Goal: Task Accomplishment & Management: Manage account settings

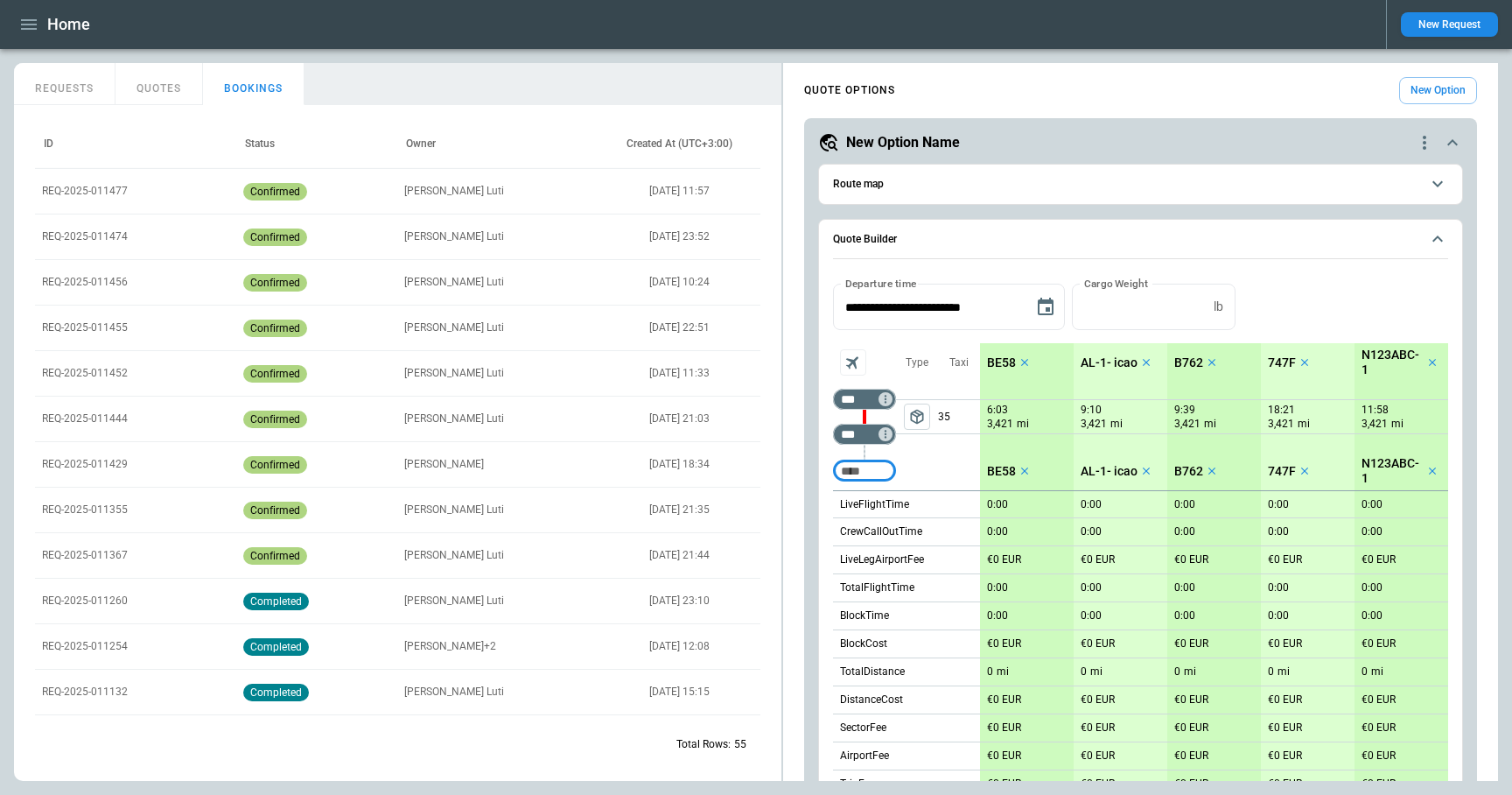
click at [1445, 27] on button "New Request" at bounding box center [1449, 24] width 97 height 24
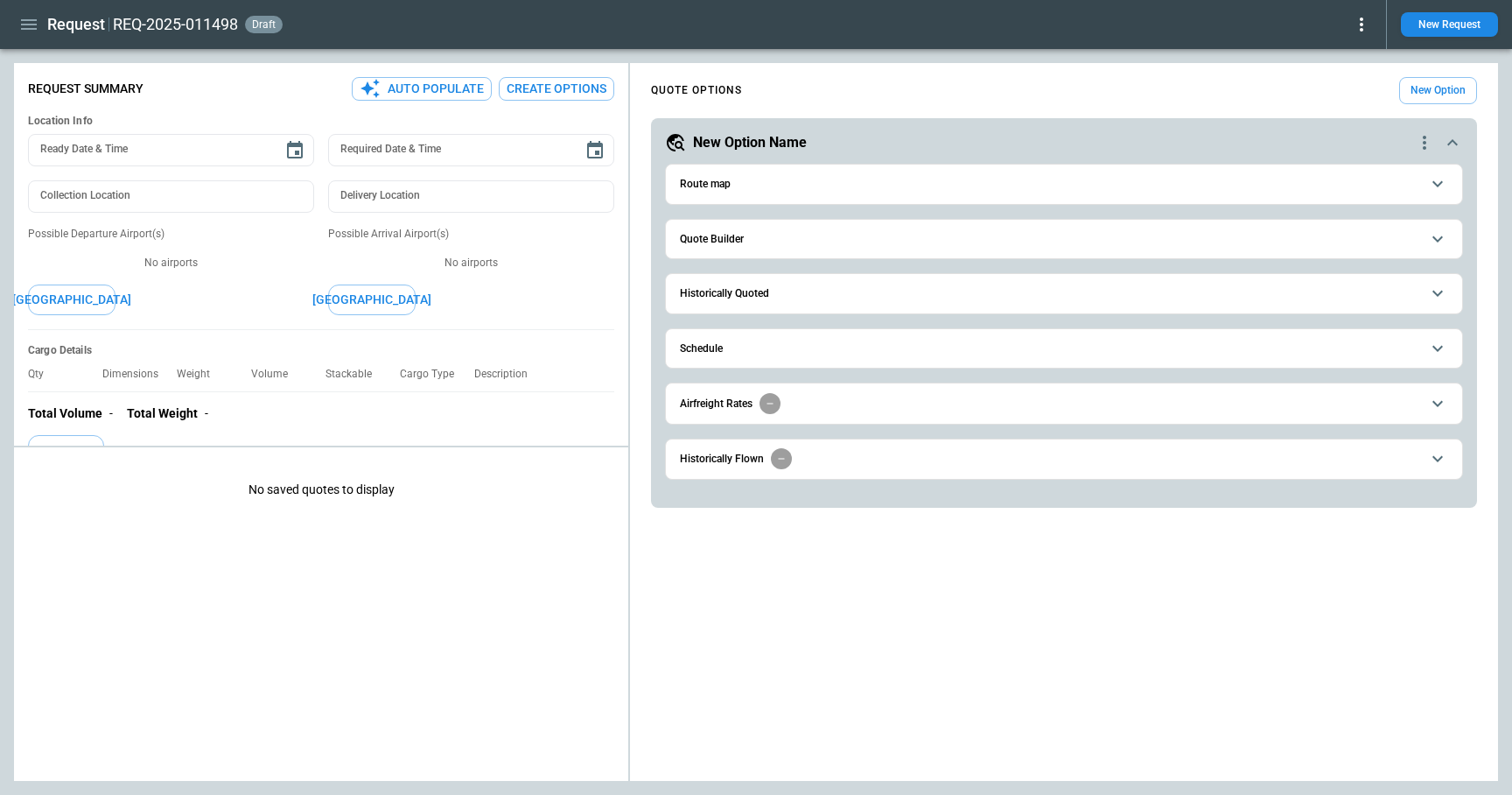
type textarea "*"
click at [754, 243] on span "Quote Builder" at bounding box center [1050, 239] width 740 height 11
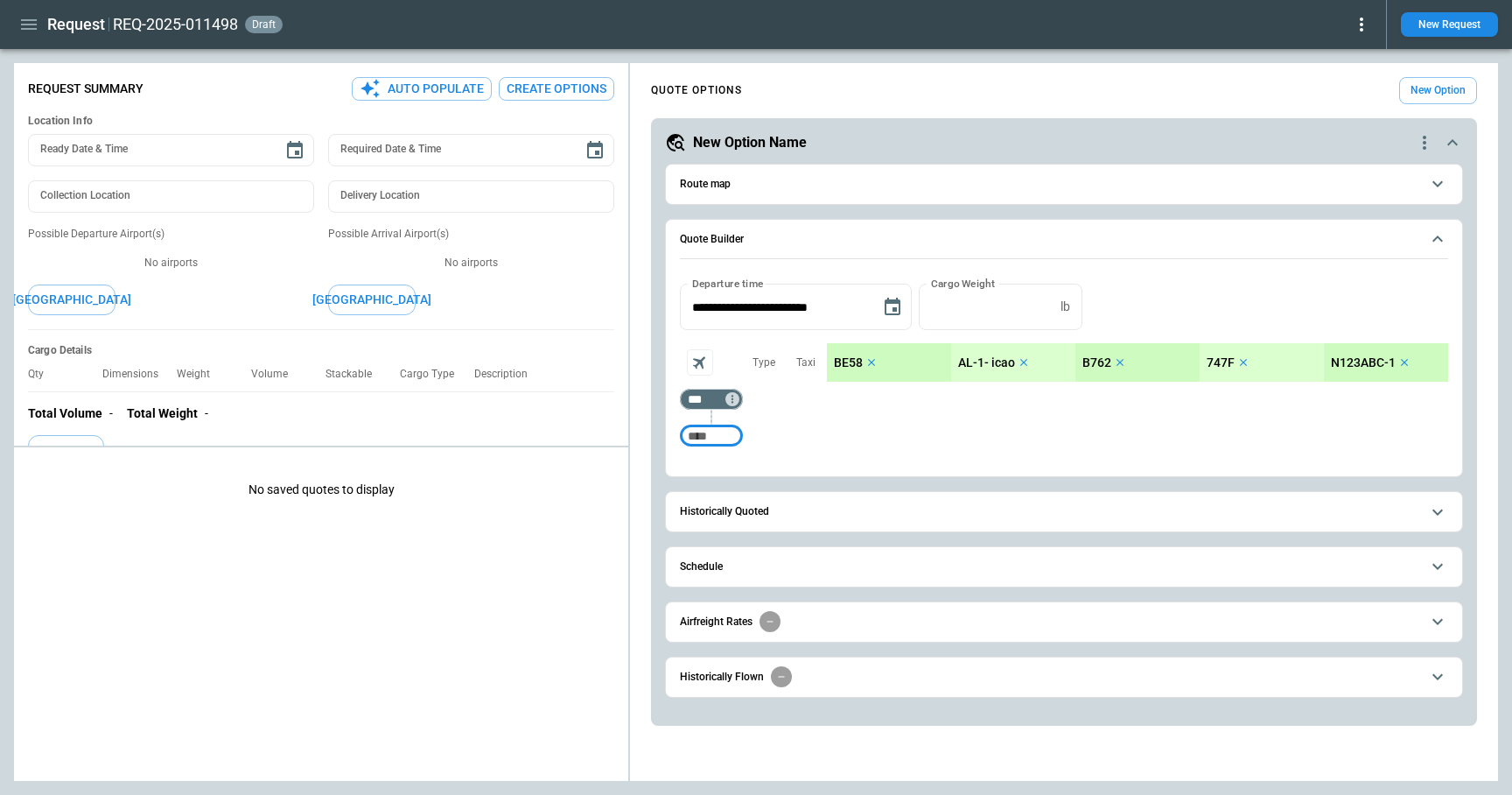
click at [726, 427] on input "Too short" at bounding box center [711, 435] width 56 height 31
type input "***"
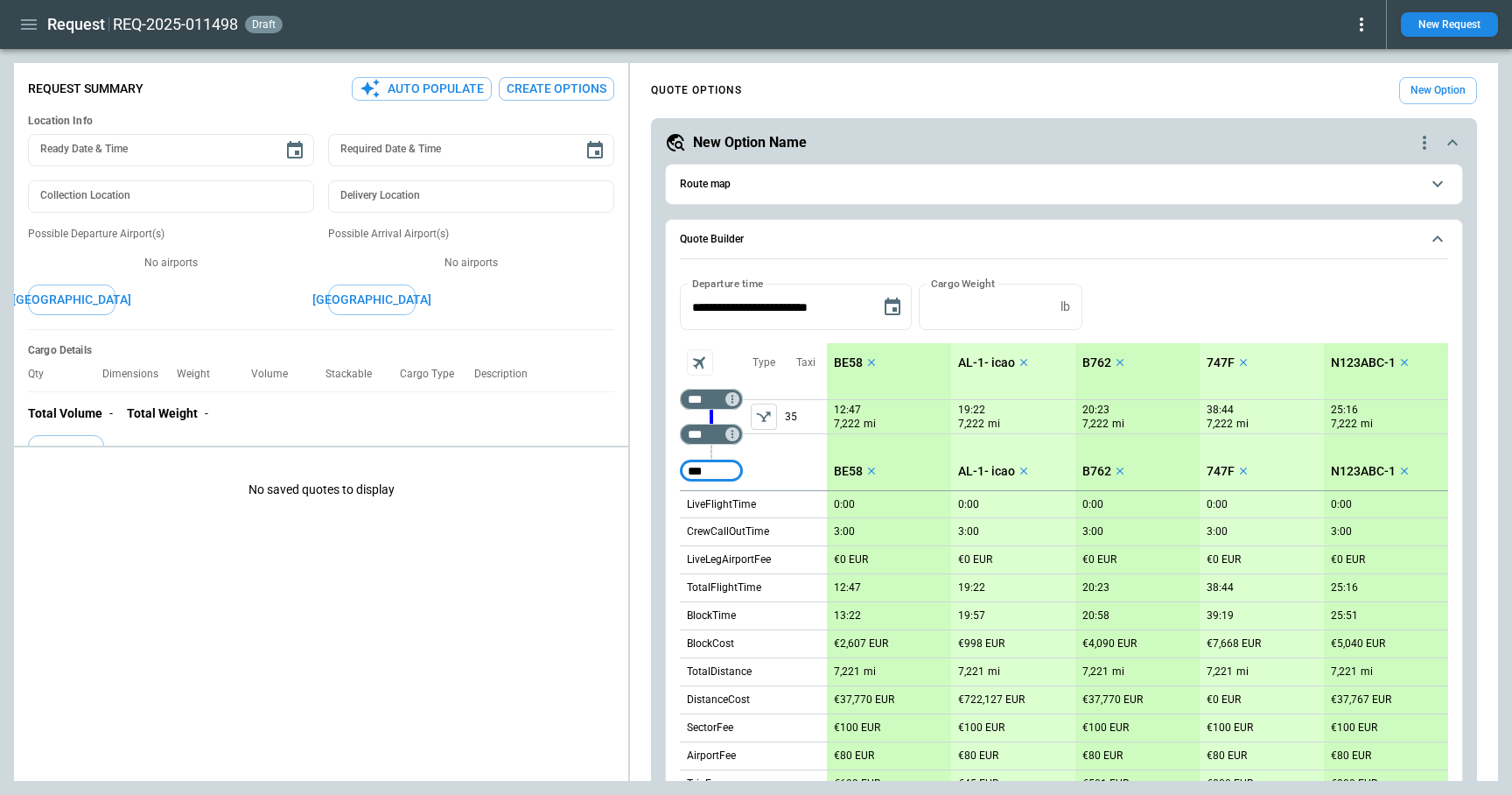
type input "***"
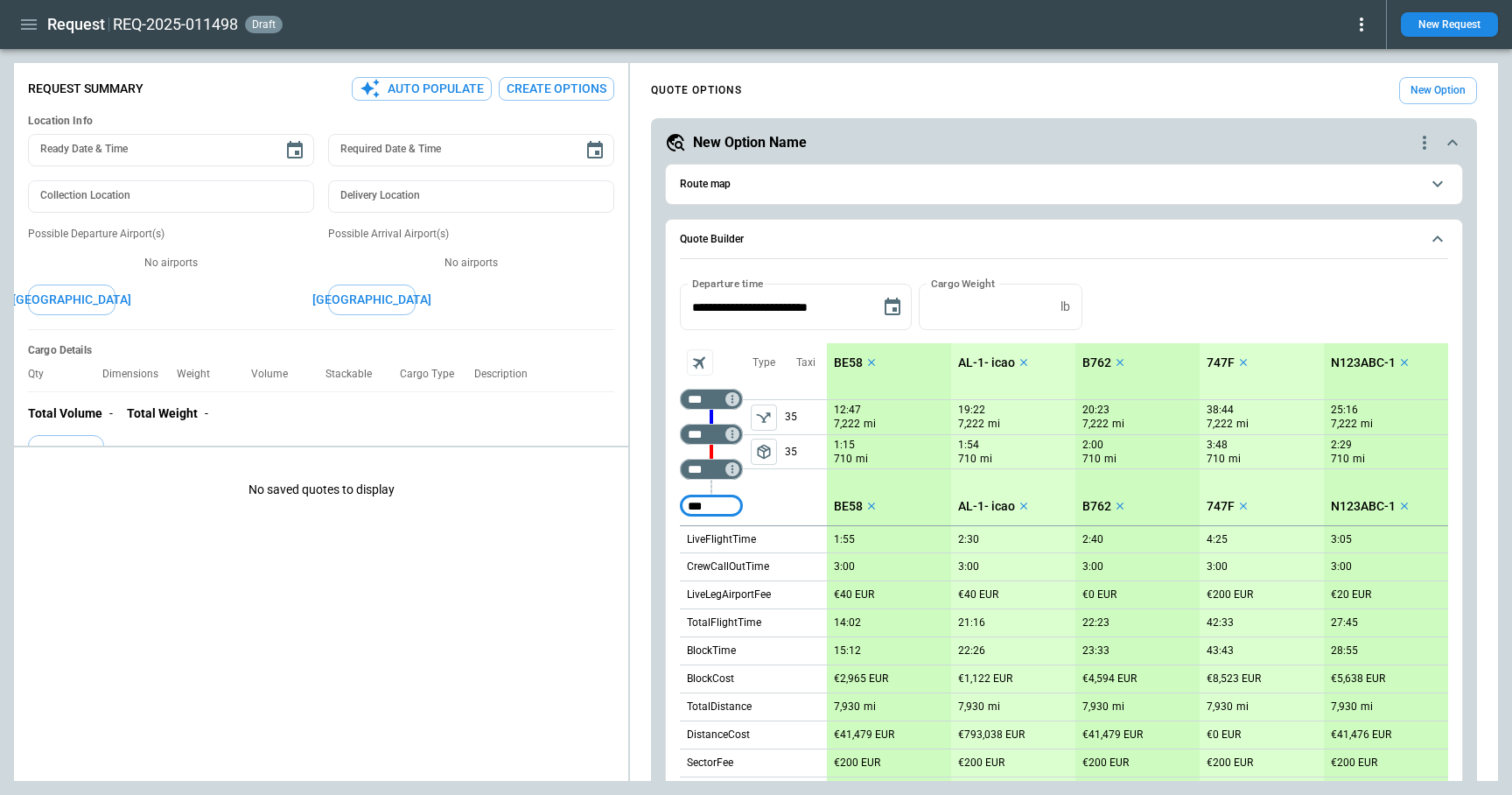
type input "***"
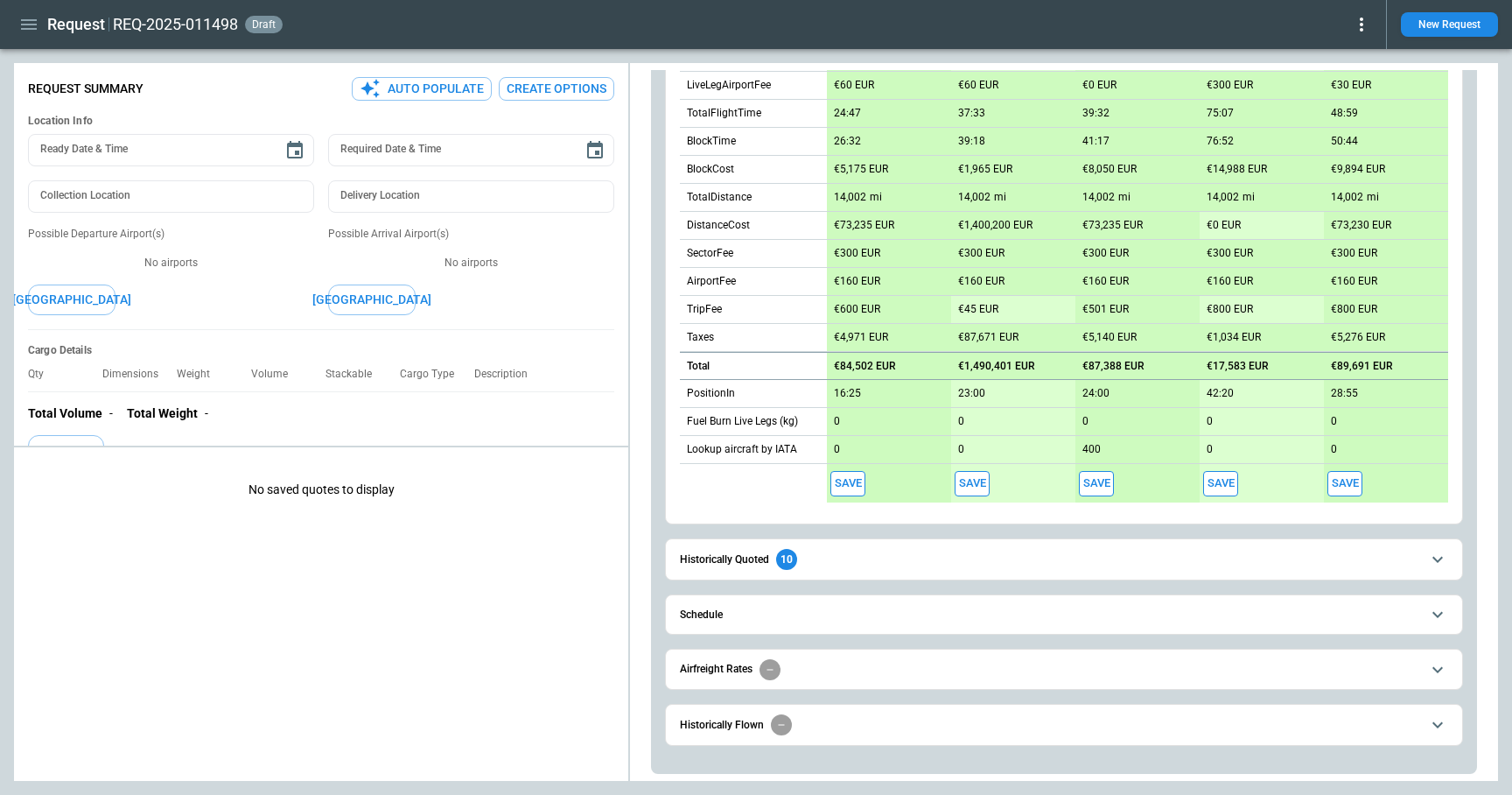
scroll to position [544, 0]
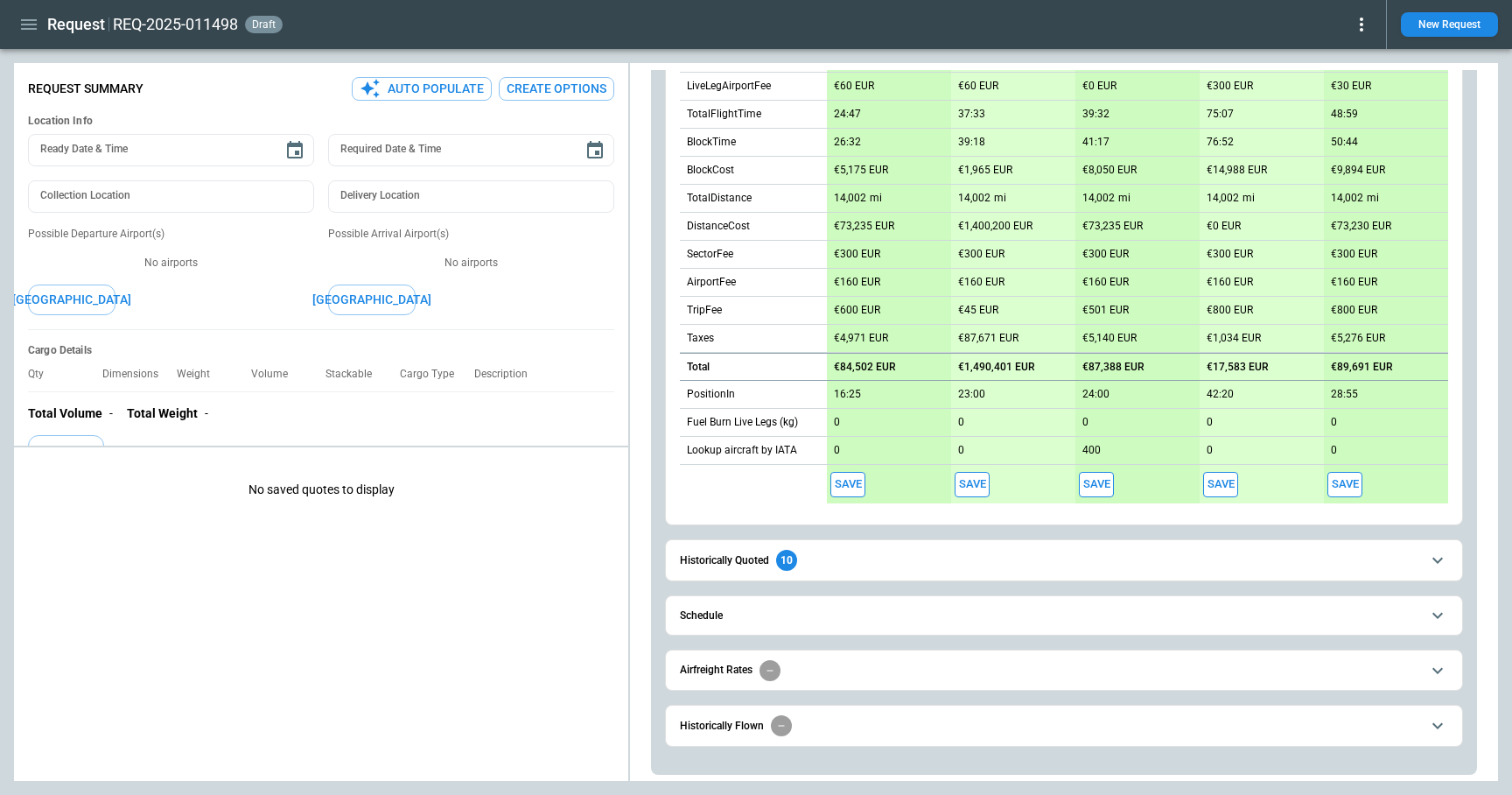
click at [852, 481] on button "Save" at bounding box center [847, 484] width 35 height 25
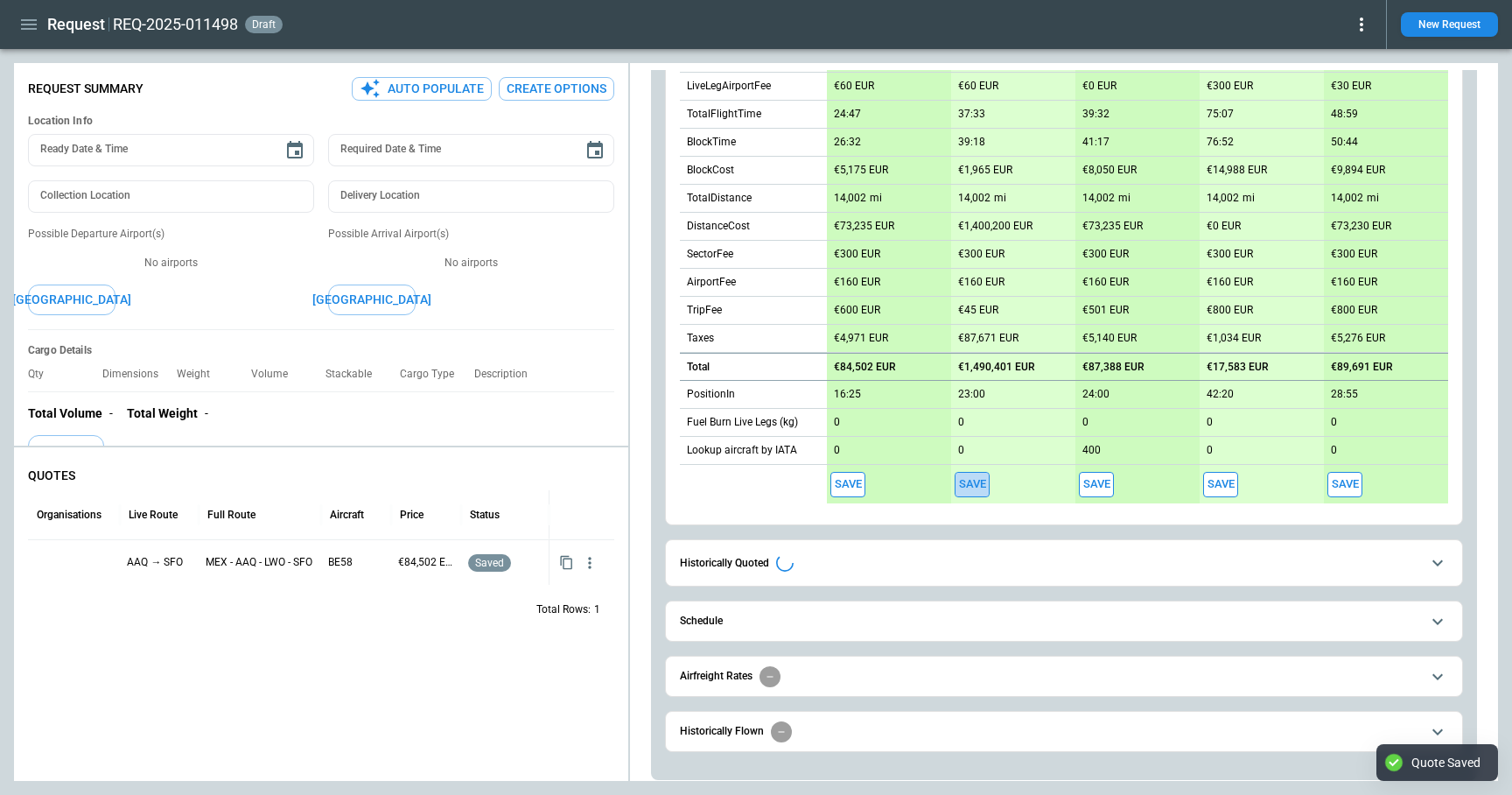
click at [973, 487] on button "Save" at bounding box center [972, 484] width 35 height 25
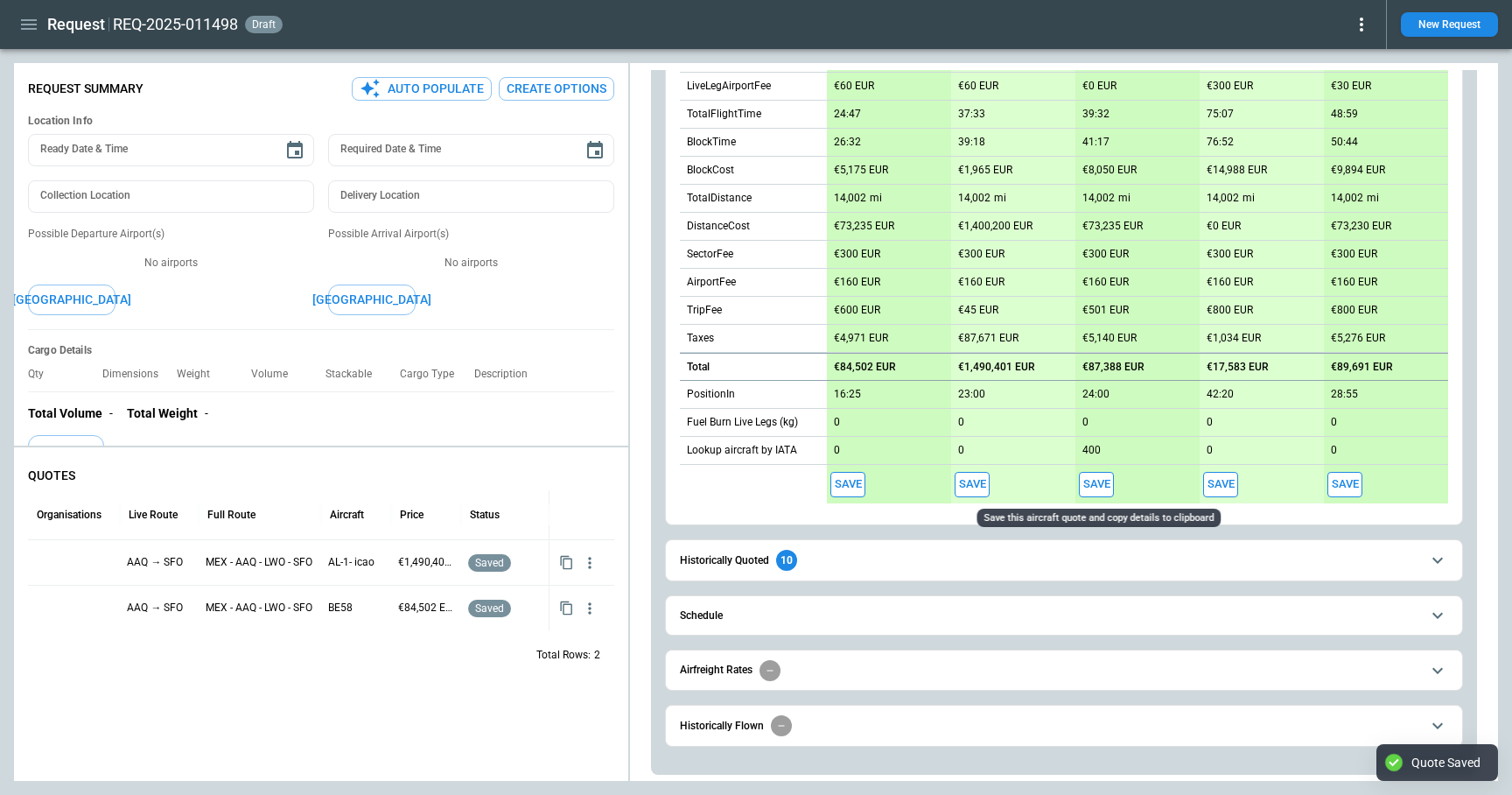
click at [1102, 486] on button "Save" at bounding box center [1096, 484] width 35 height 25
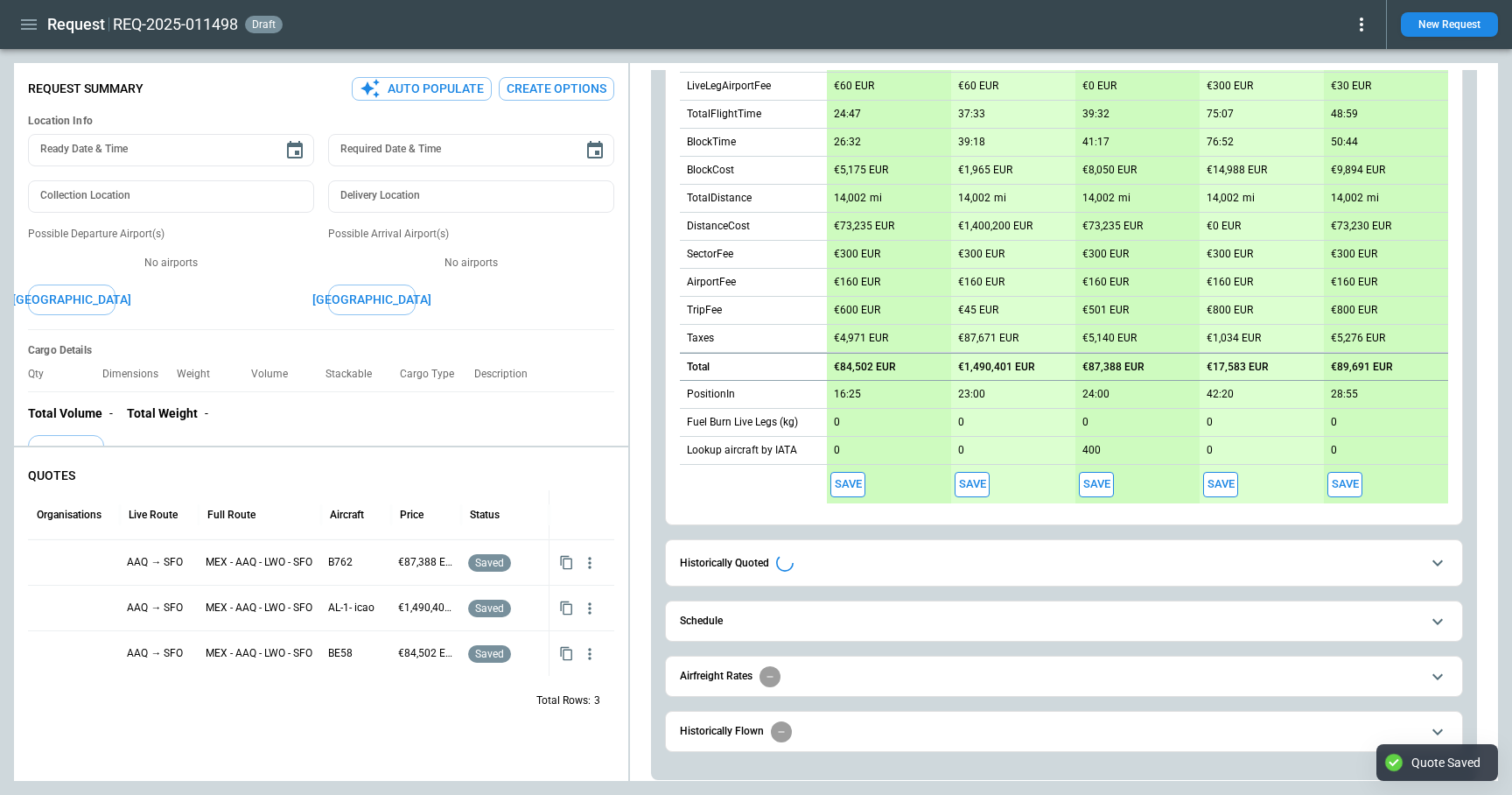
click at [1223, 486] on button "Save" at bounding box center [1220, 484] width 35 height 25
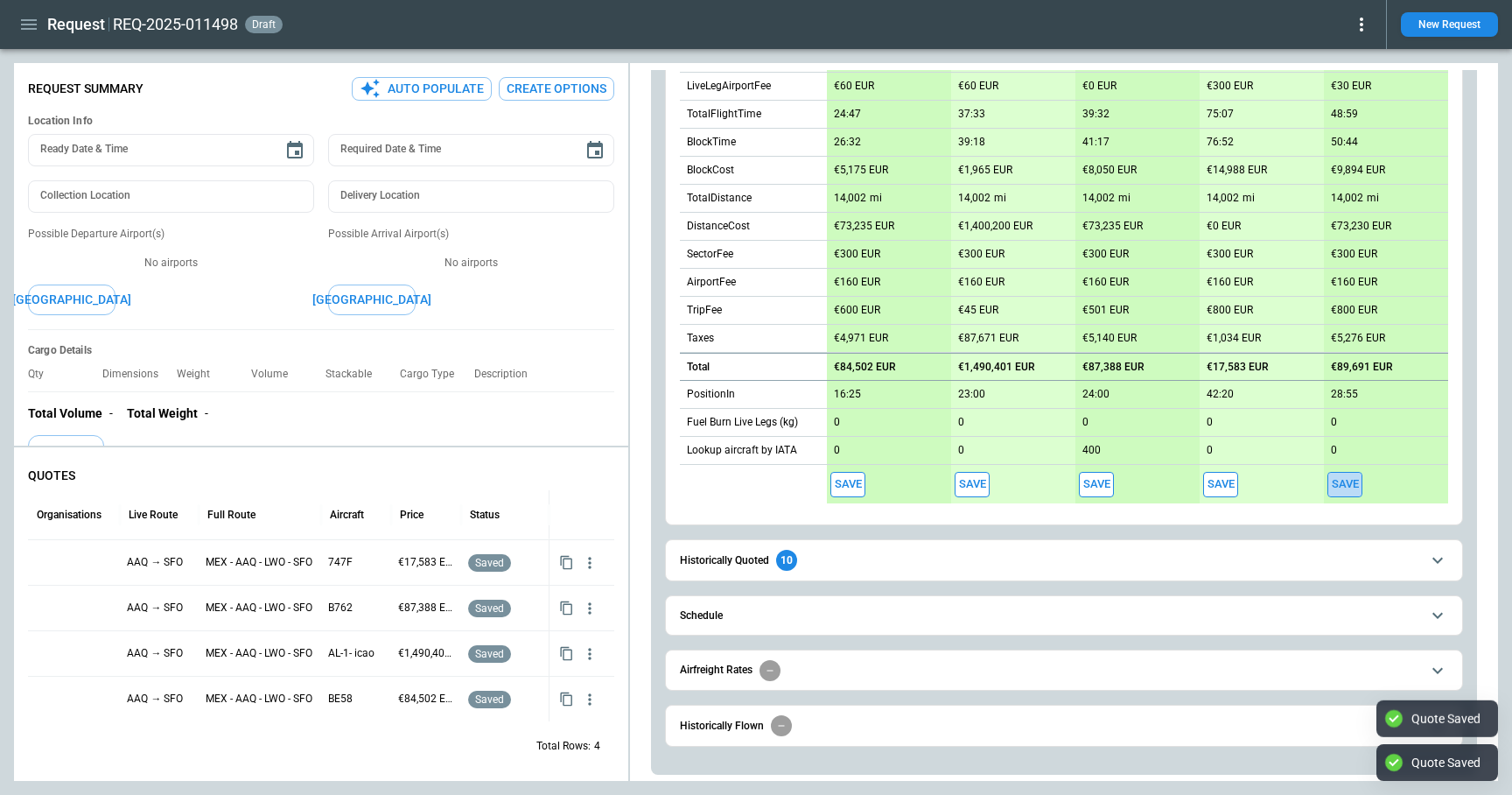
click at [1340, 487] on button "Save" at bounding box center [1344, 484] width 35 height 25
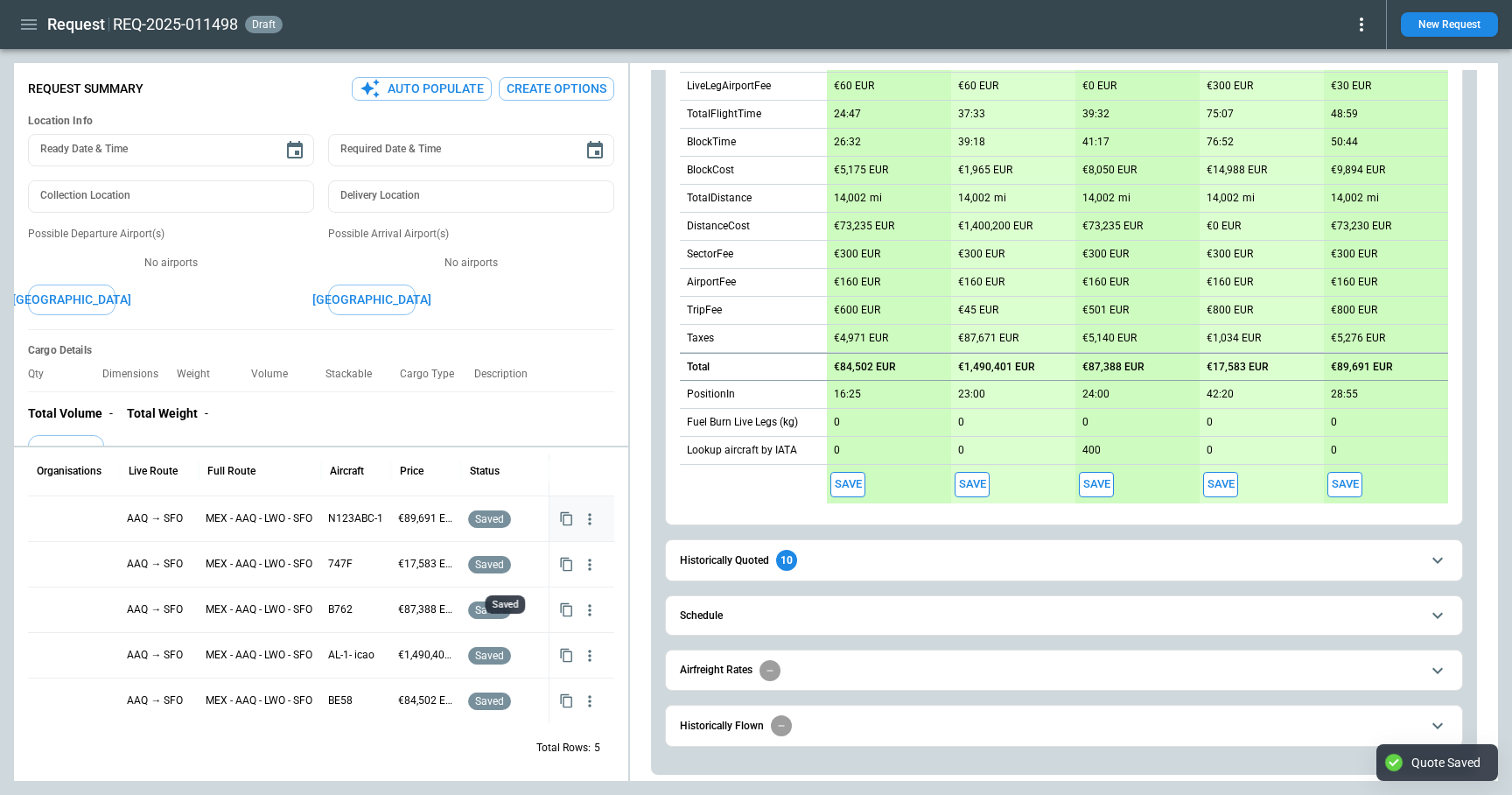
scroll to position [47, 0]
click at [861, 478] on button "Save" at bounding box center [847, 484] width 35 height 25
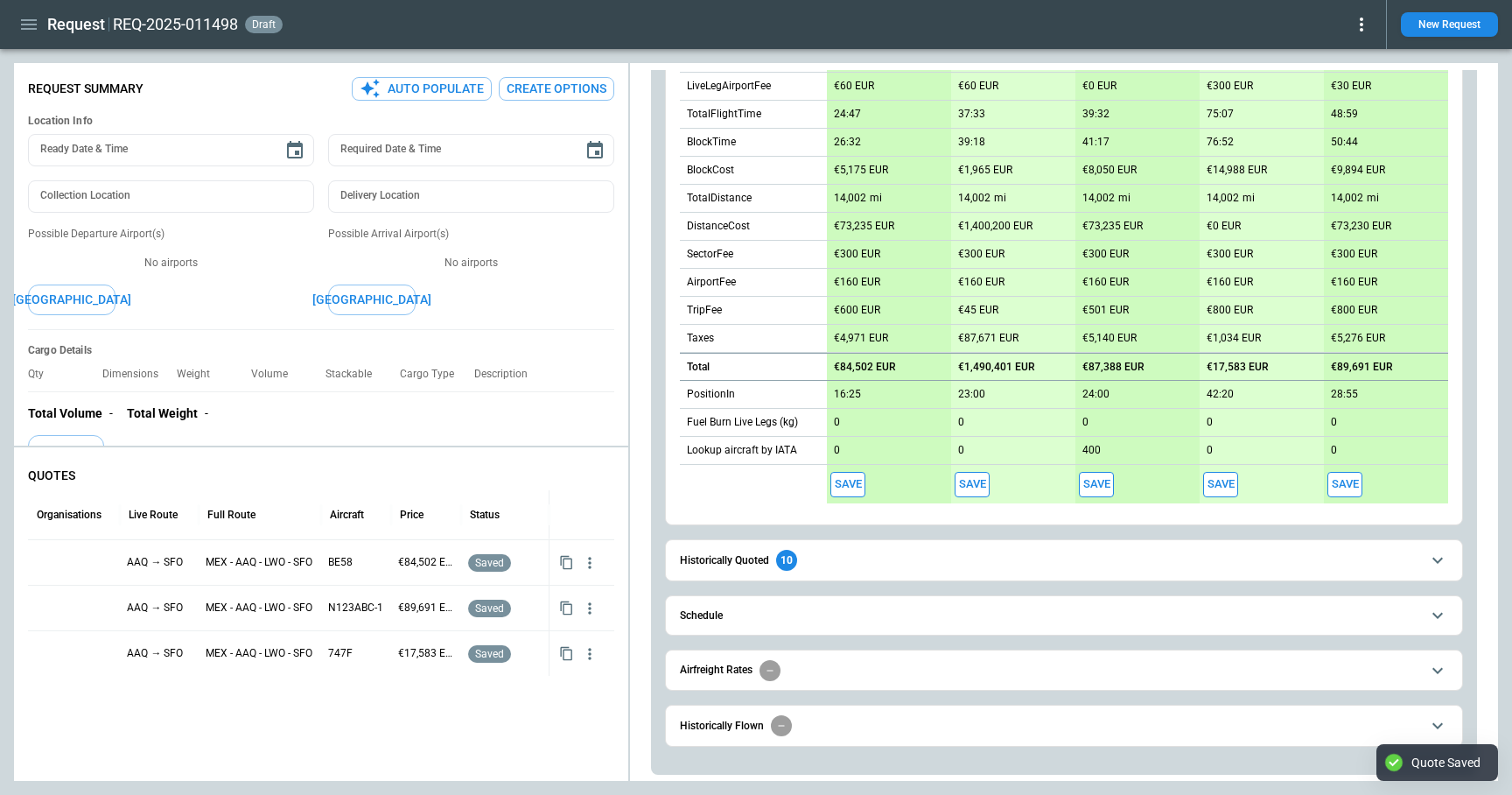
scroll to position [544, 0]
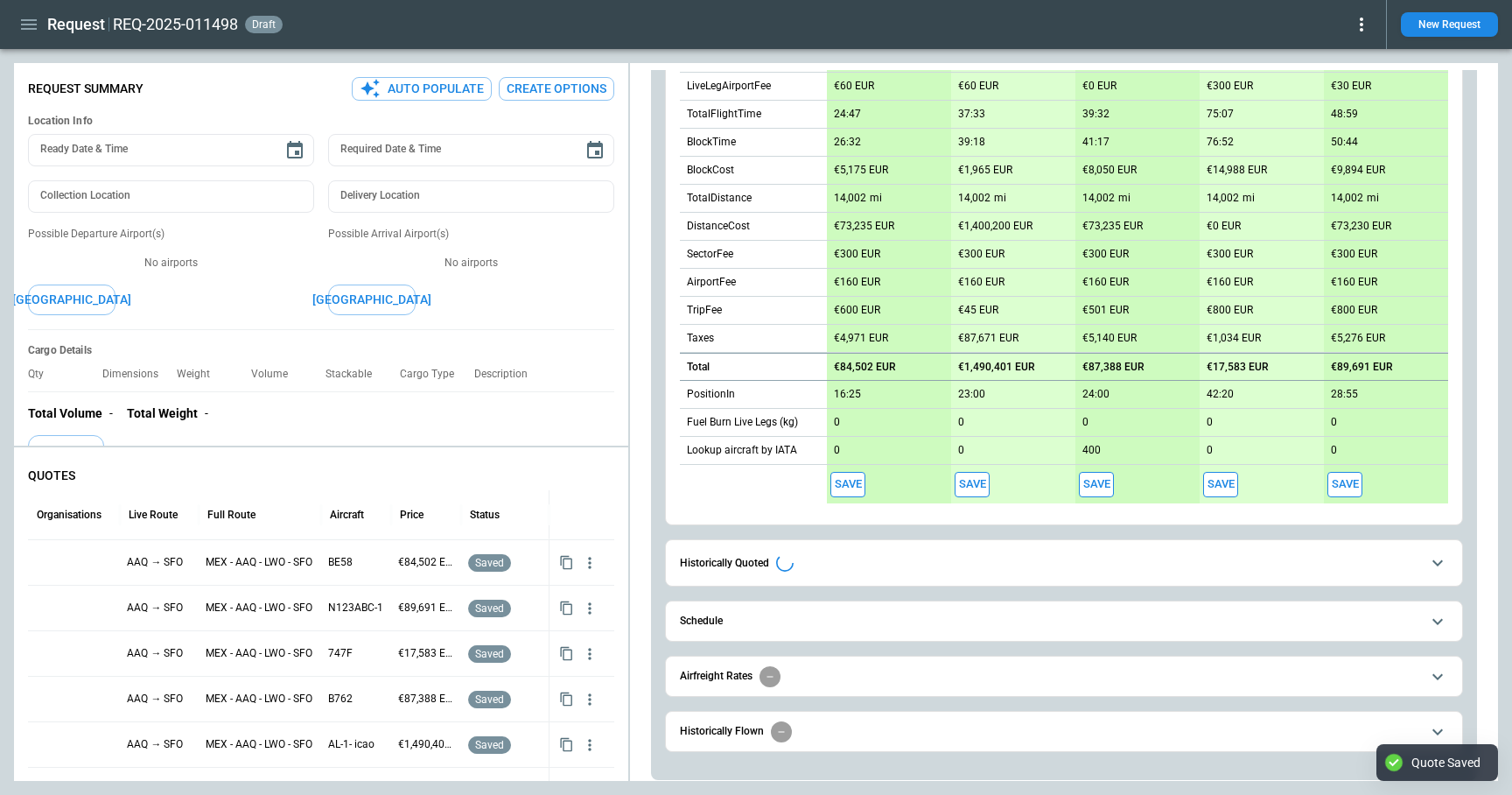
click at [984, 489] on button "Save" at bounding box center [972, 484] width 35 height 25
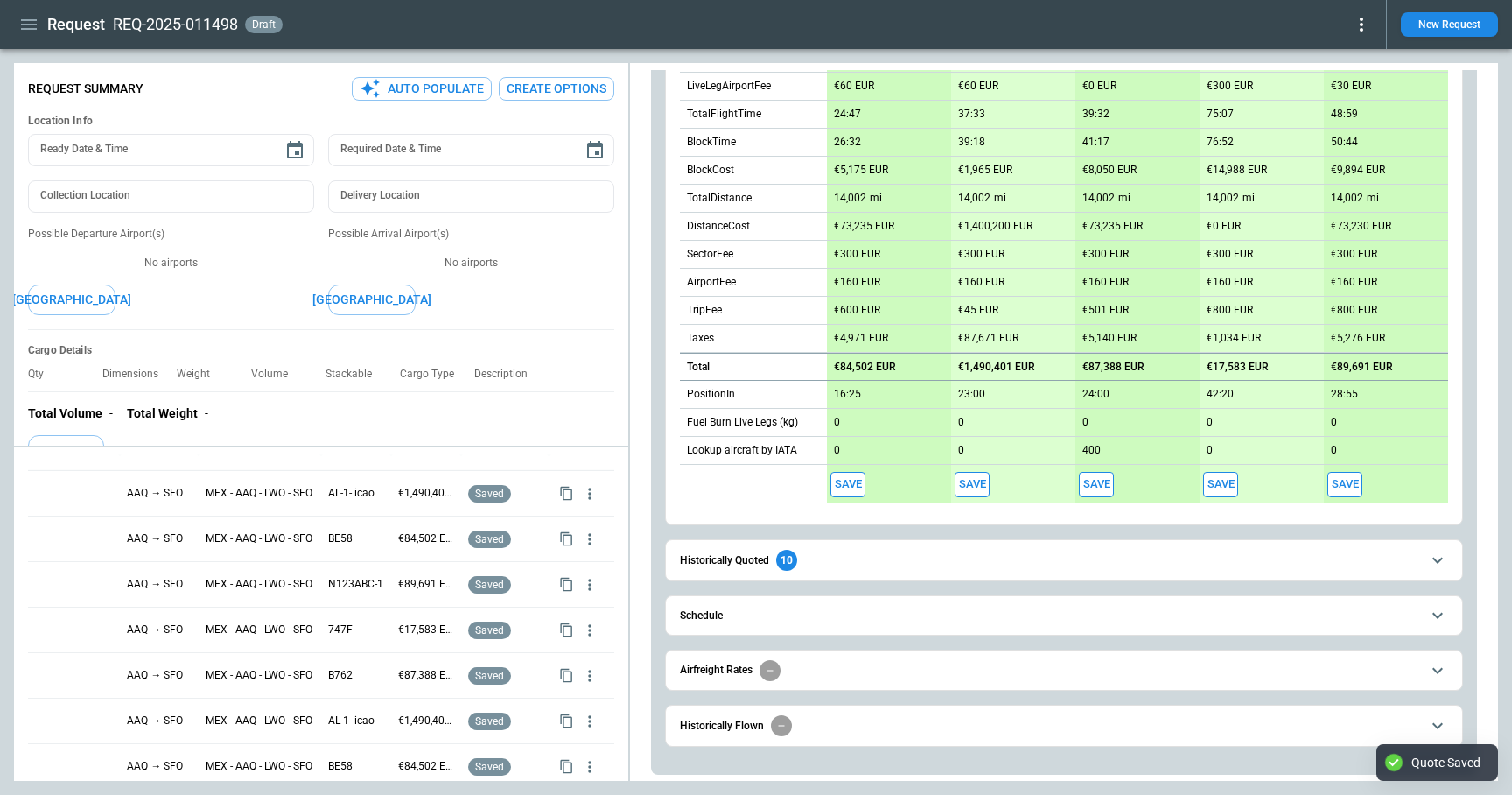
scroll to position [0, 0]
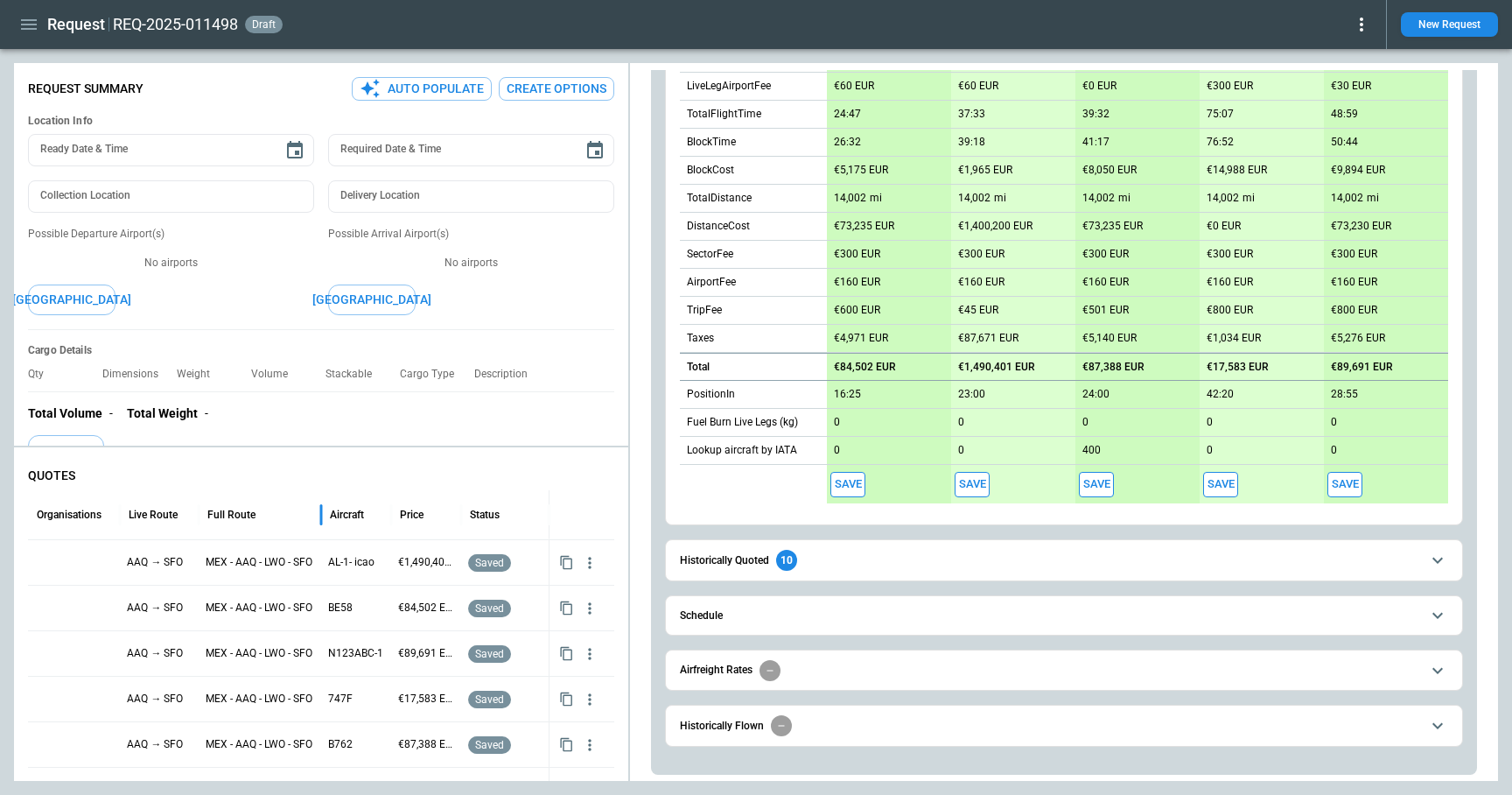
drag, startPoint x: 321, startPoint y: 516, endPoint x: 283, endPoint y: 515, distance: 38.0
click at [283, 515] on div "Full Route" at bounding box center [260, 514] width 122 height 49
click at [532, 379] on div "FindBorderBarSize Request Summary Auto Populate Create Options Location Info Re…" at bounding box center [756, 422] width 1484 height 718
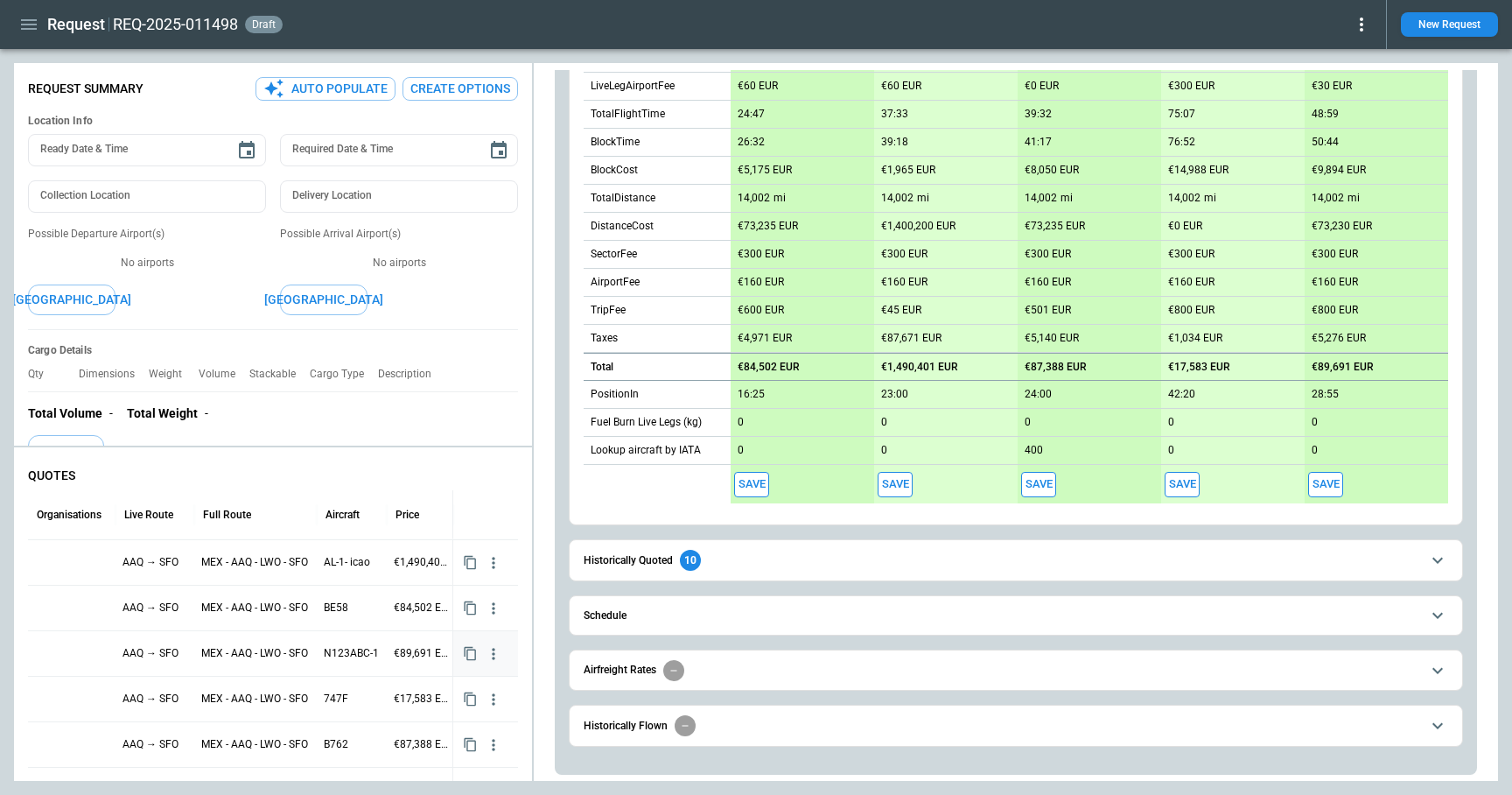
scroll to position [138, 0]
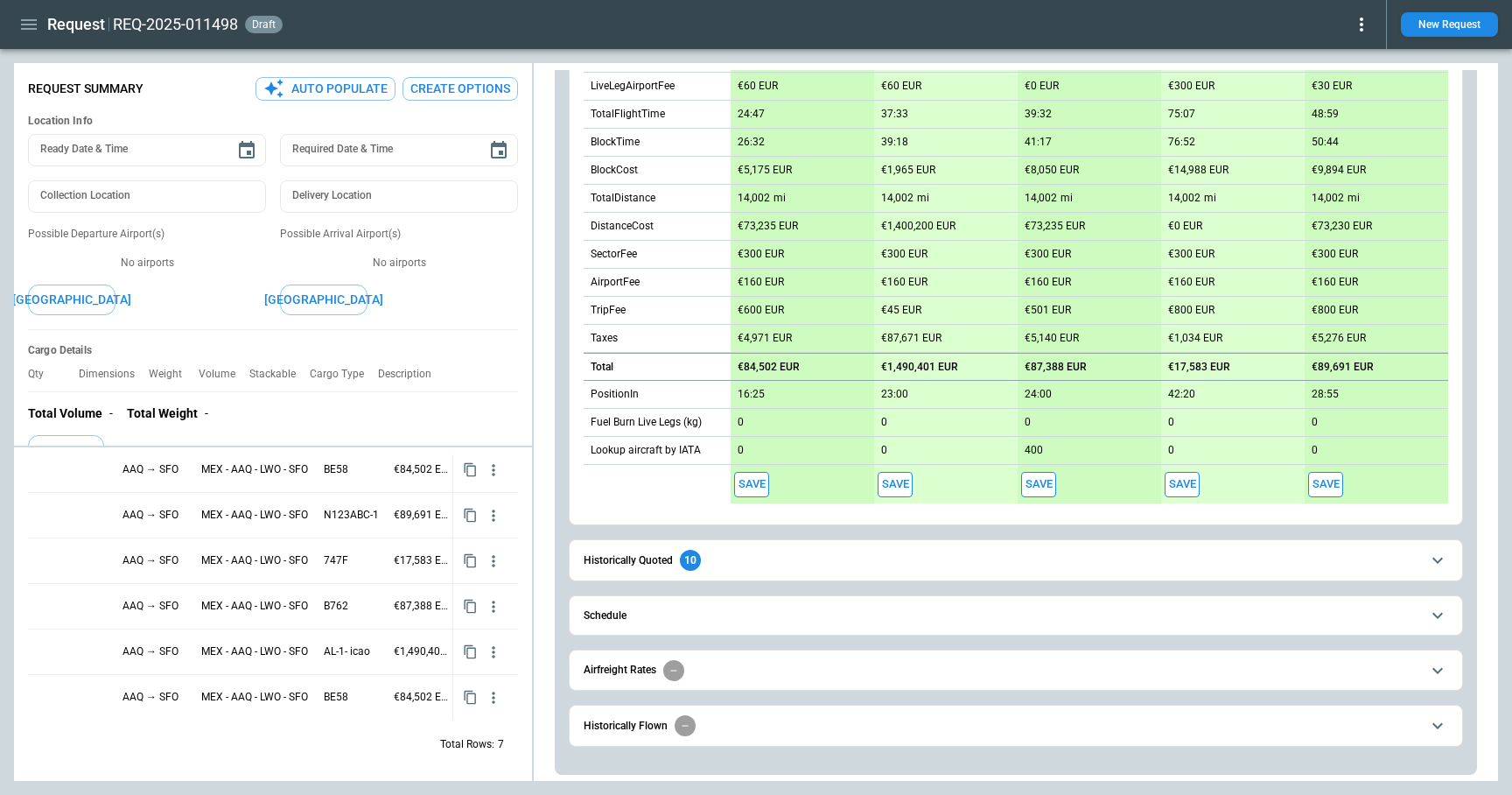
click at [759, 479] on button "Save" at bounding box center [751, 484] width 35 height 25
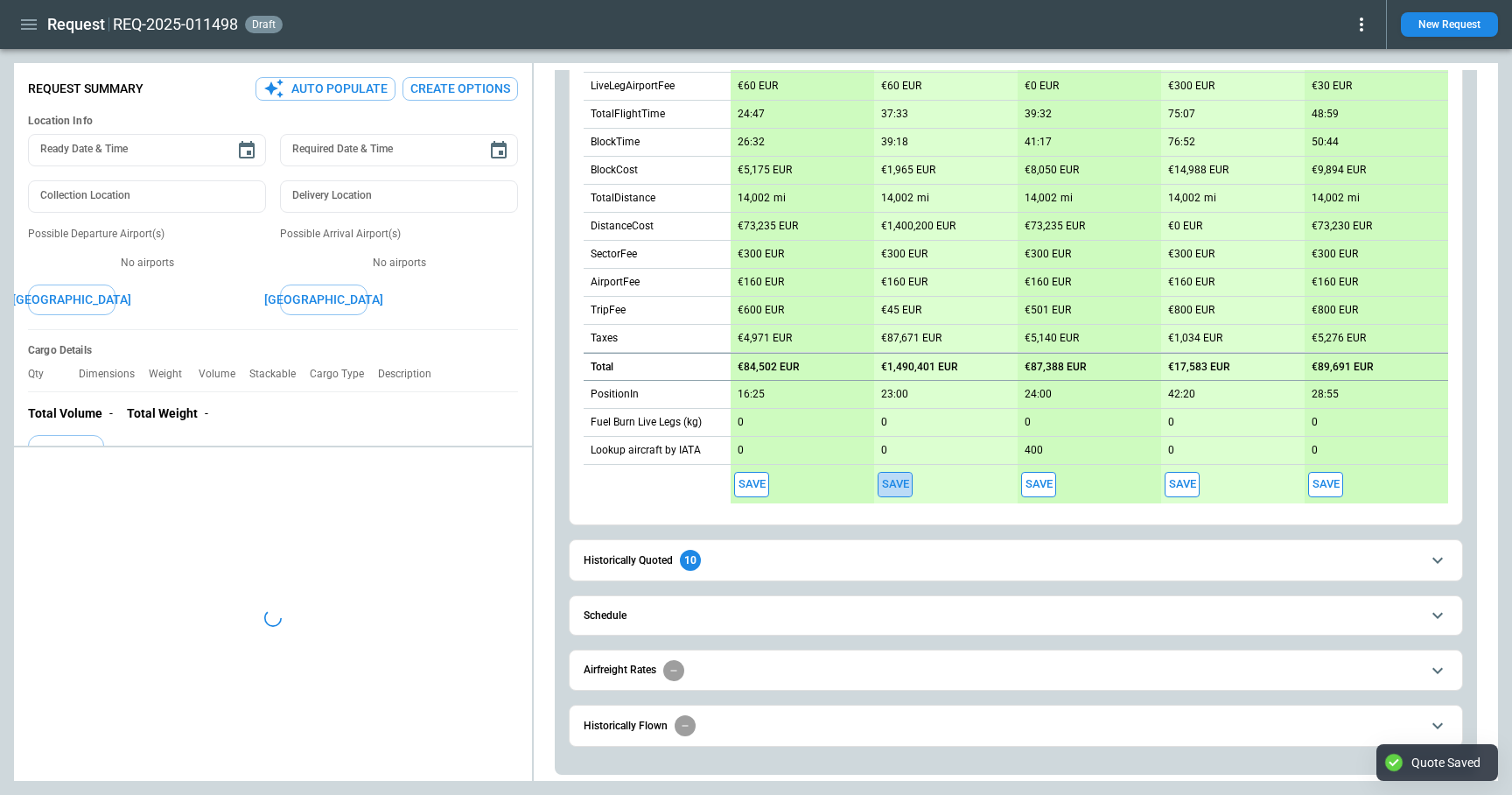
click at [906, 487] on button "Save" at bounding box center [894, 484] width 35 height 25
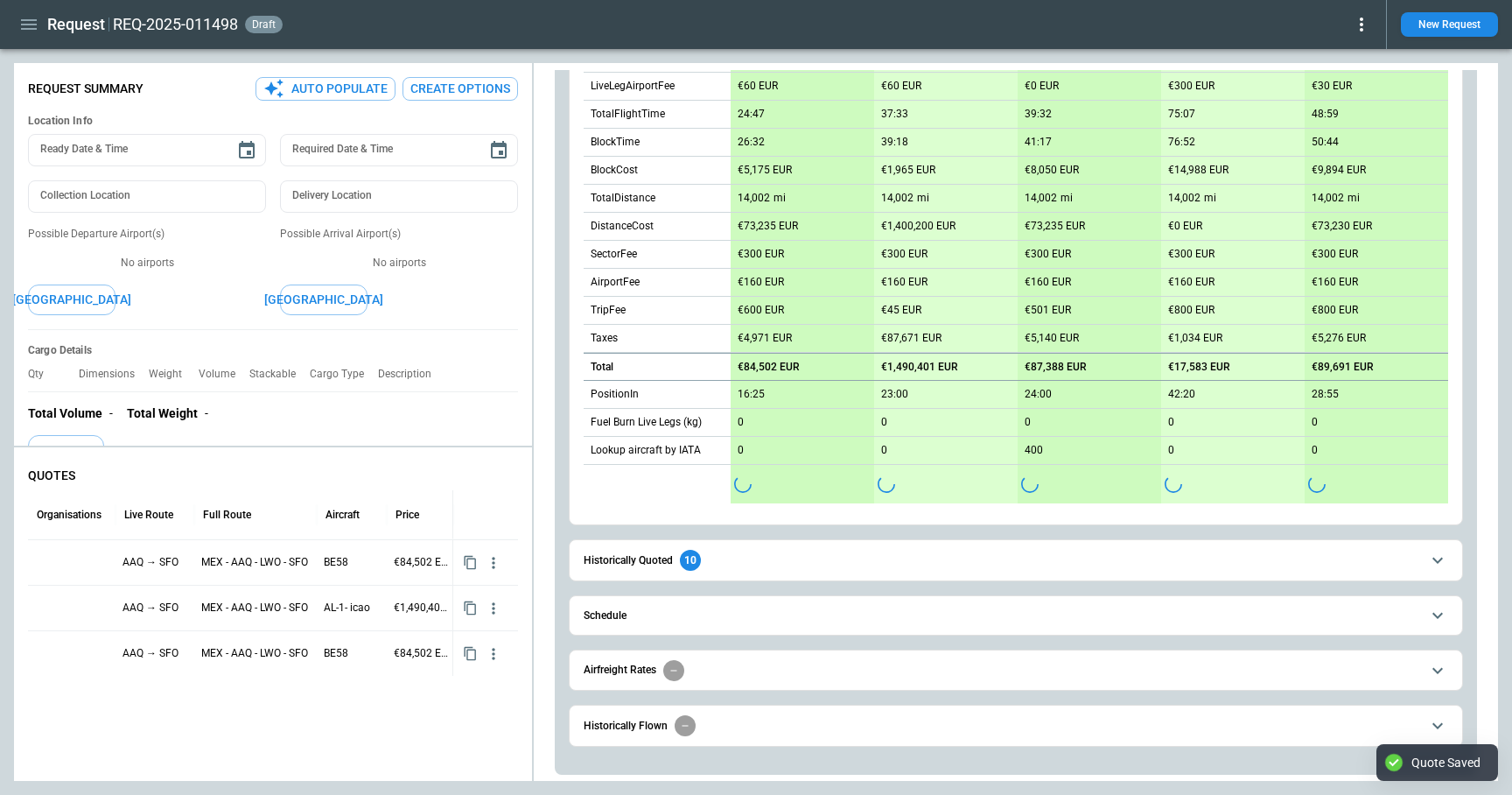
scroll to position [544, 0]
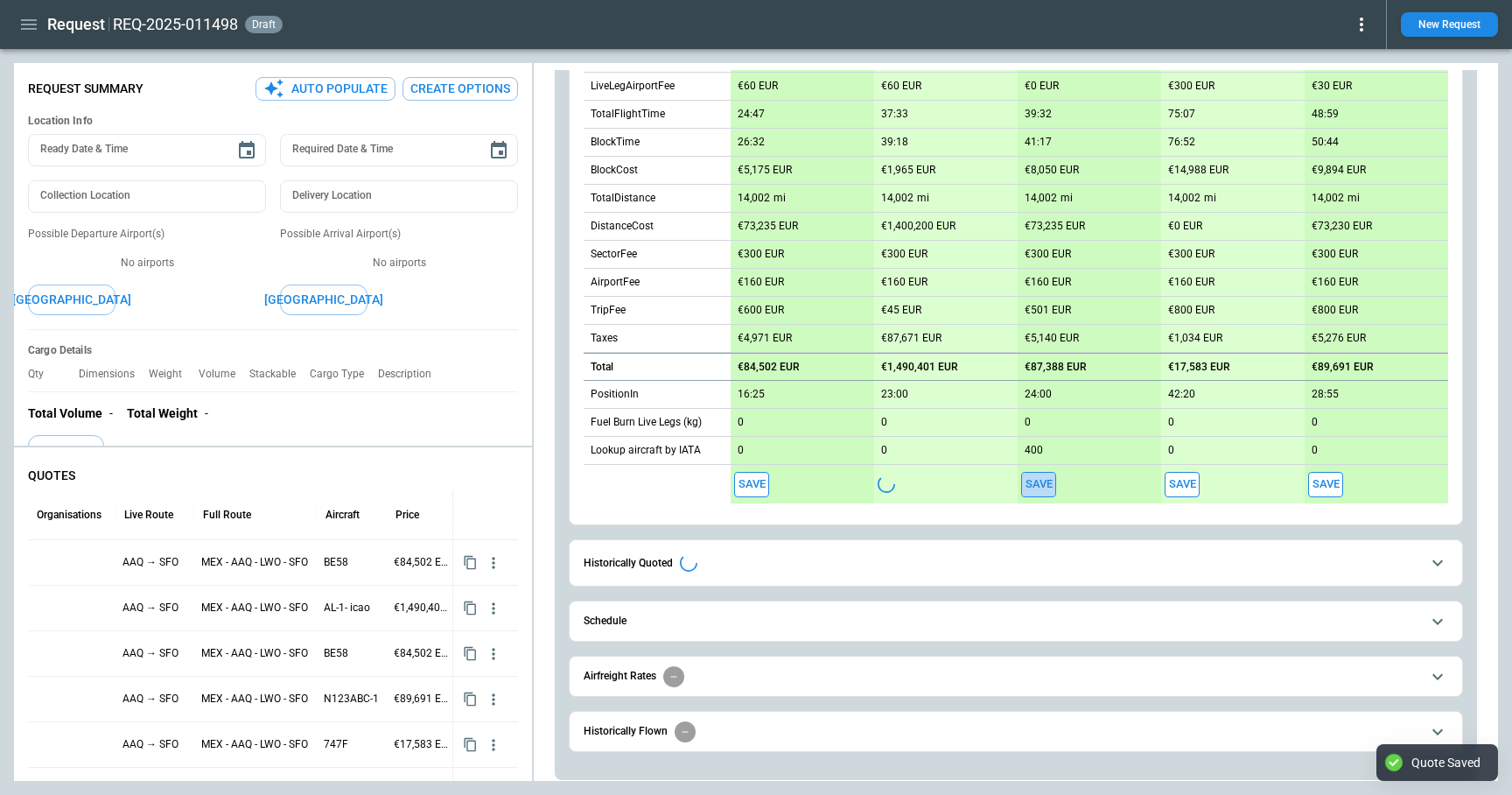
click at [1048, 489] on button "Save" at bounding box center [1038, 484] width 35 height 25
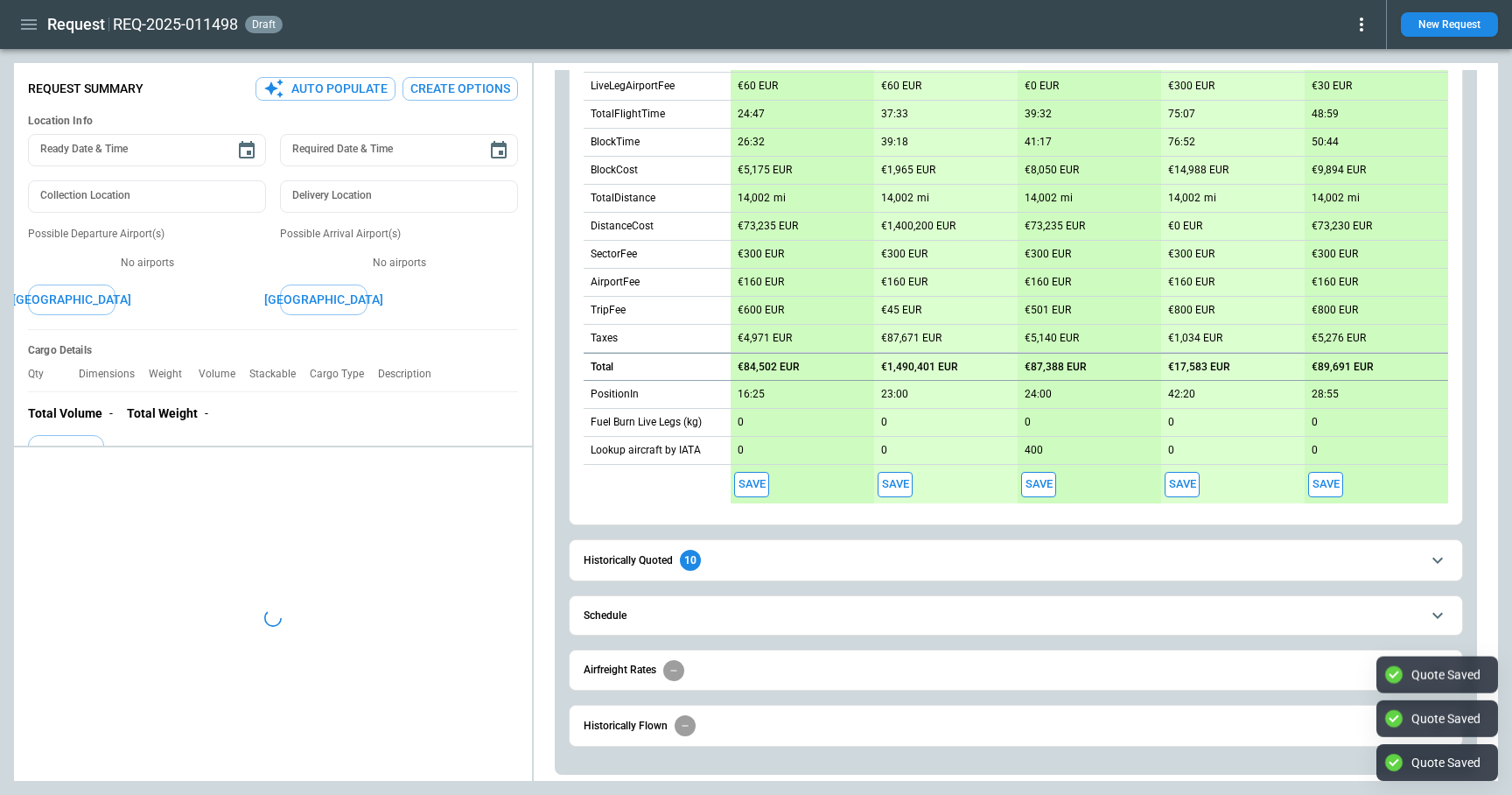
click at [1189, 484] on button "Save" at bounding box center [1182, 484] width 35 height 25
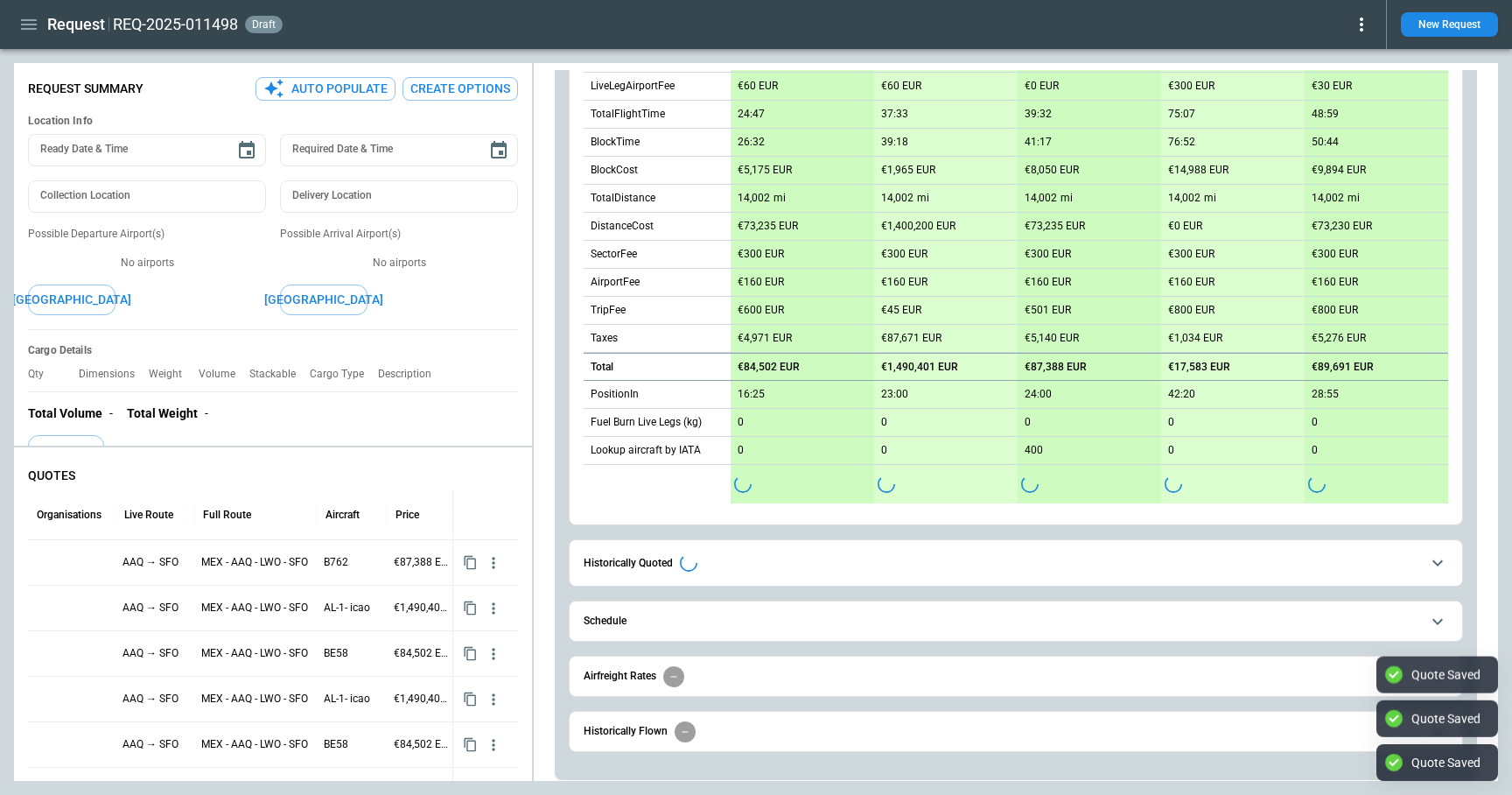
scroll to position [540, 0]
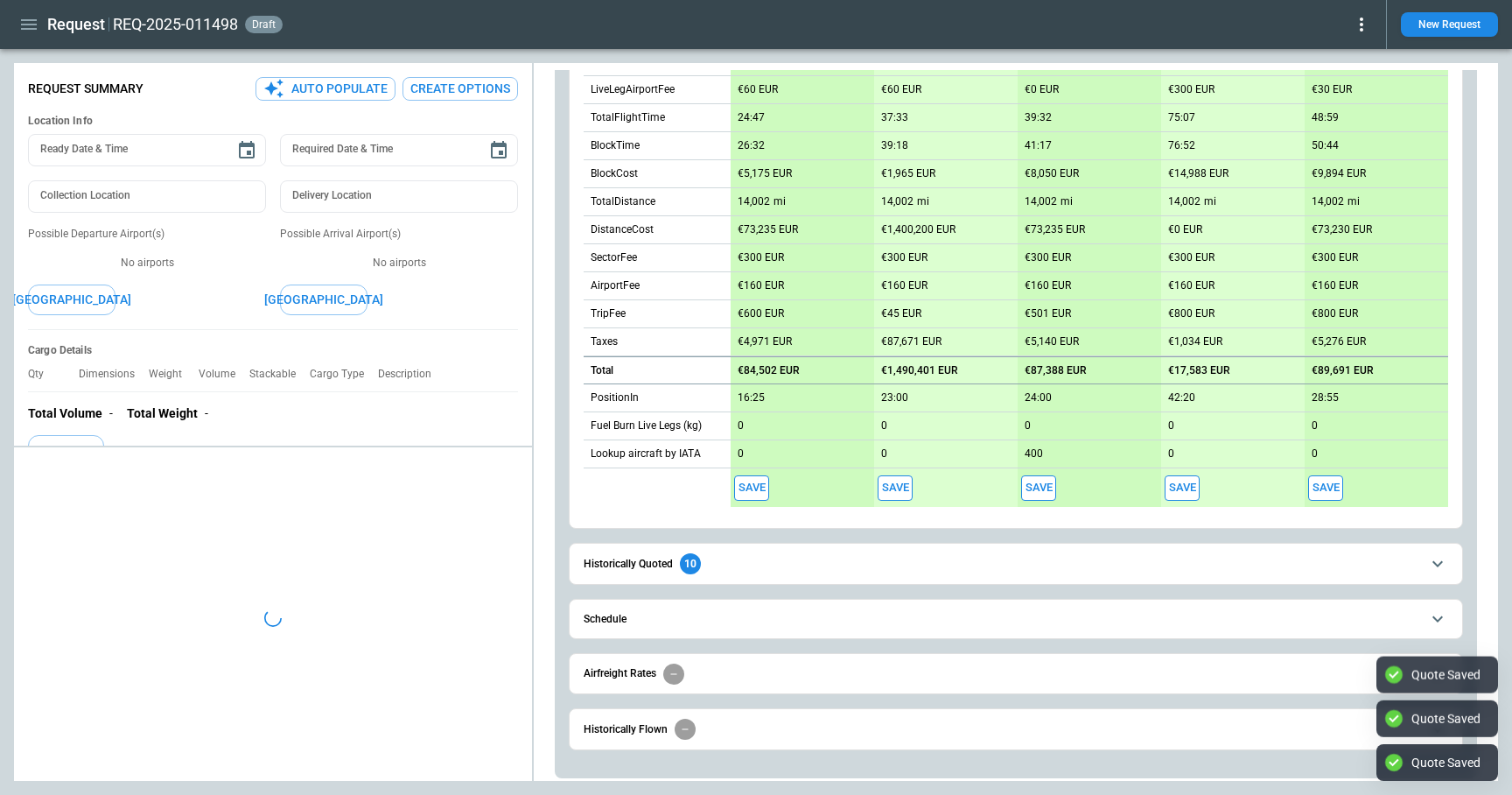
type textarea "*"
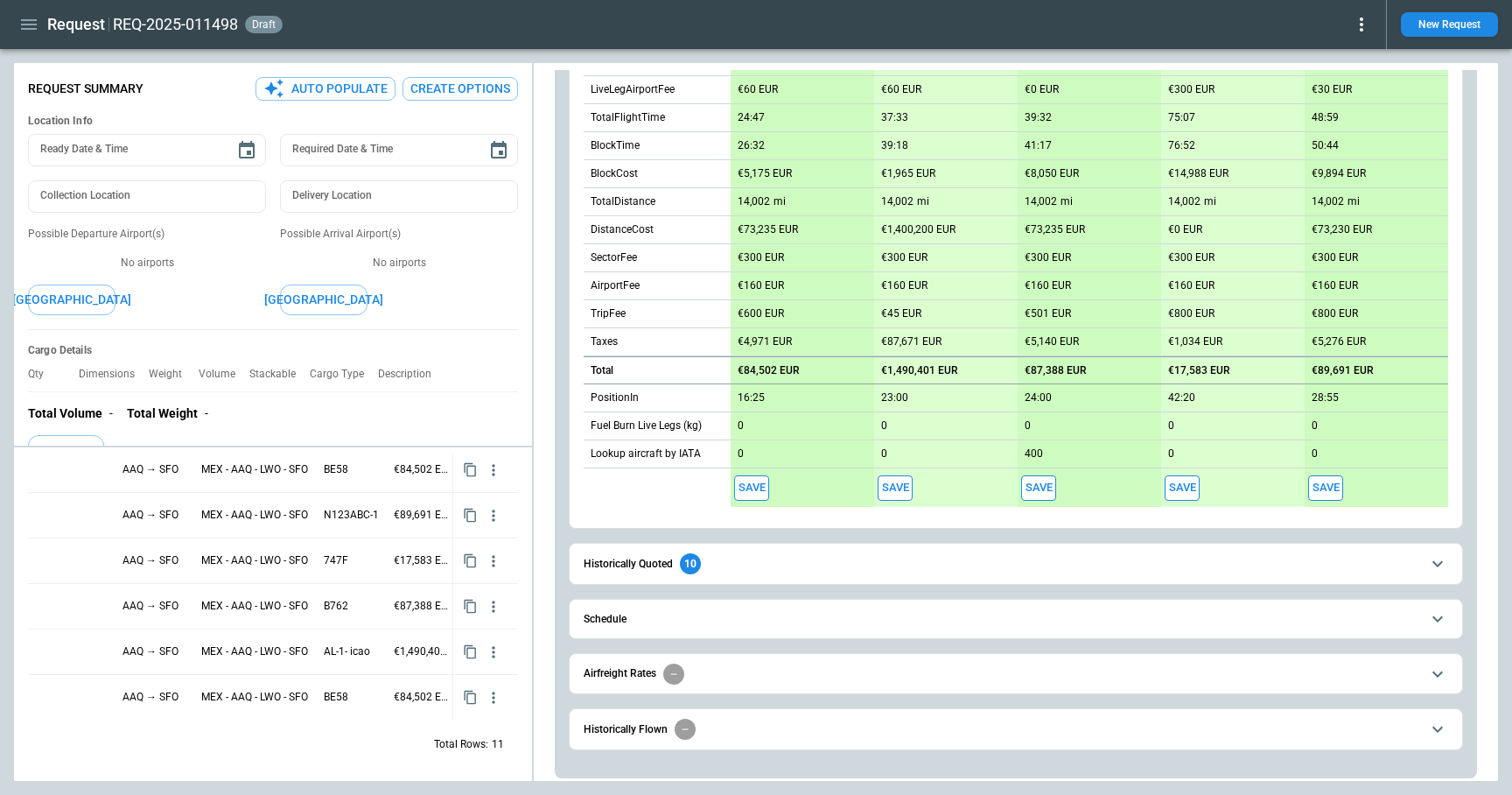
scroll to position [0, 0]
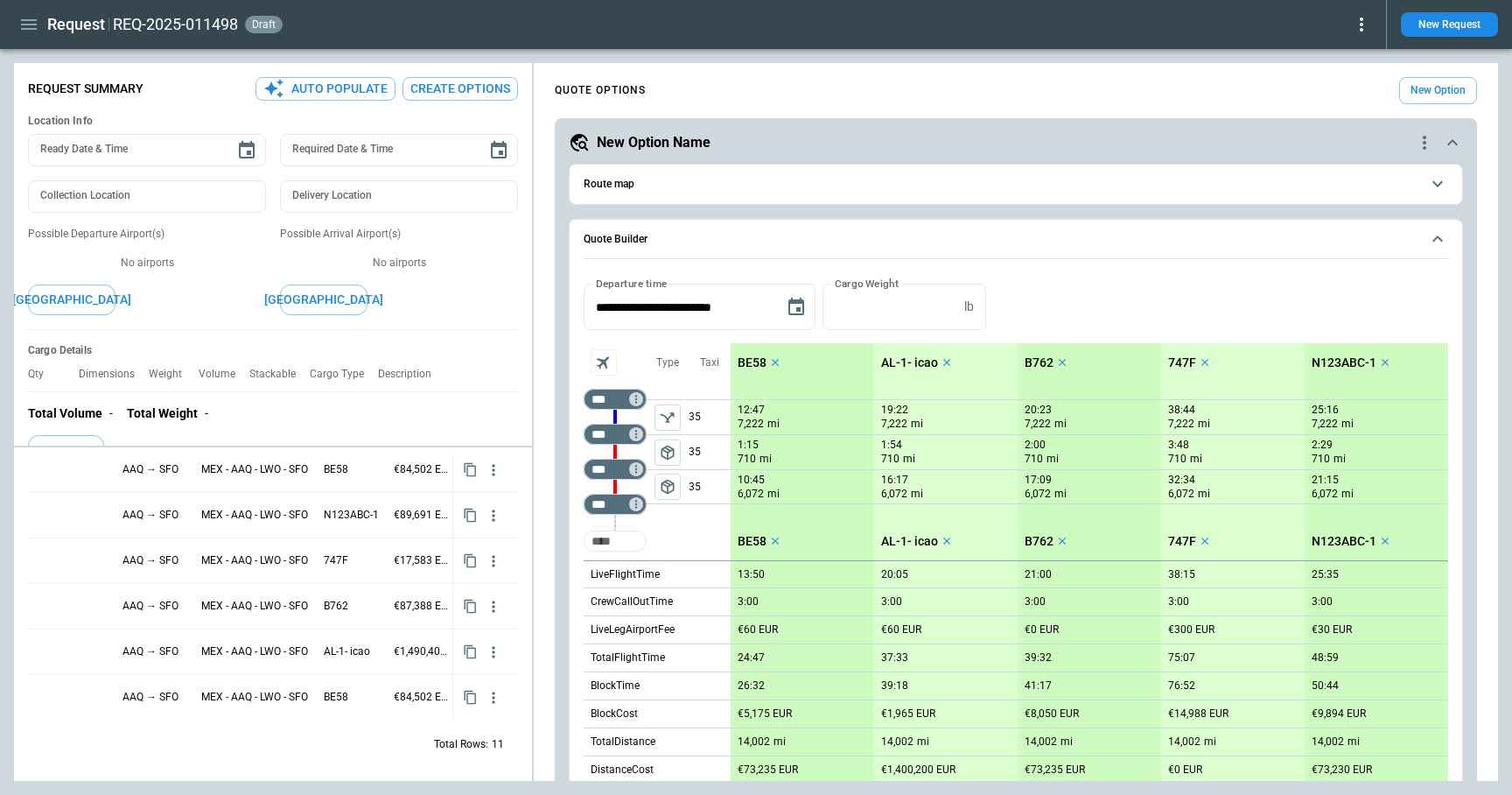
click at [620, 537] on input "Too short" at bounding box center [615, 541] width 56 height 31
type input "****"
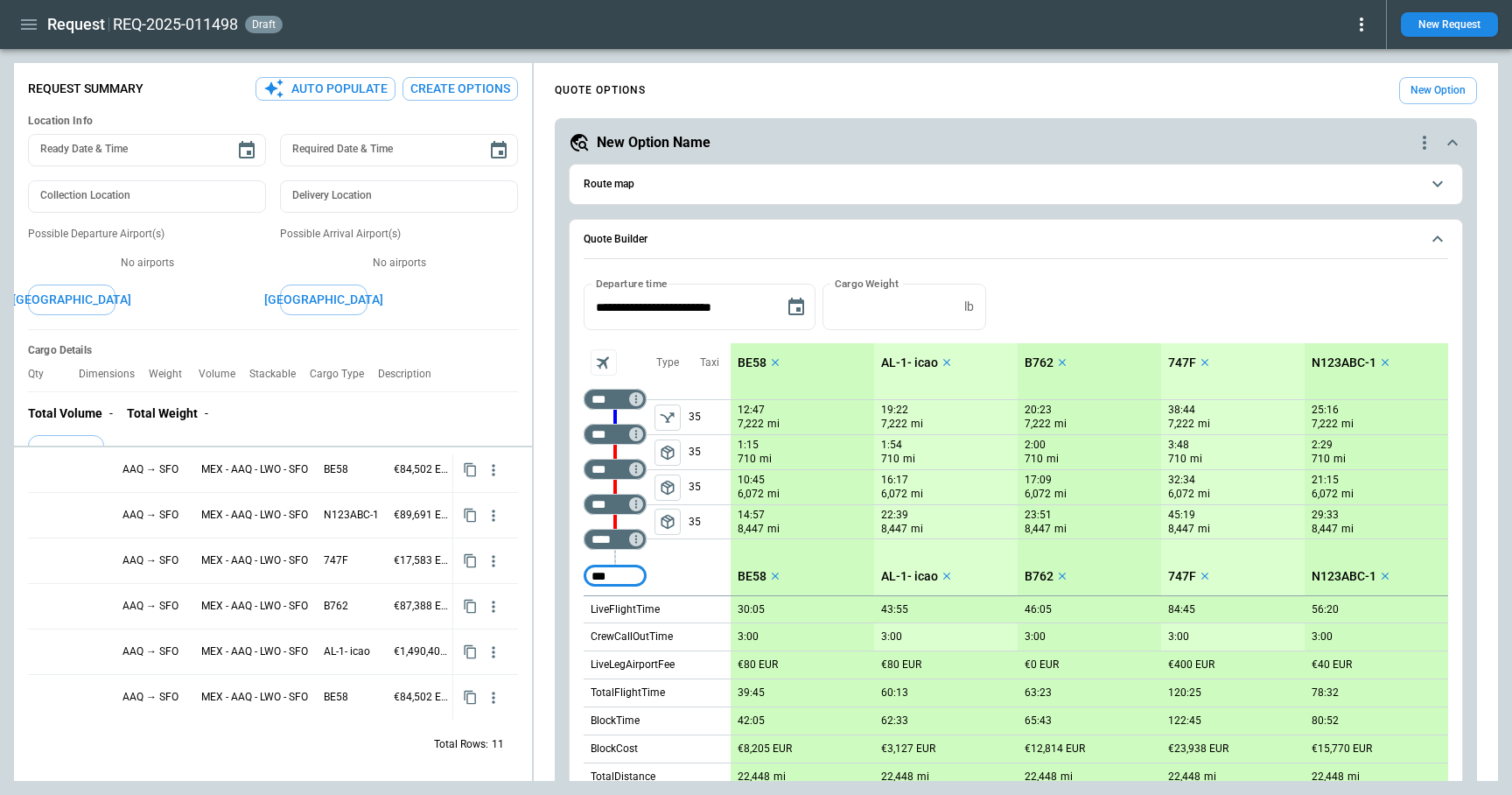
type input "***"
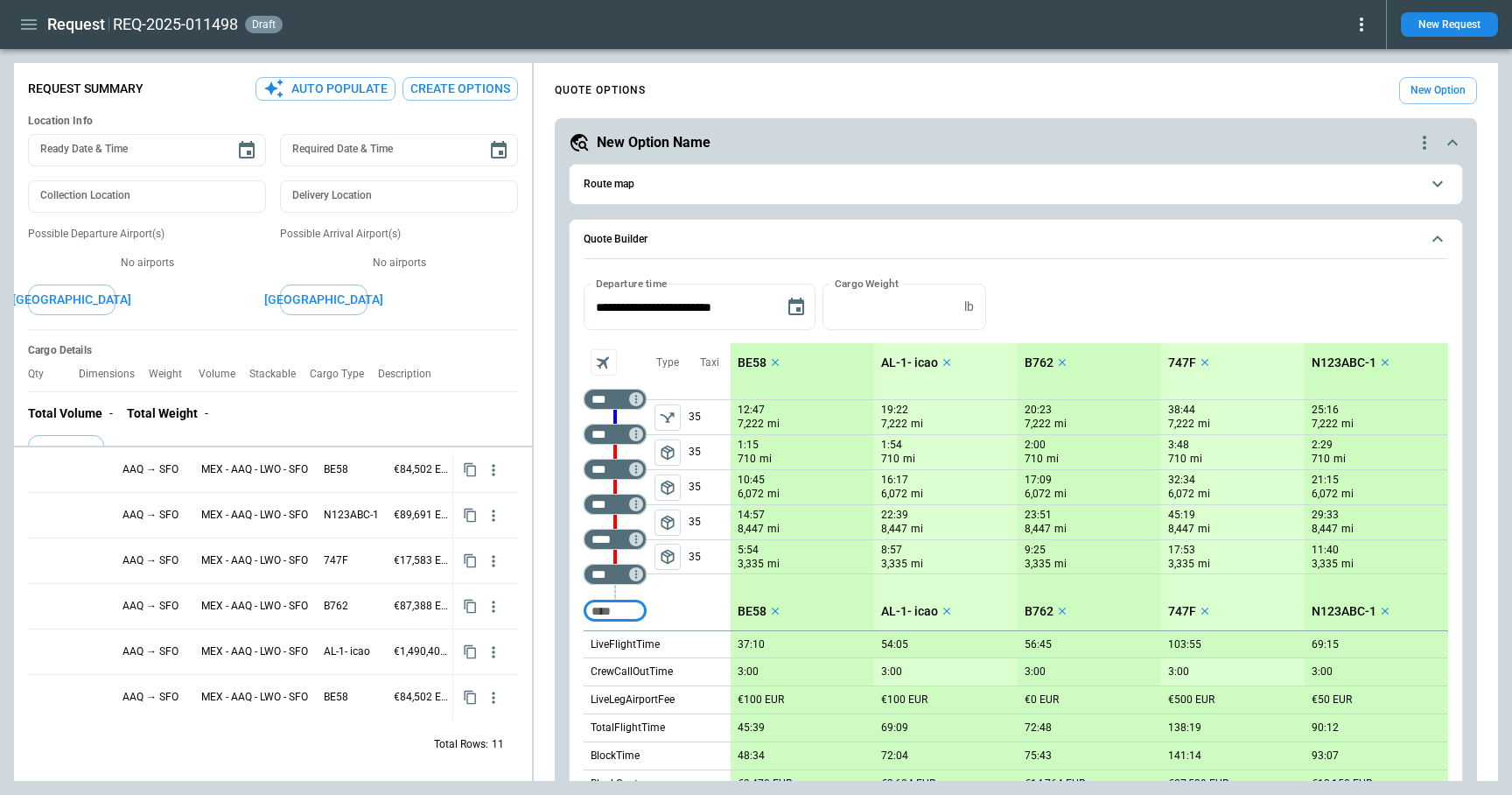
scroll to position [614, 0]
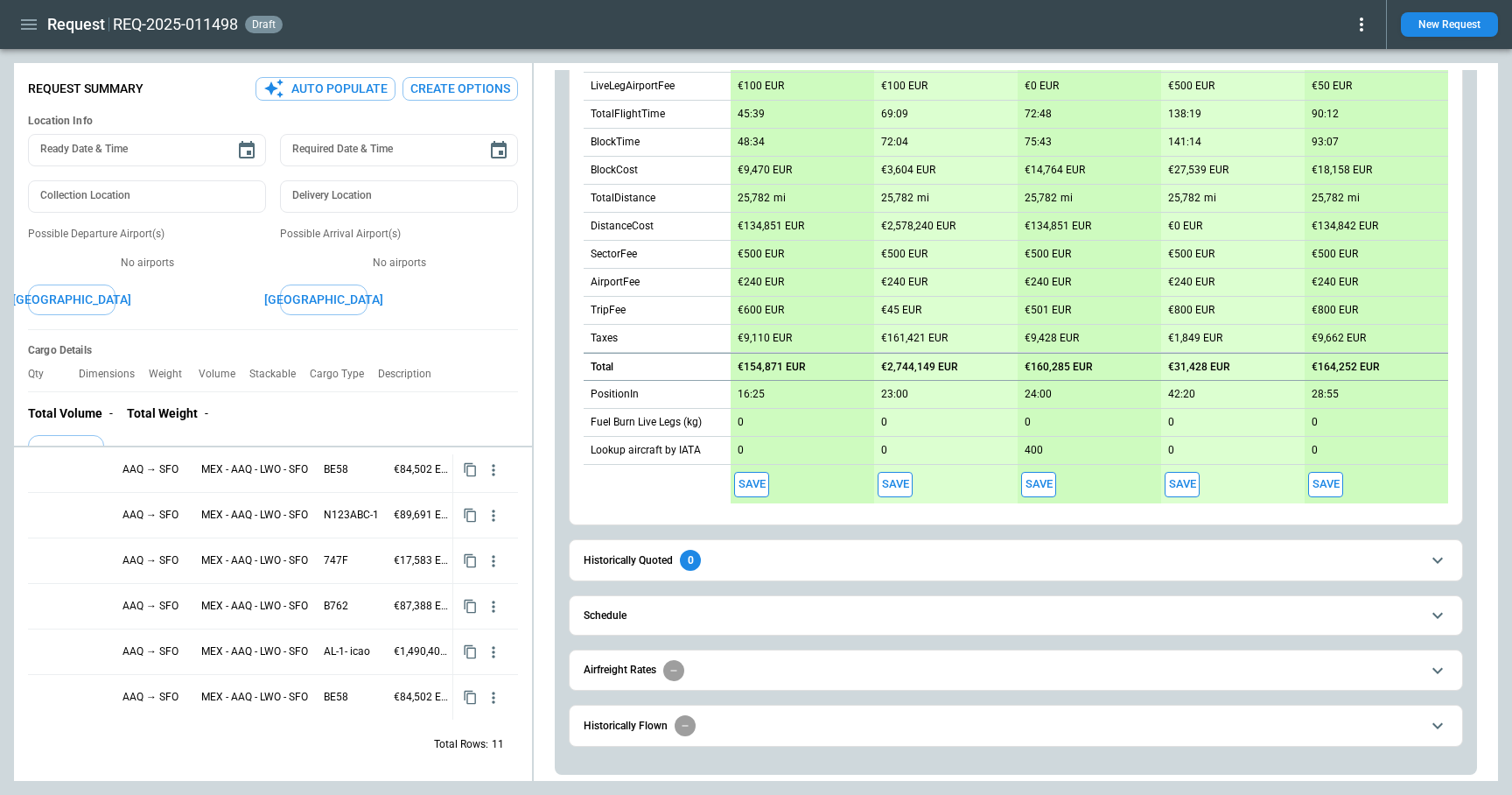
click at [750, 483] on button "Save" at bounding box center [751, 484] width 35 height 25
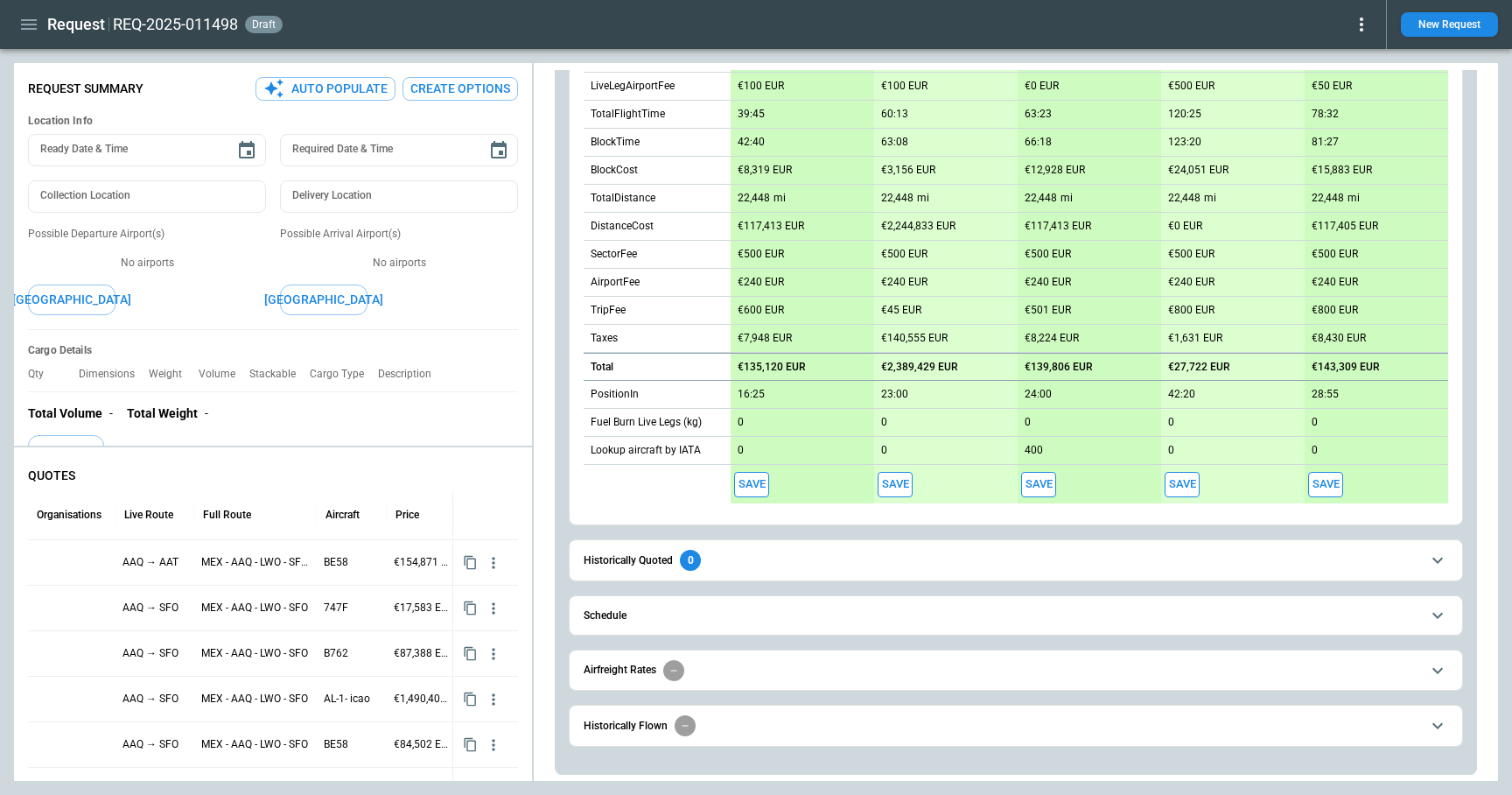
click at [886, 483] on button "Save" at bounding box center [894, 484] width 35 height 25
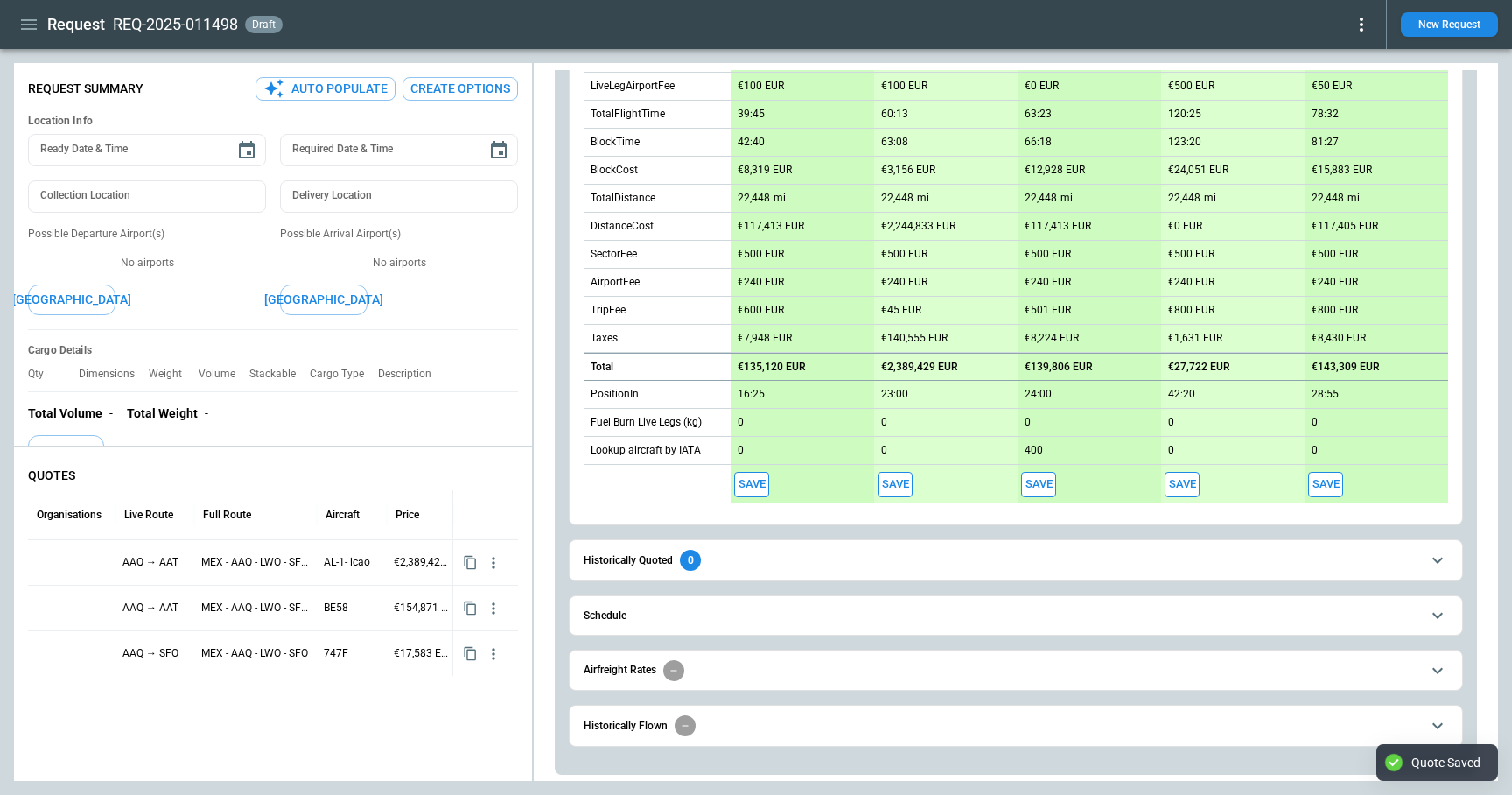
type textarea "*"
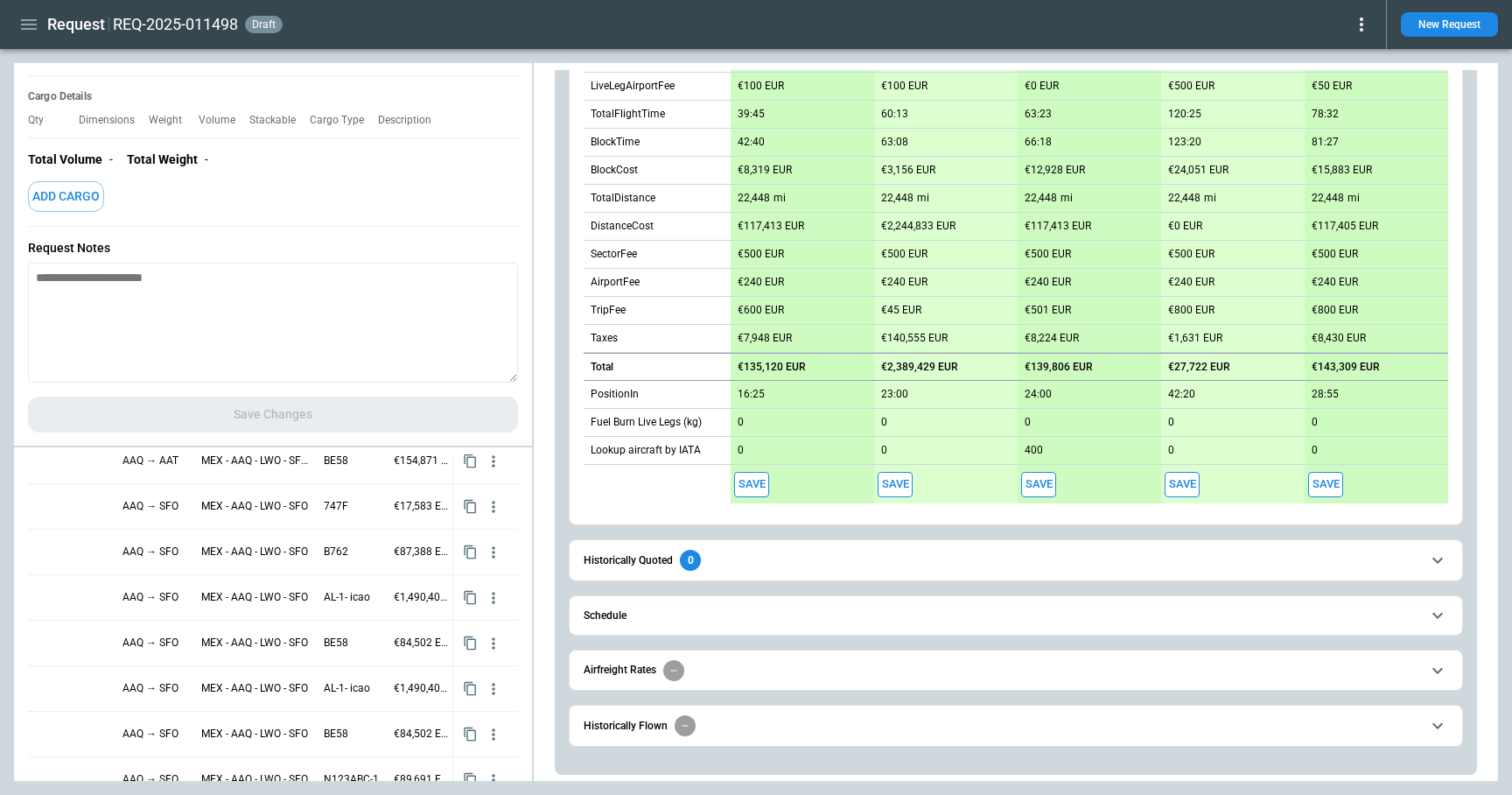
scroll to position [0, 0]
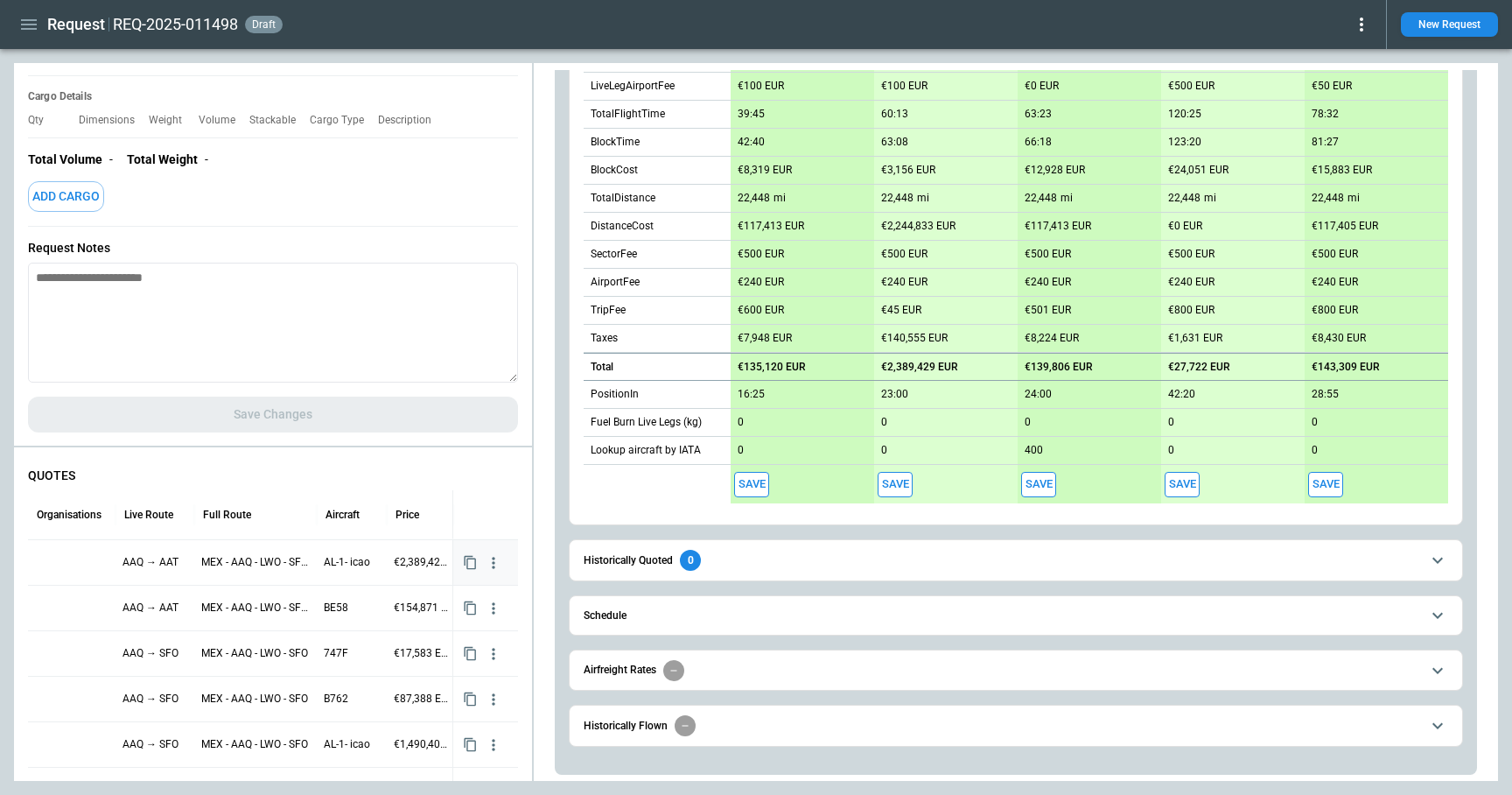
click at [63, 561] on div at bounding box center [72, 562] width 73 height 31
click at [74, 561] on div at bounding box center [72, 562] width 73 height 31
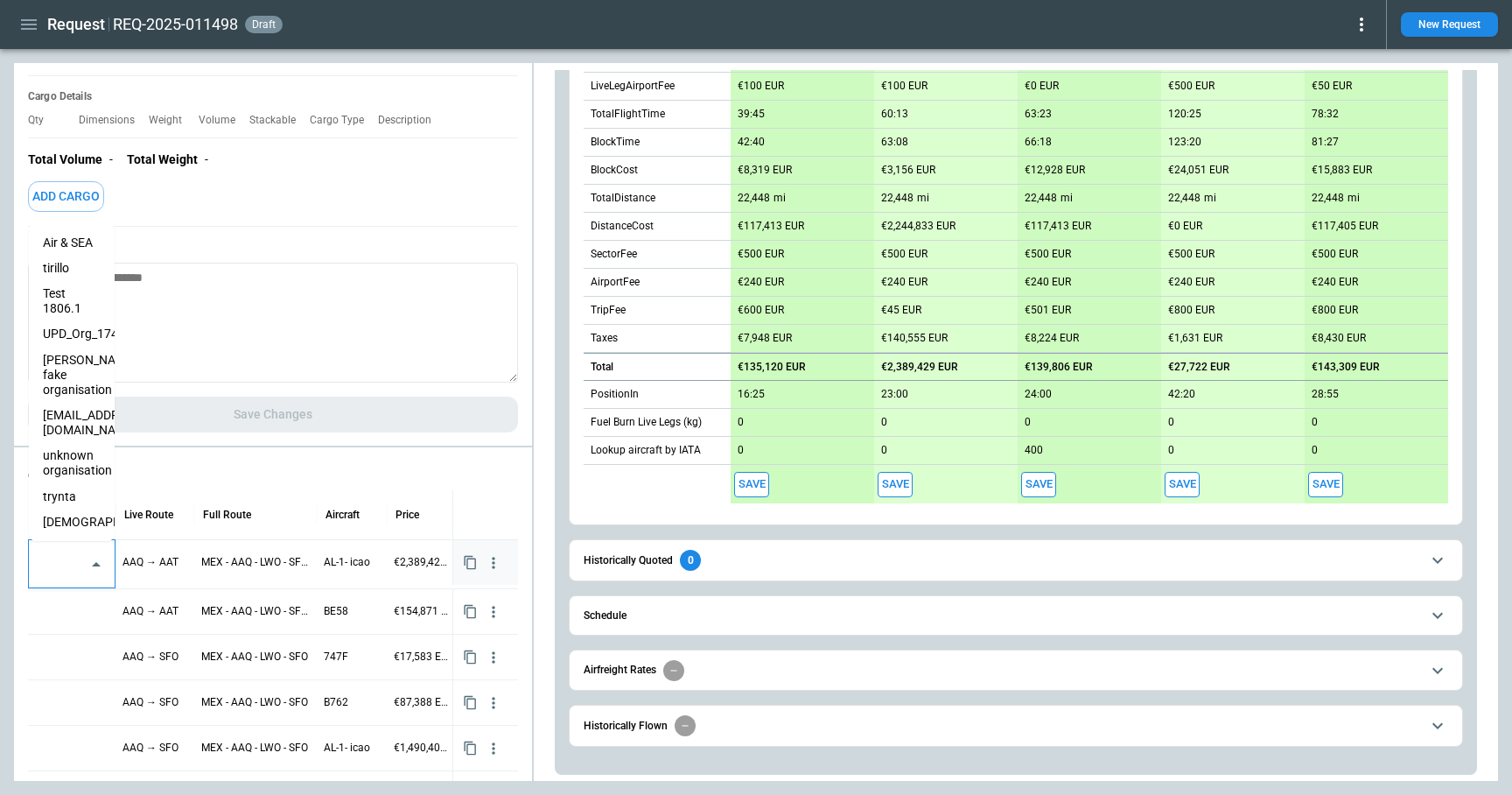
click at [74, 561] on input "text" at bounding box center [58, 564] width 43 height 31
type input "***"
click at [57, 341] on li "trynta" at bounding box center [72, 328] width 86 height 25
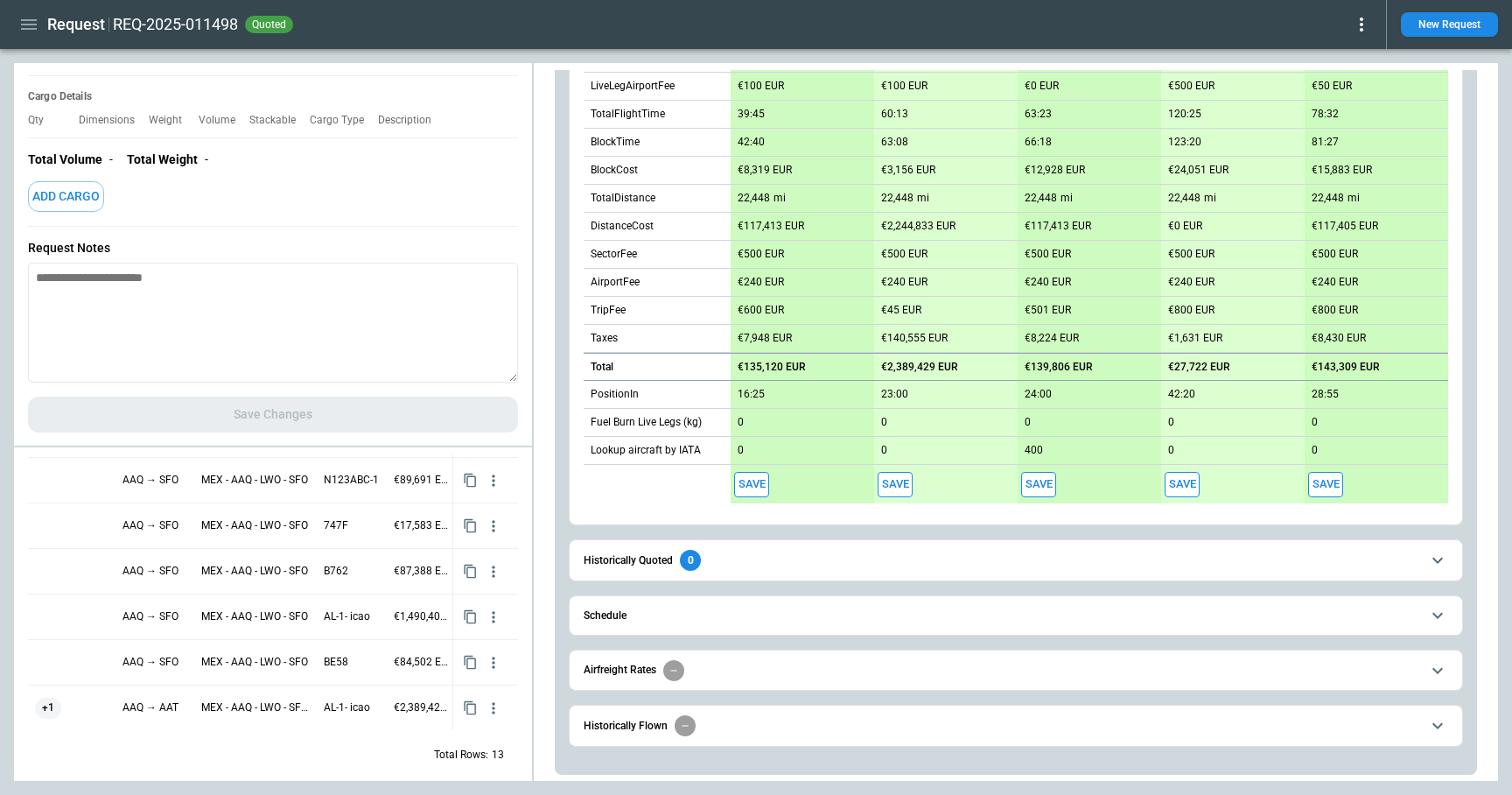
scroll to position [412, 0]
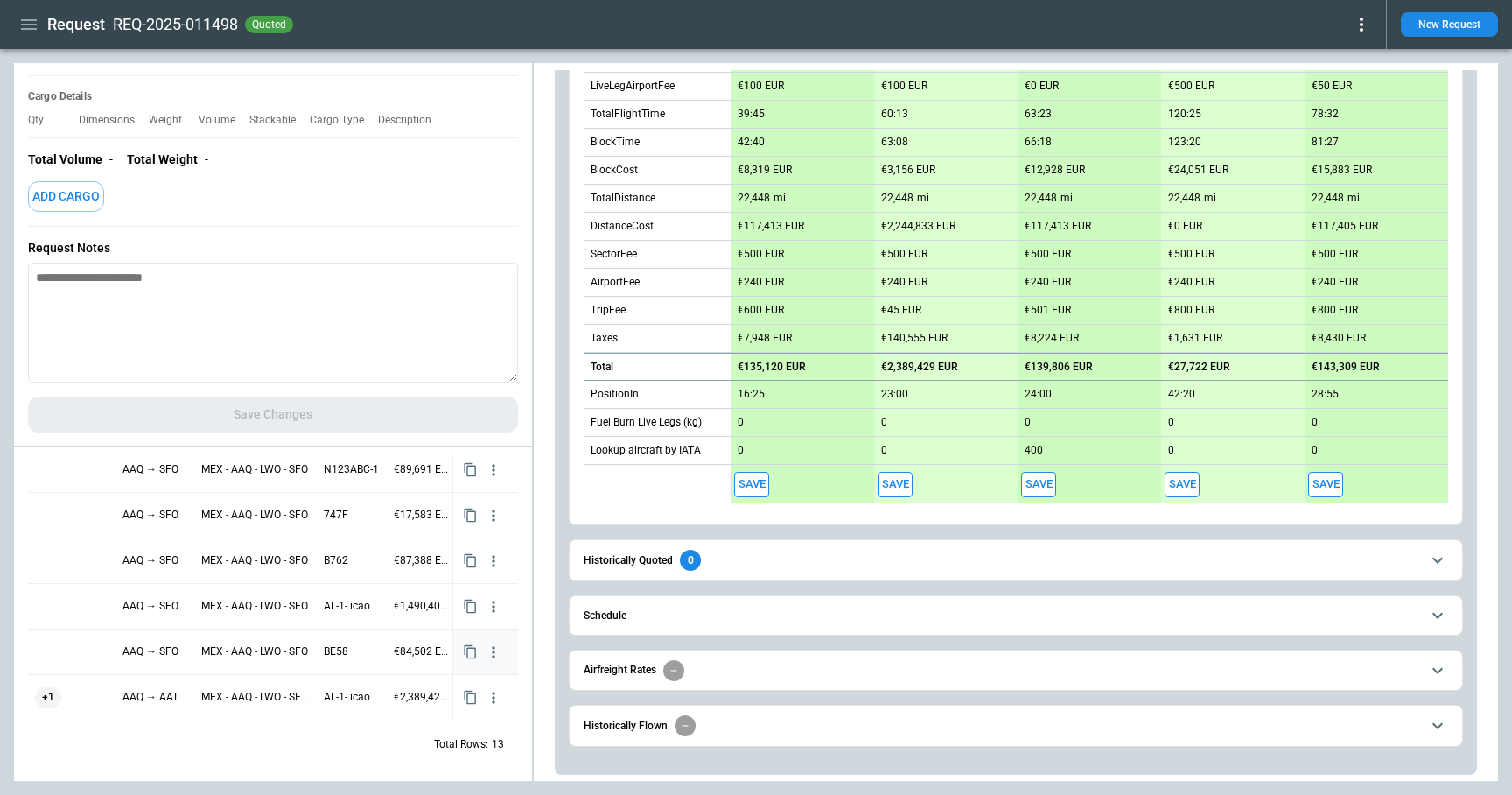
click at [70, 657] on div at bounding box center [72, 652] width 73 height 31
click at [70, 657] on input "text" at bounding box center [58, 654] width 43 height 31
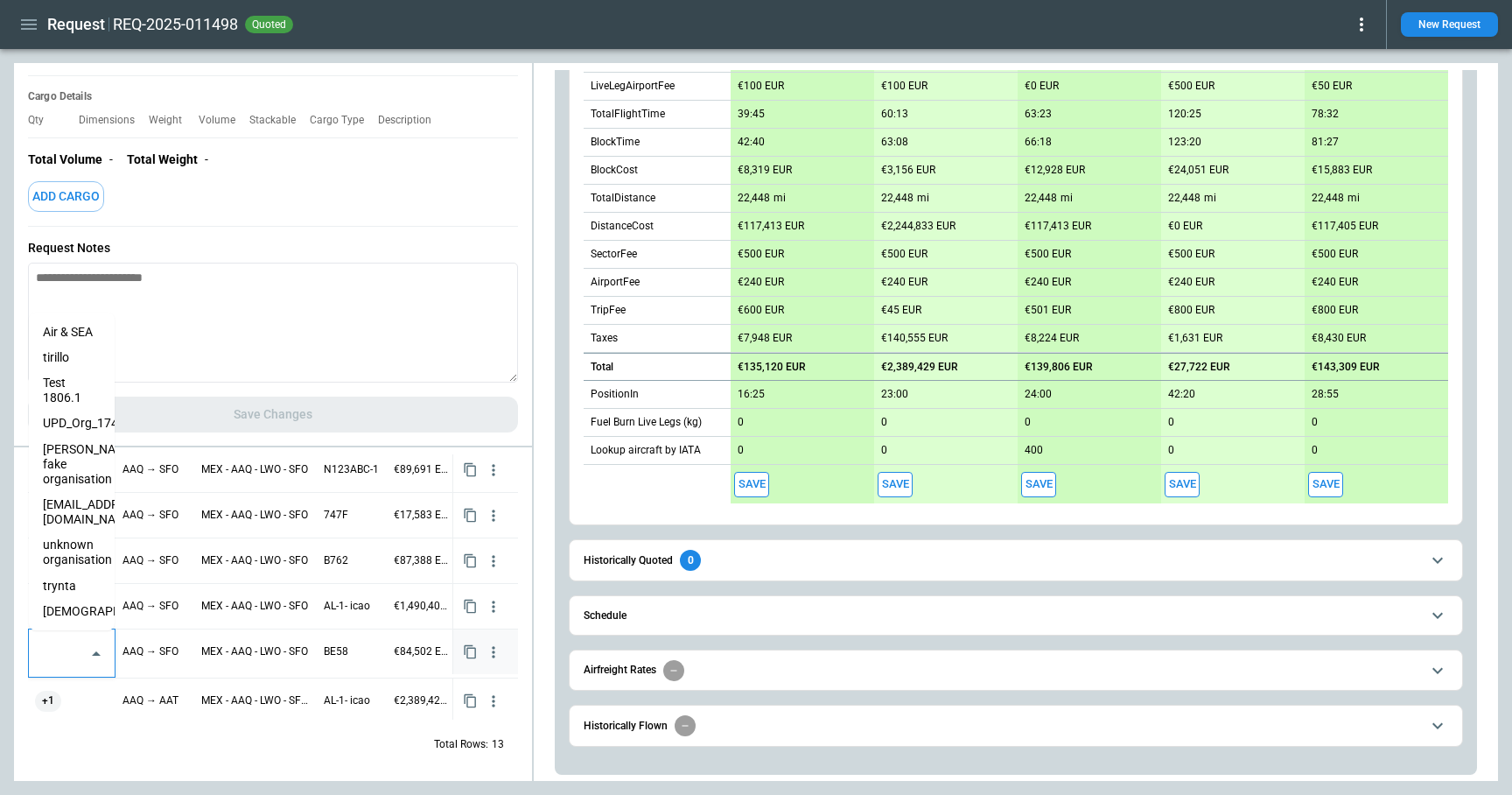
click at [68, 357] on li "tirillo" at bounding box center [72, 357] width 86 height 25
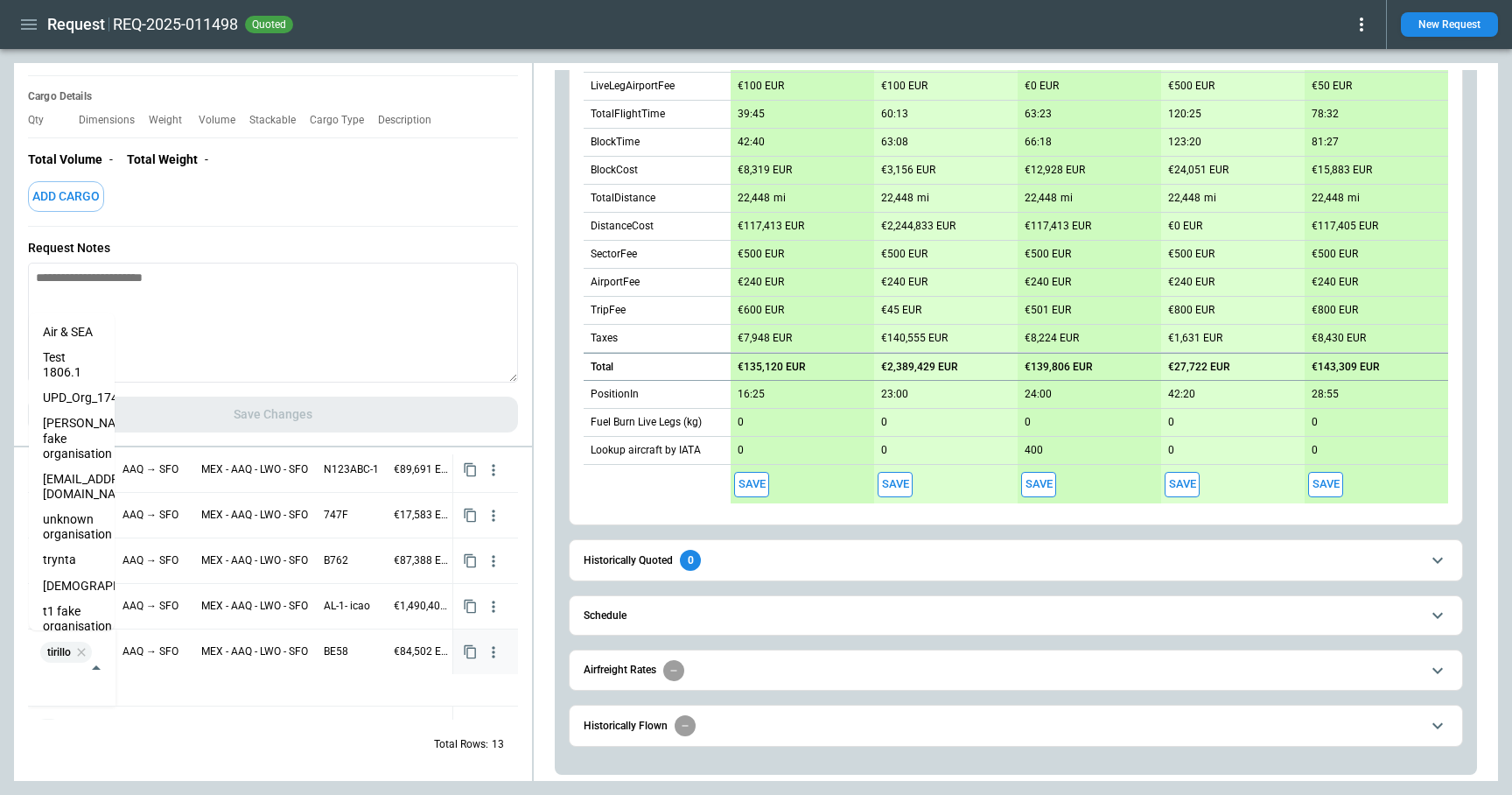
click at [204, 760] on div "Total Rows: 13" at bounding box center [273, 744] width 490 height 45
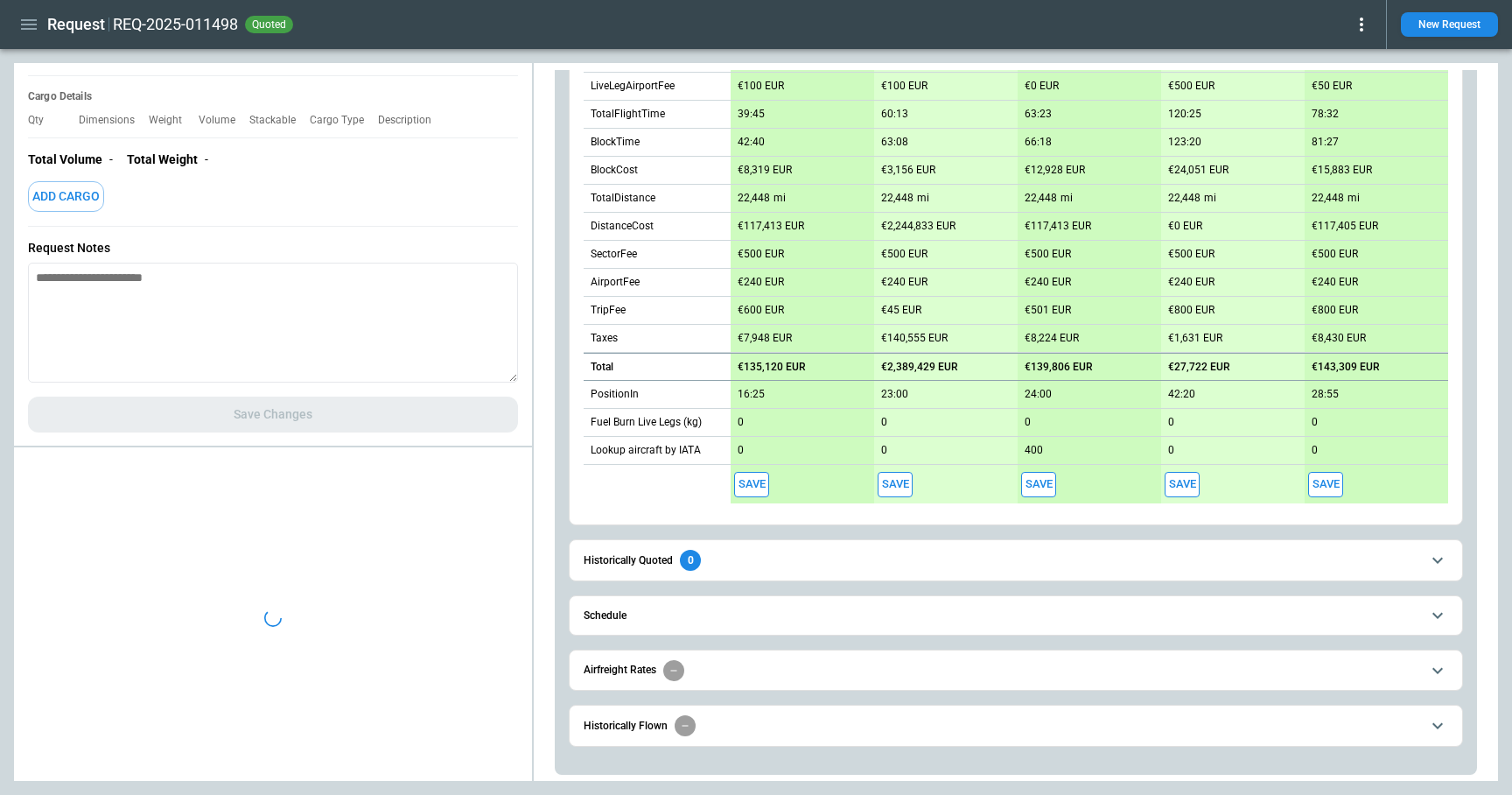
scroll to position [0, 0]
type textarea "*"
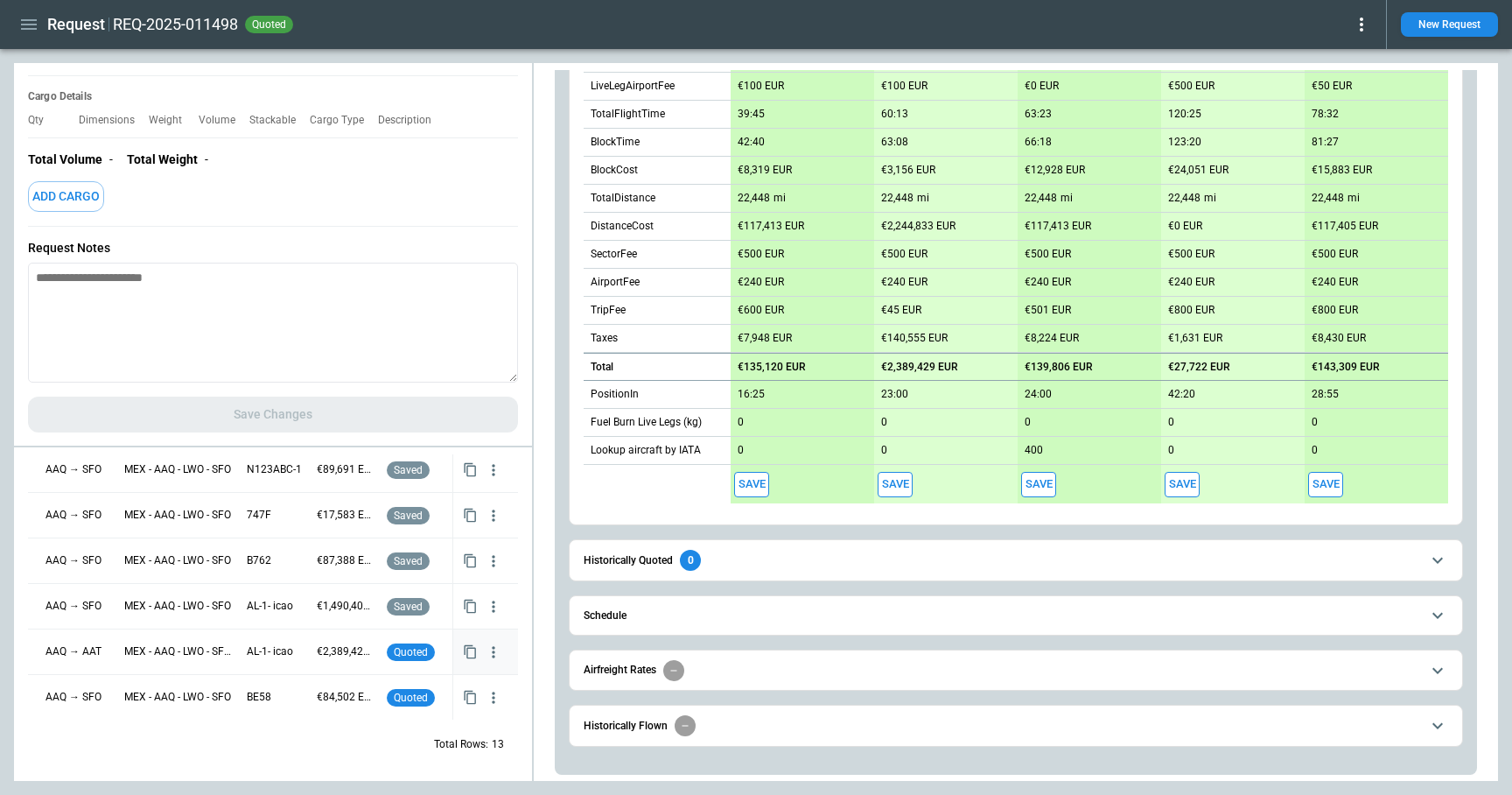
scroll to position [0, 92]
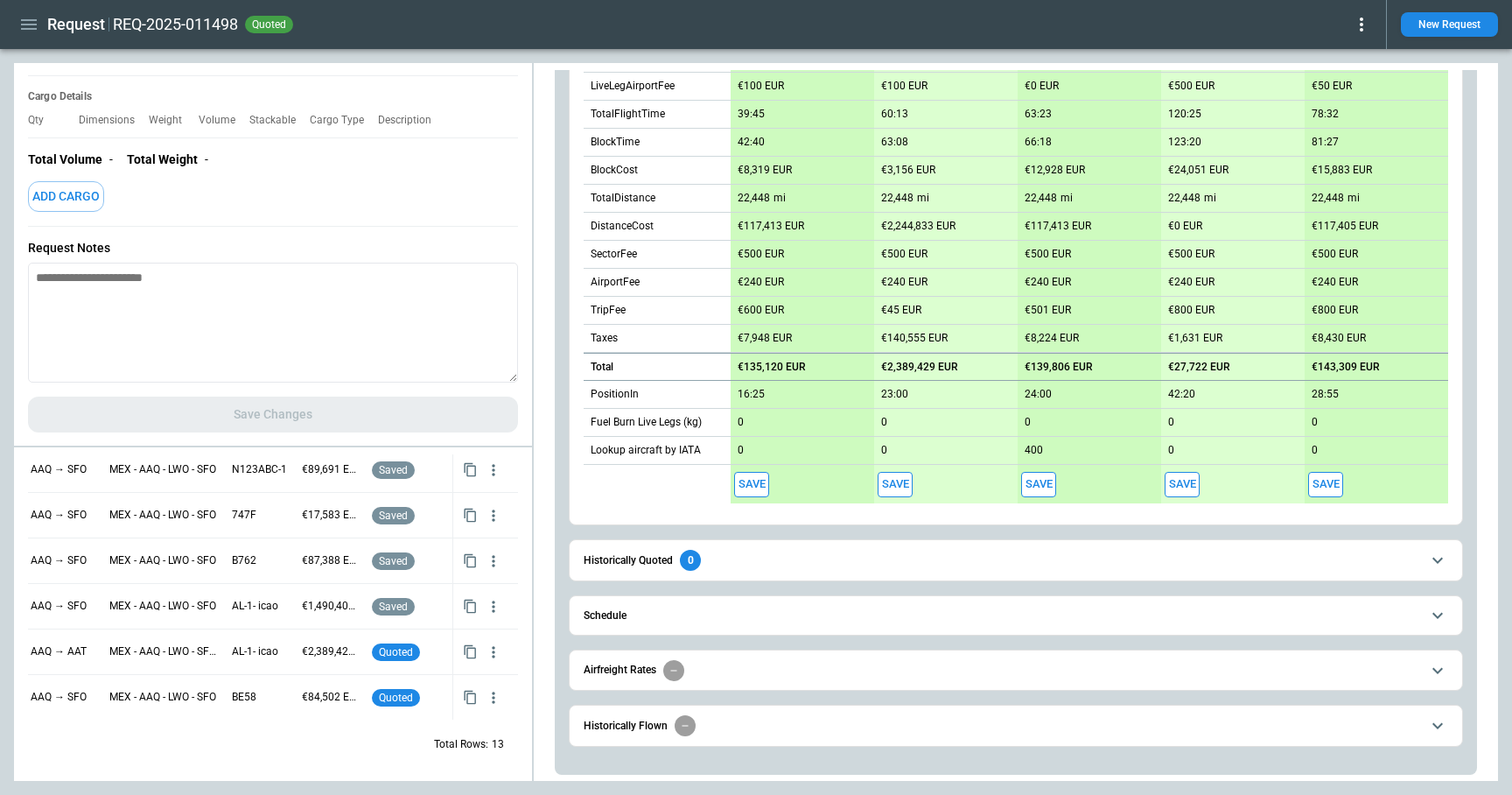
click at [1364, 21] on icon at bounding box center [1361, 24] width 21 height 21
click at [1338, 56] on button "Confirm" at bounding box center [1341, 55] width 57 height 25
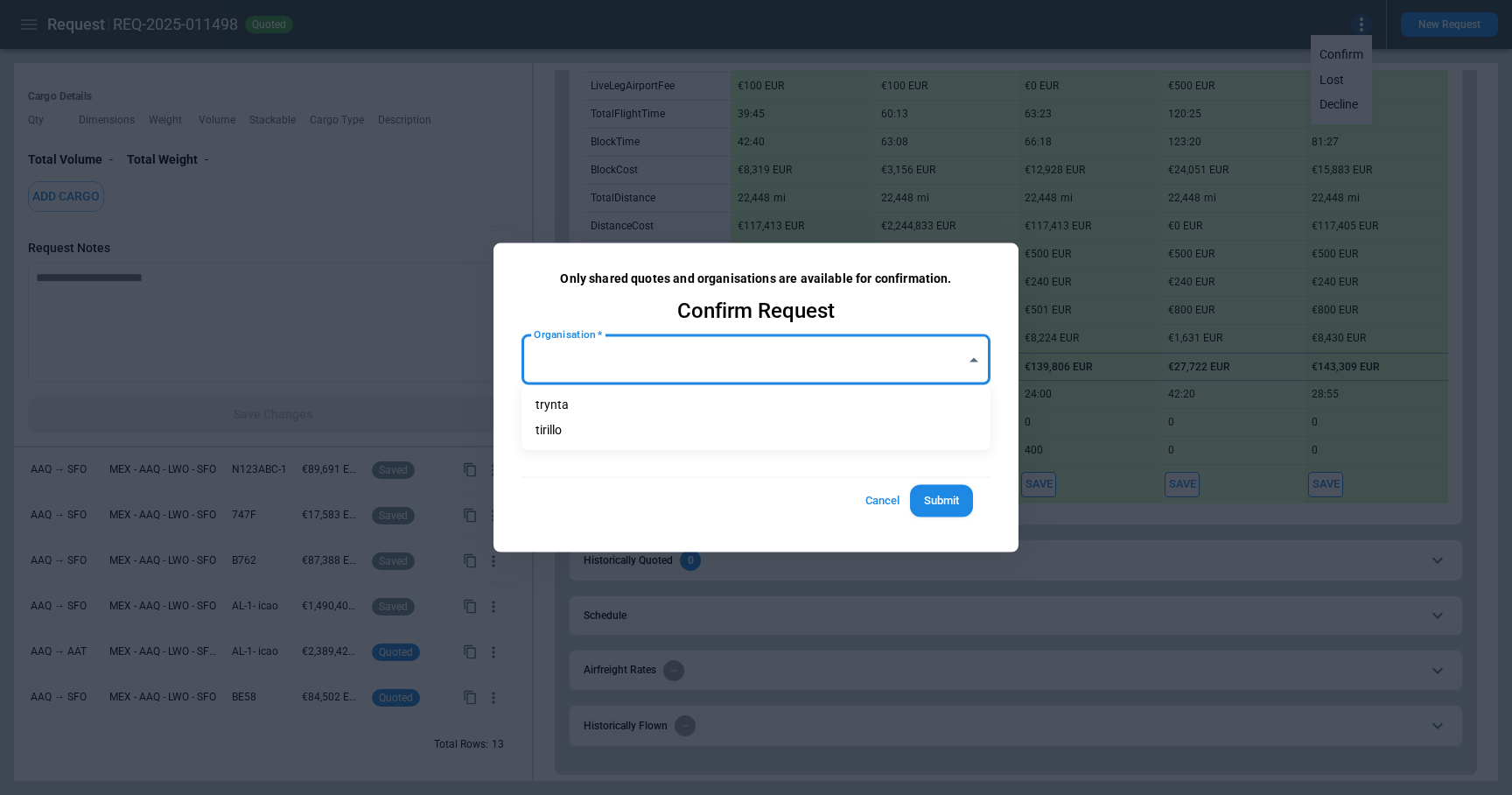
click at [610, 375] on body "Request REQ-2025-011498 quoted New Request FindBorderBarSize Request Summary Au…" at bounding box center [756, 398] width 1512 height 795
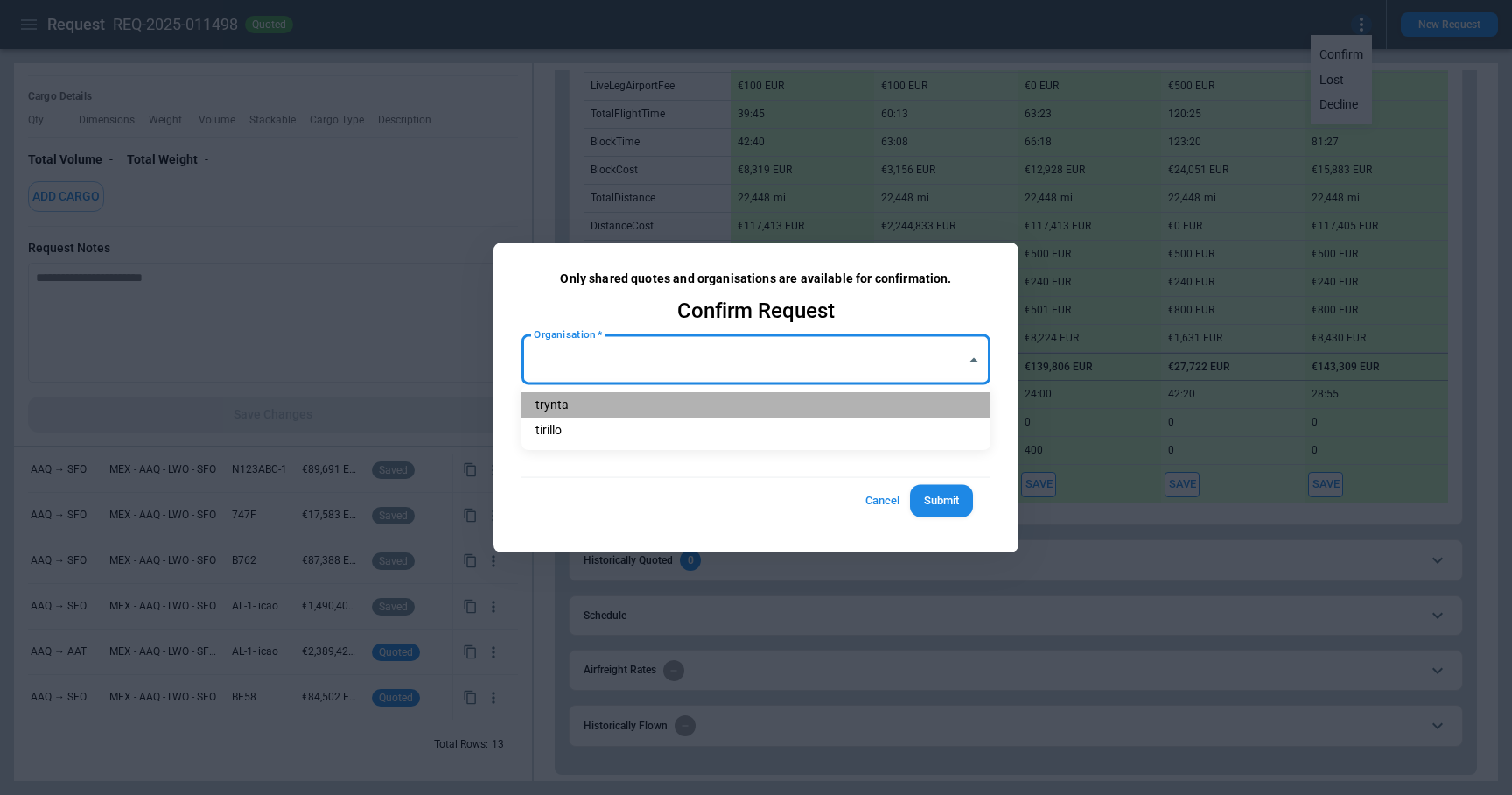
click at [607, 402] on li "trynta" at bounding box center [756, 404] width 469 height 25
type input "**********"
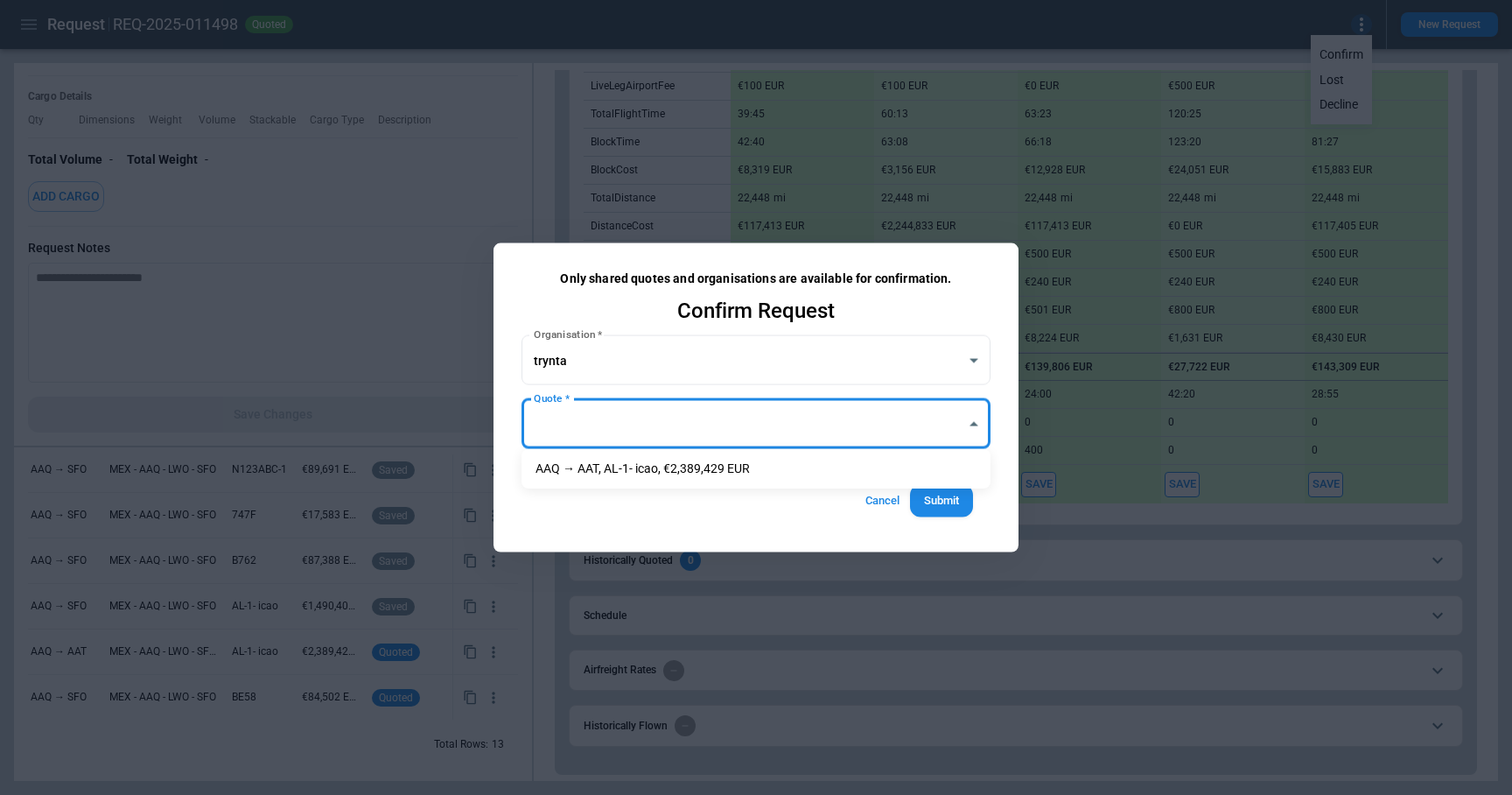
click at [608, 437] on body "Request REQ-2025-011498 quoted New Request FindBorderBarSize Request Summary Au…" at bounding box center [756, 398] width 1512 height 795
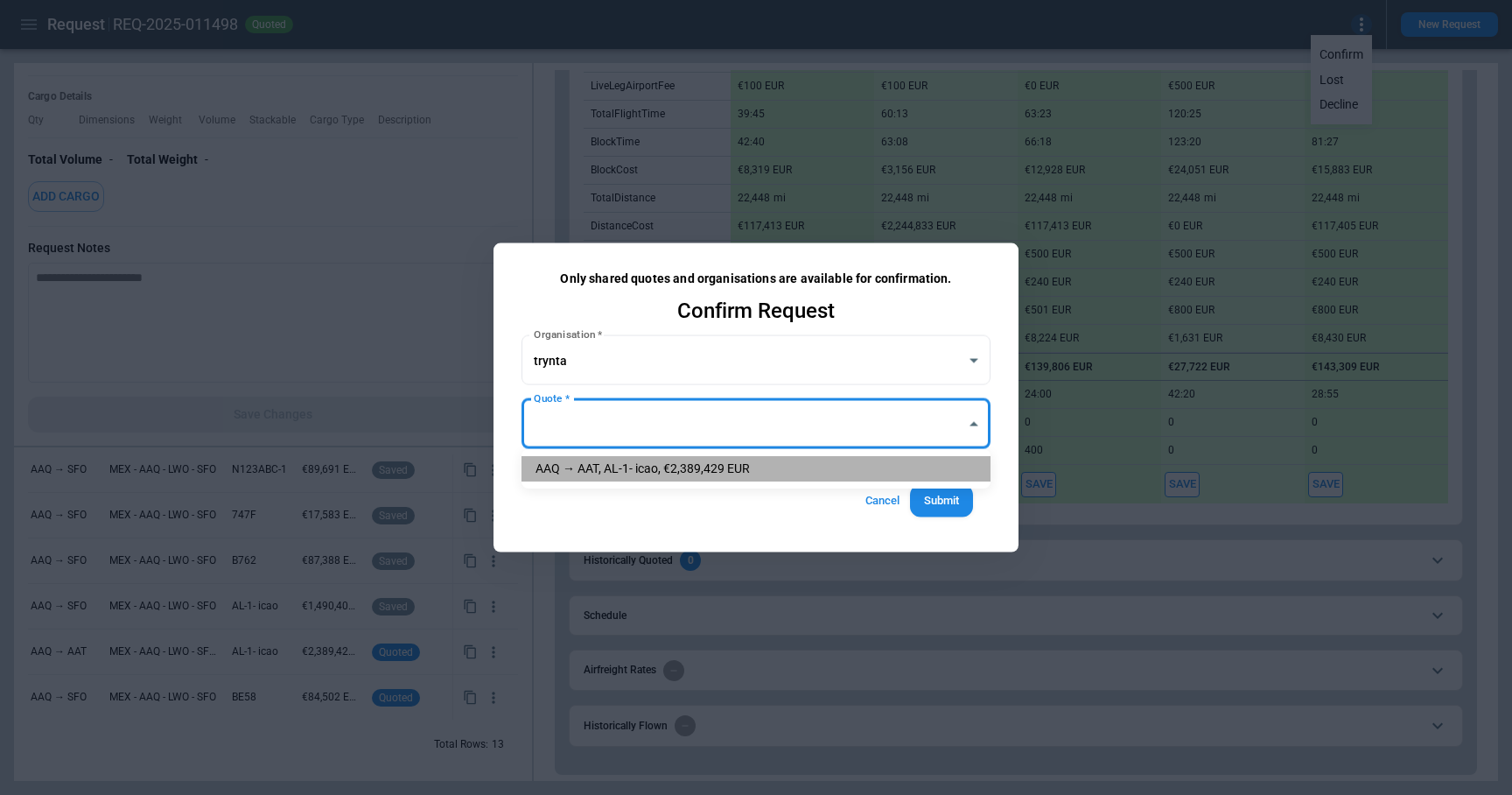
click at [611, 468] on li "AAQ → AAT, AL-1- icao, €2,389,429 EUR" at bounding box center [756, 468] width 469 height 25
type input "**********"
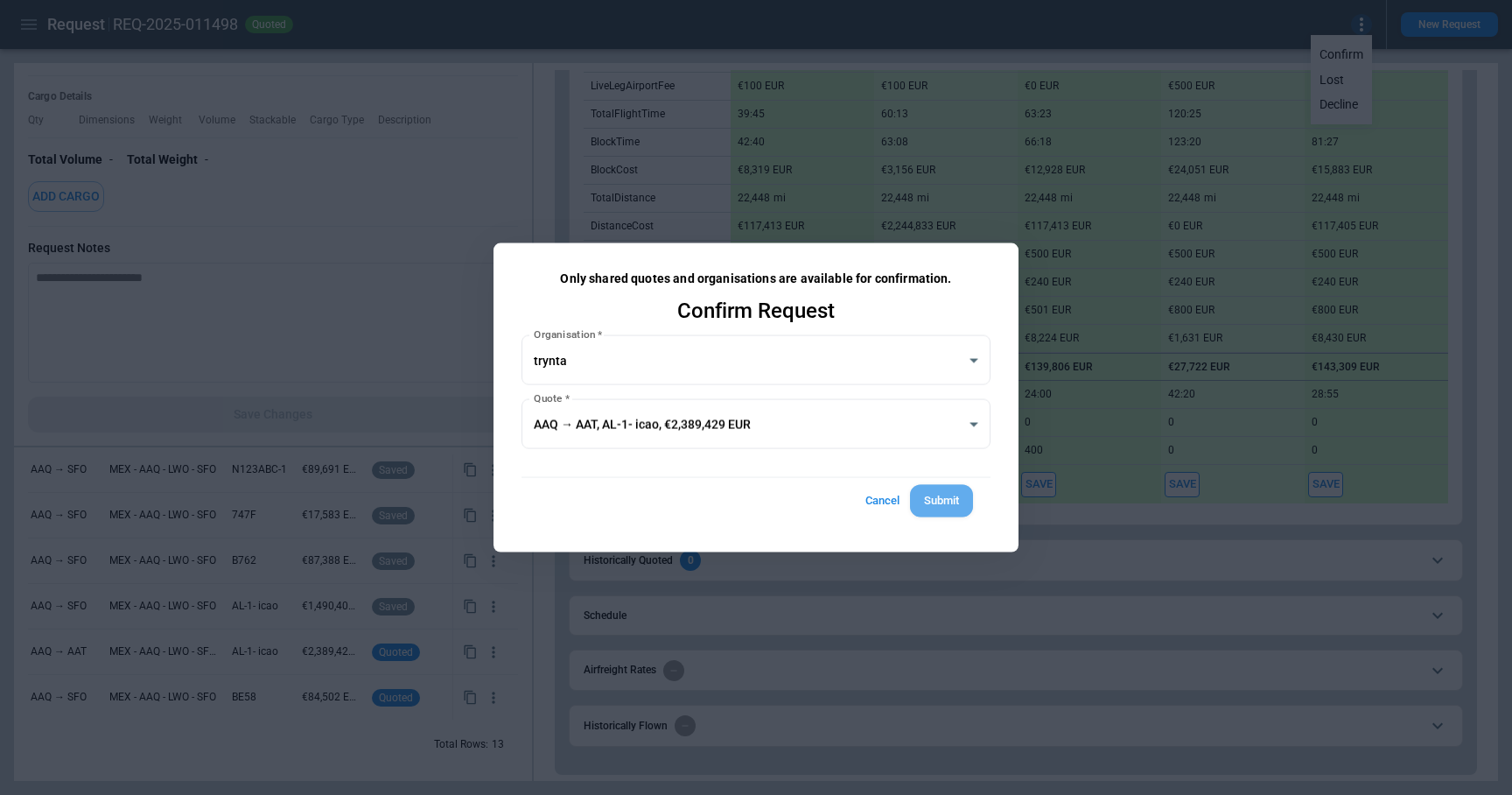
click at [946, 502] on button "Submit" at bounding box center [941, 501] width 63 height 32
type textarea "*"
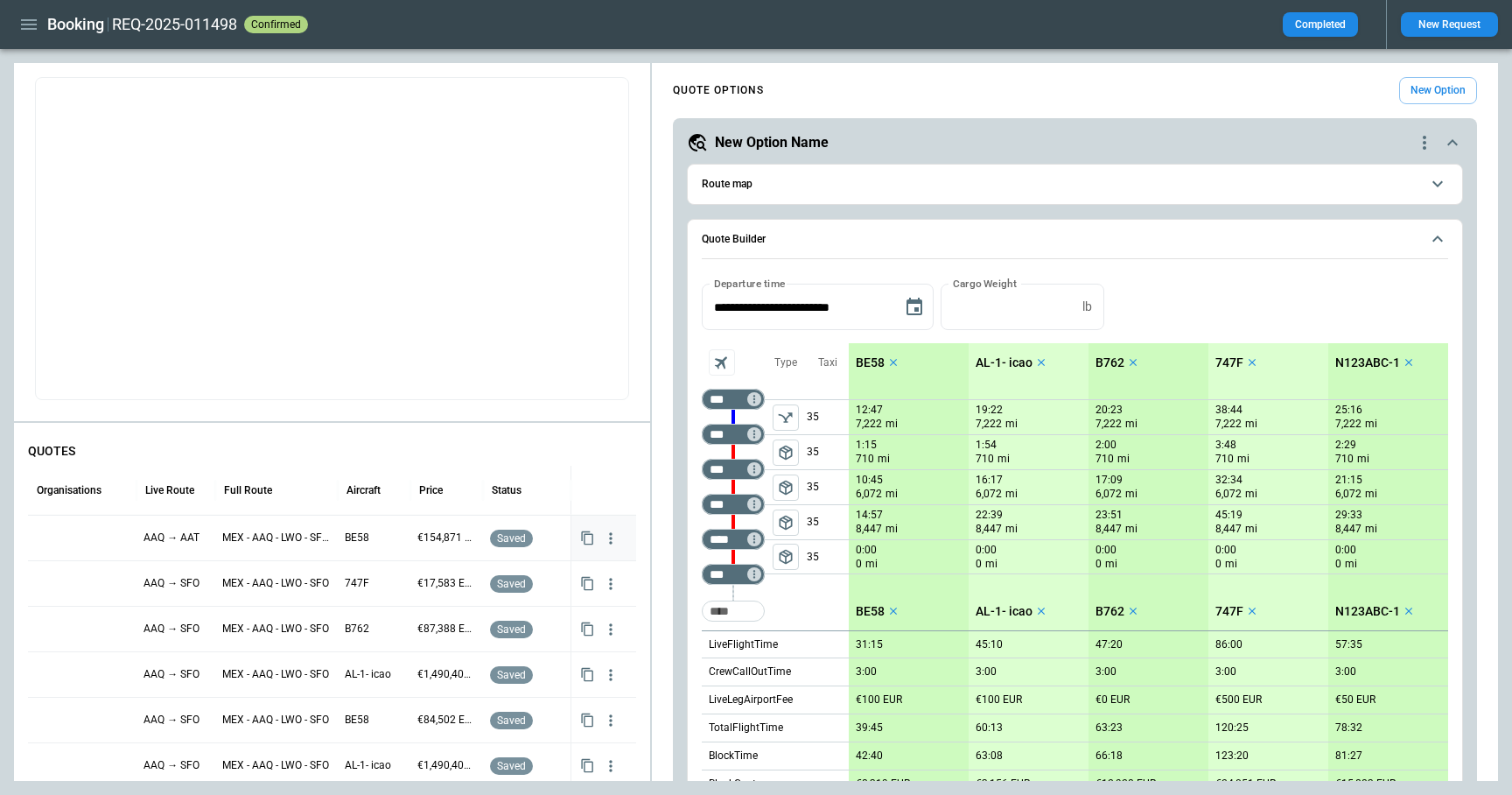
click at [75, 534] on div at bounding box center [82, 538] width 94 height 31
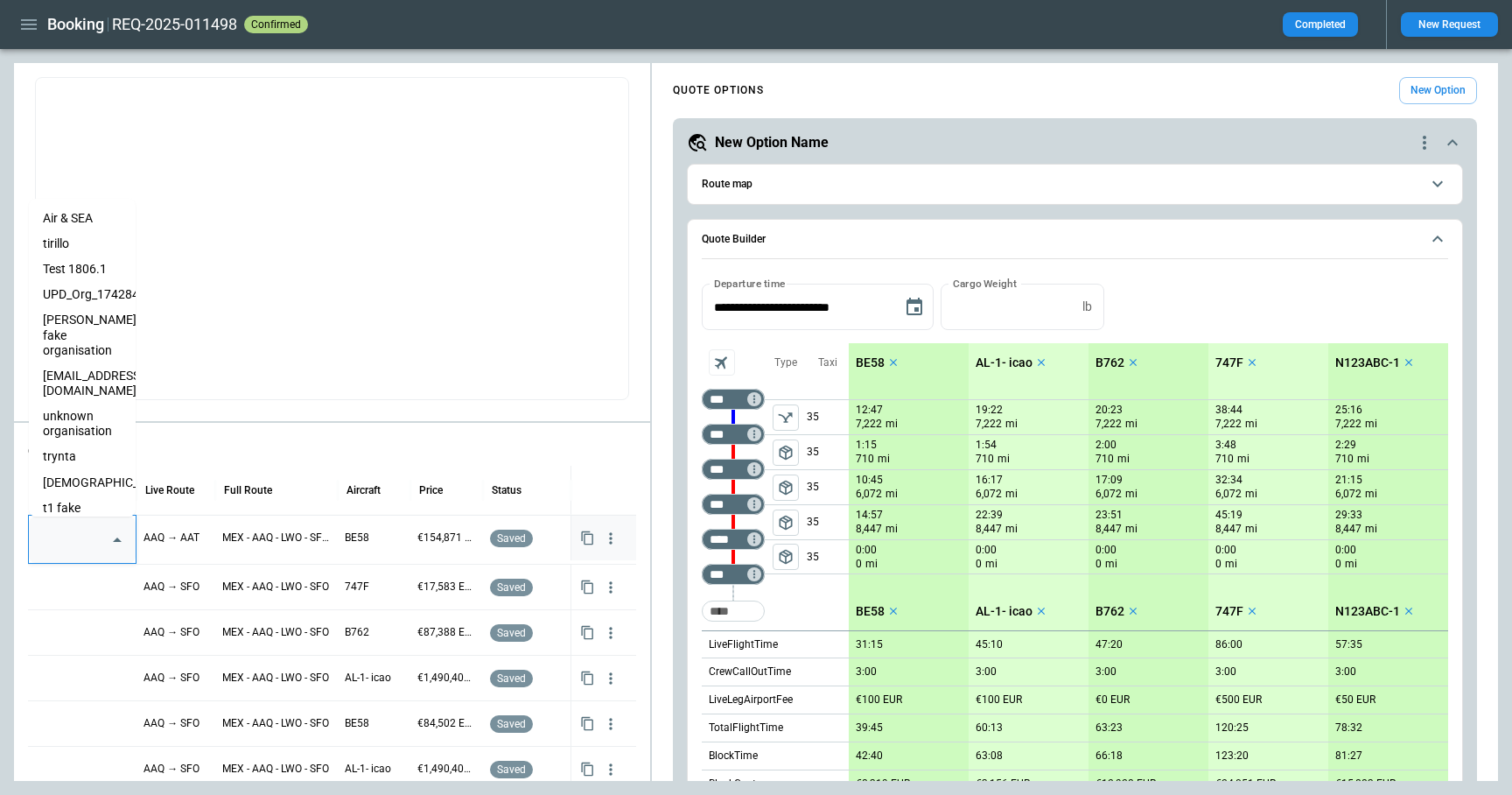
click at [81, 535] on input "text" at bounding box center [69, 540] width 65 height 31
click at [78, 244] on li "tirillo" at bounding box center [82, 243] width 106 height 25
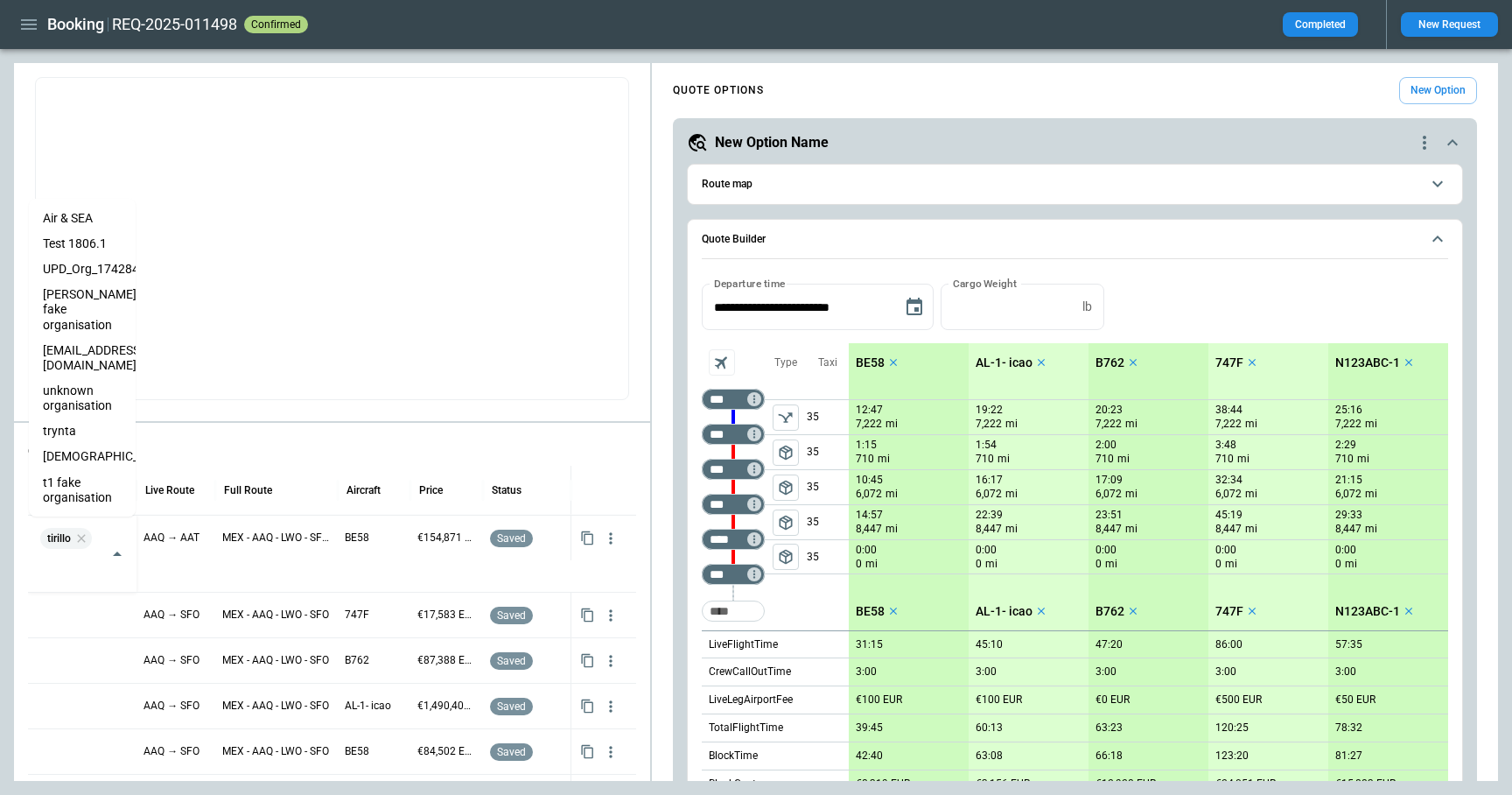
click at [485, 450] on p "QUOTES" at bounding box center [332, 451] width 608 height 15
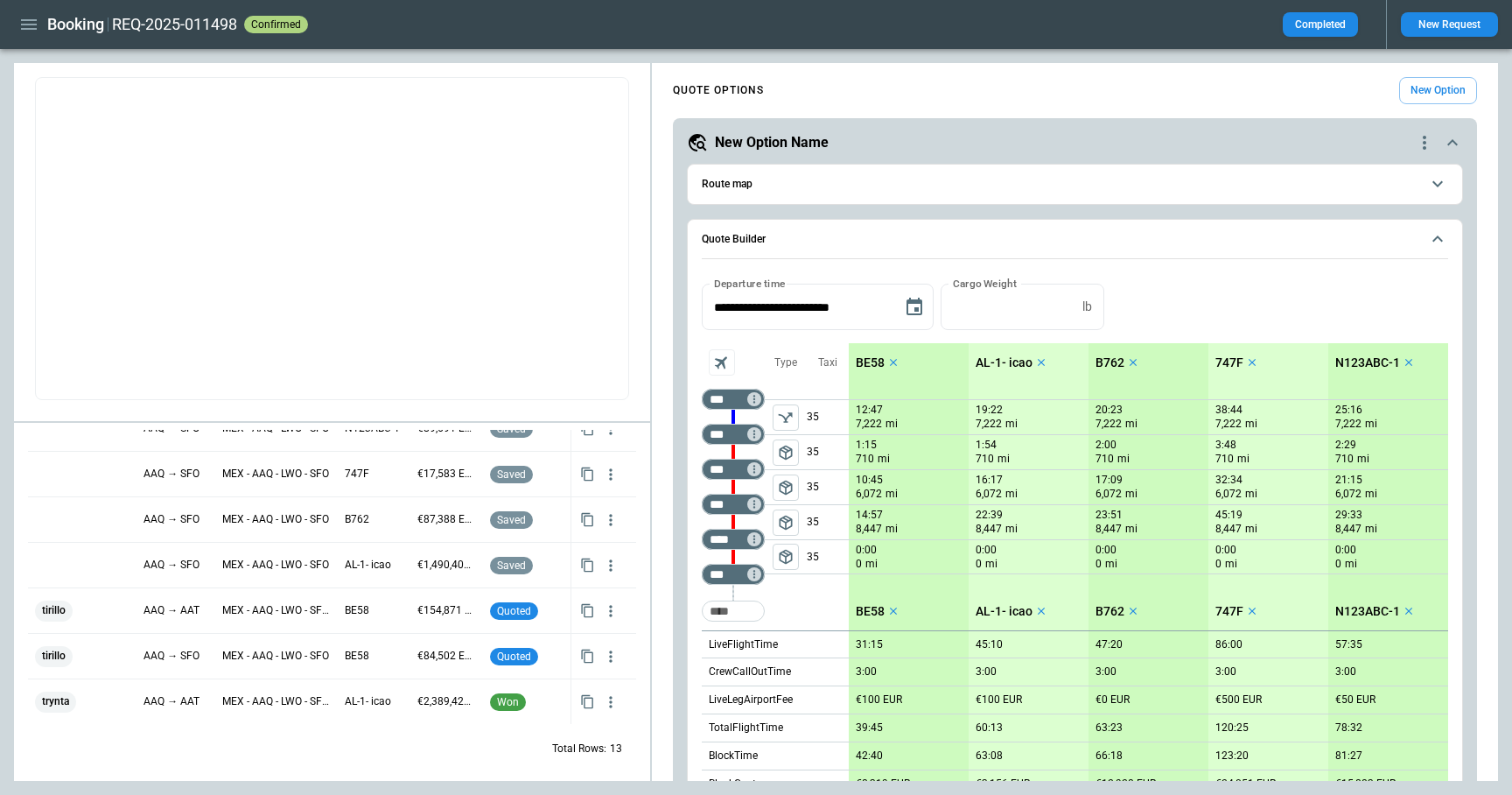
scroll to position [387, 0]
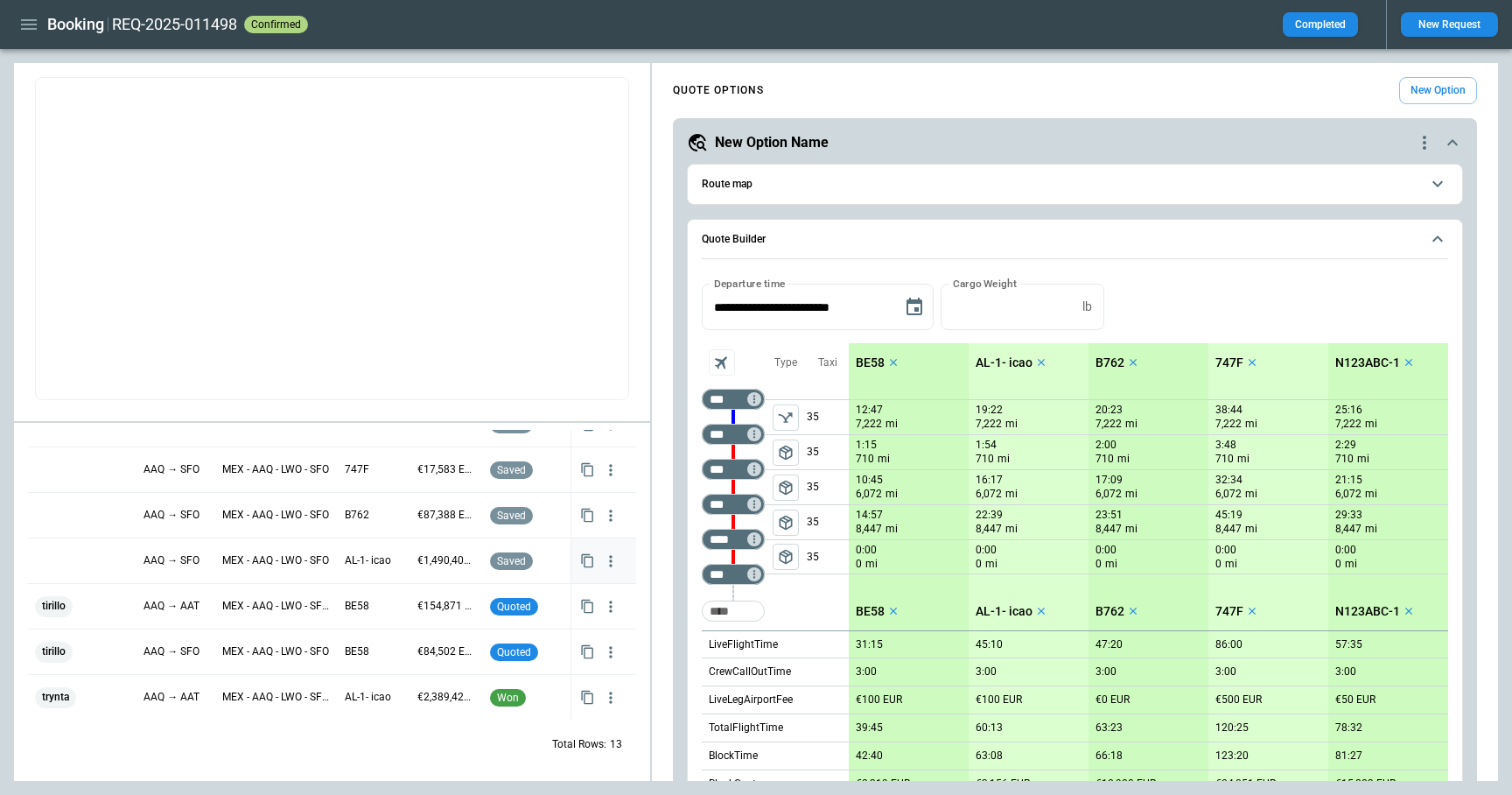
click at [88, 553] on div at bounding box center [82, 560] width 94 height 31
click at [88, 553] on input "text" at bounding box center [69, 562] width 65 height 31
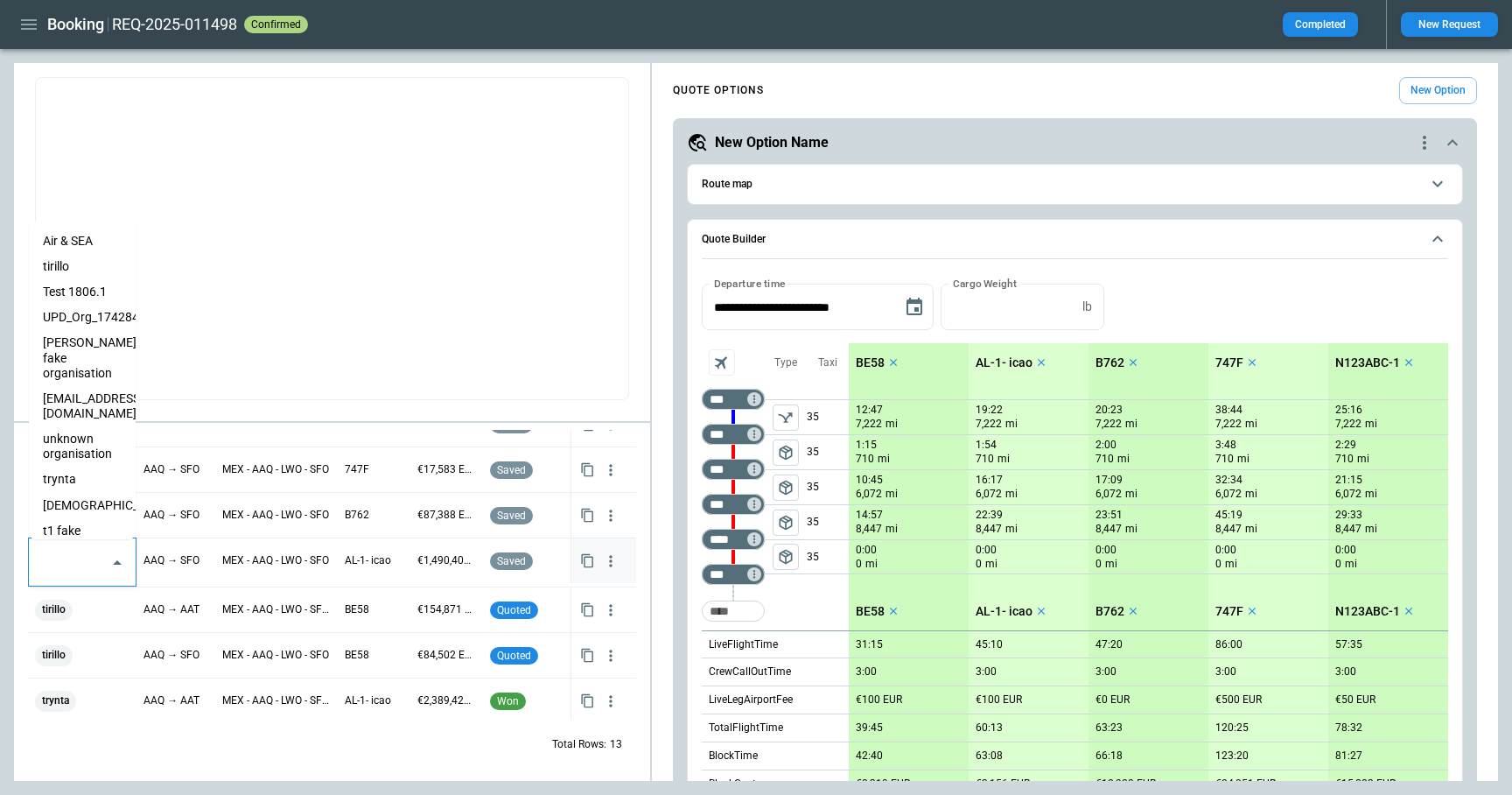
click at [84, 493] on li "eveist" at bounding box center [82, 505] width 106 height 25
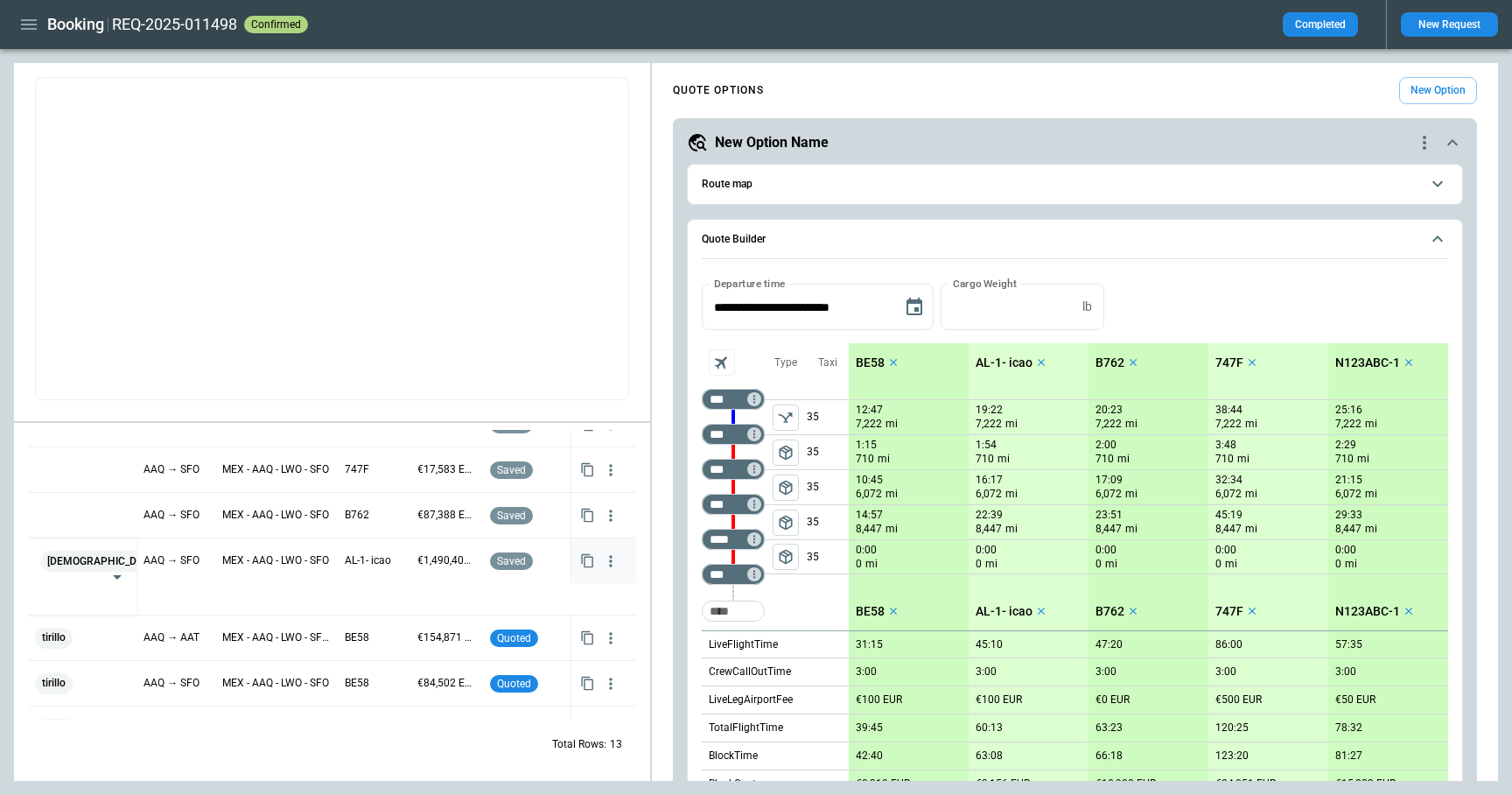
click at [348, 745] on div "Total Rows: 13" at bounding box center [332, 744] width 608 height 45
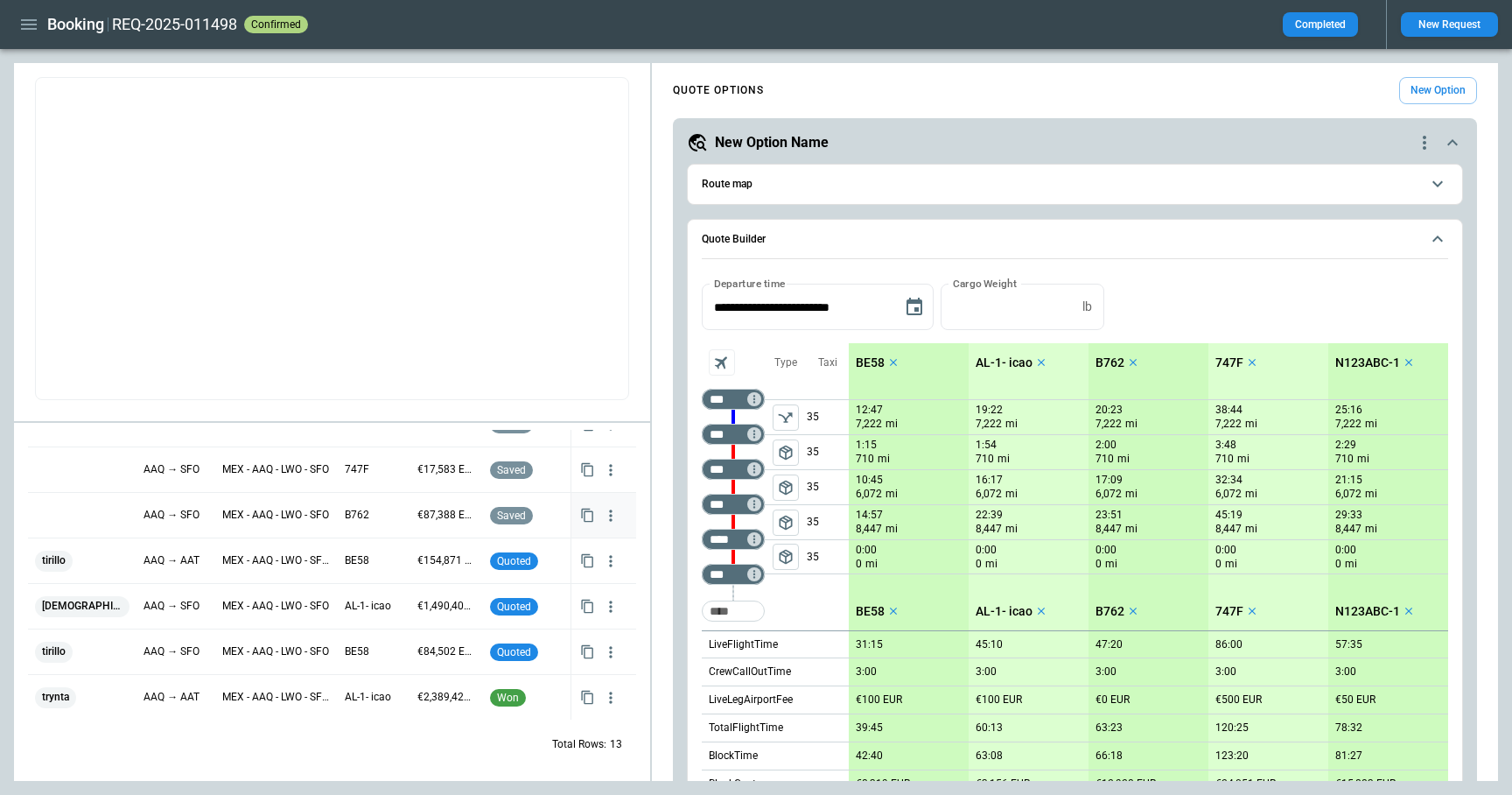
scroll to position [0, 0]
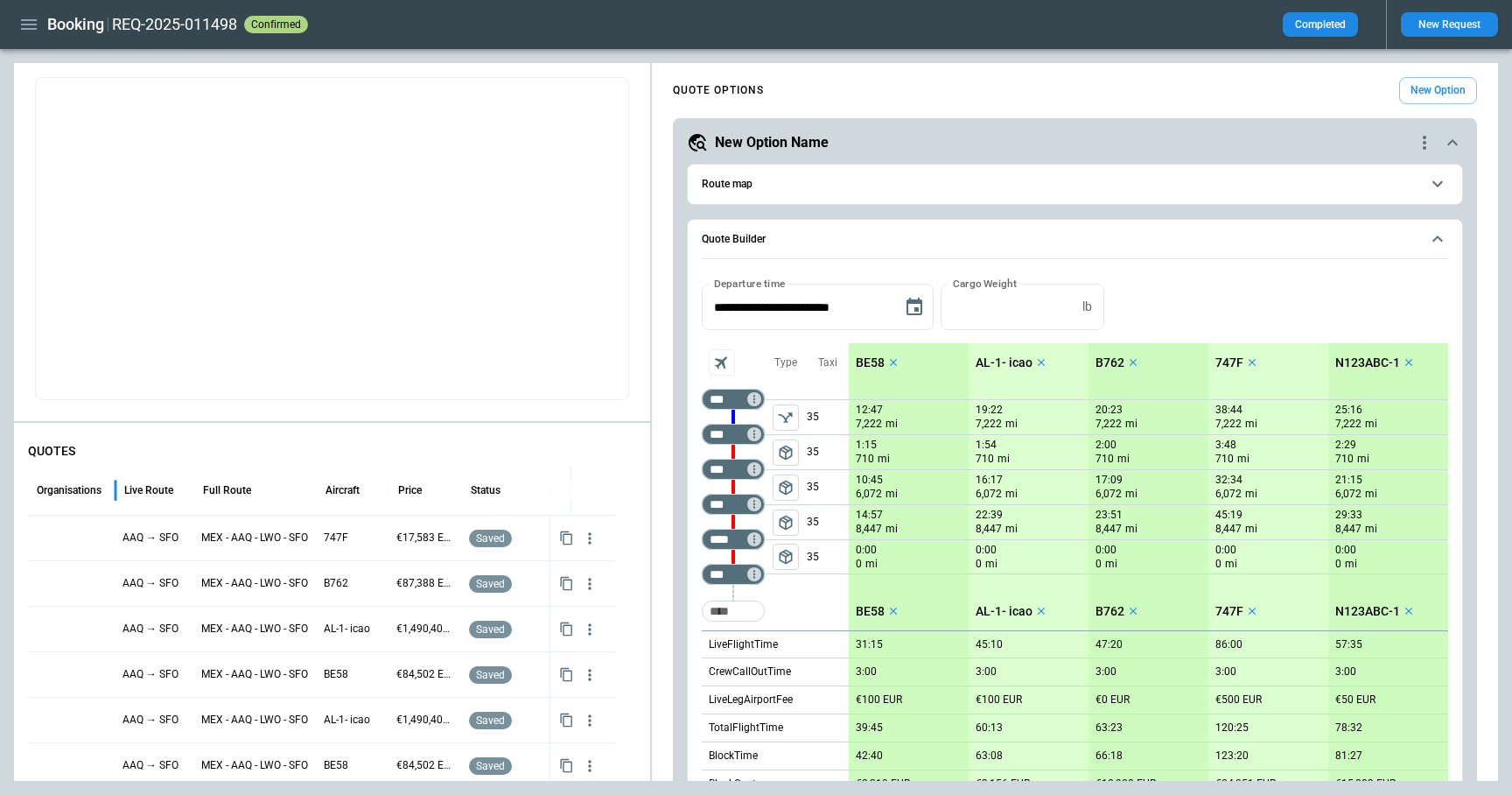
drag, startPoint x: 137, startPoint y: 493, endPoint x: 84, endPoint y: 492, distance: 53.0
click at [84, 492] on div "Organisations" at bounding box center [72, 490] width 88 height 49
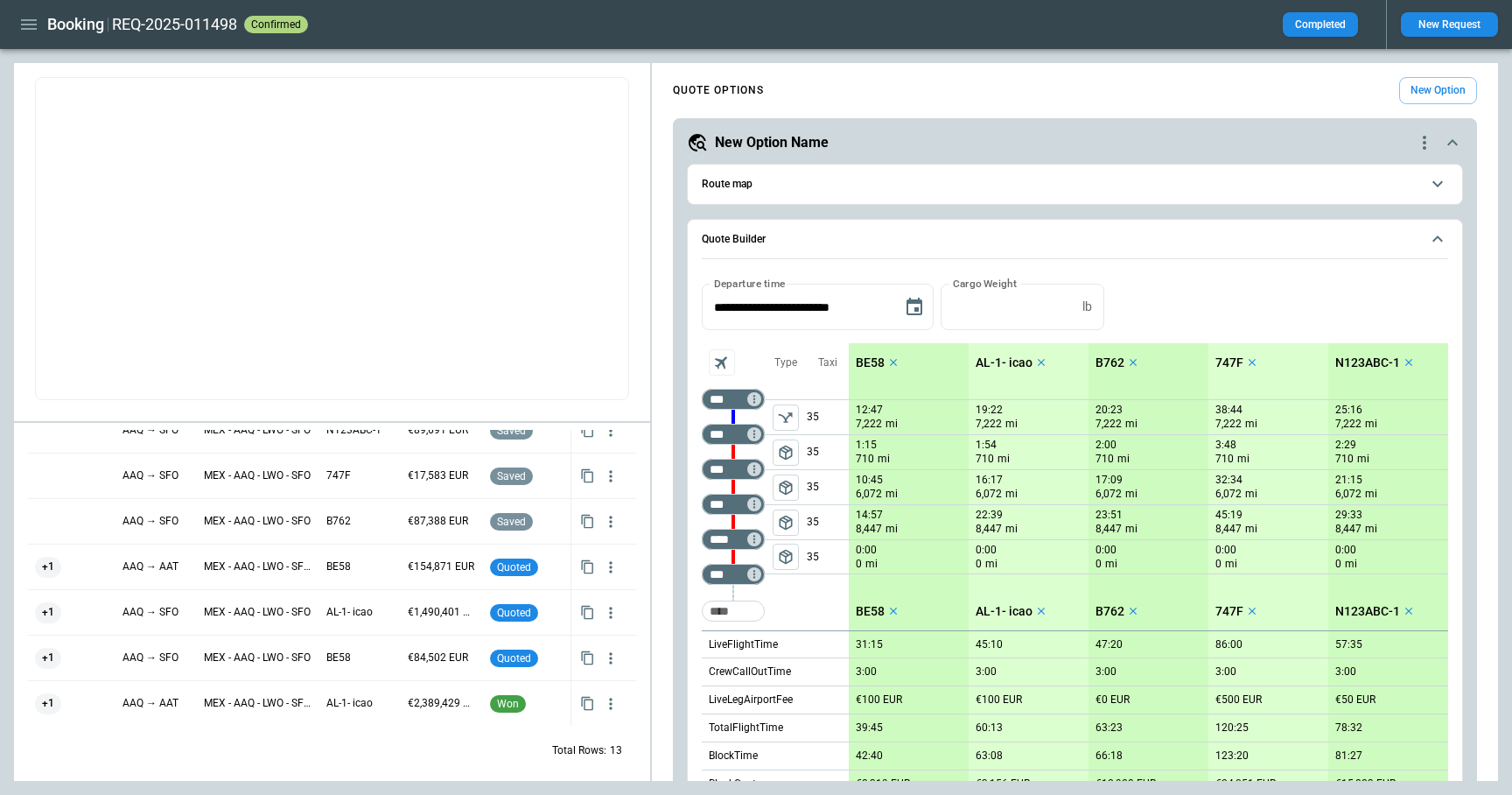
scroll to position [387, 0]
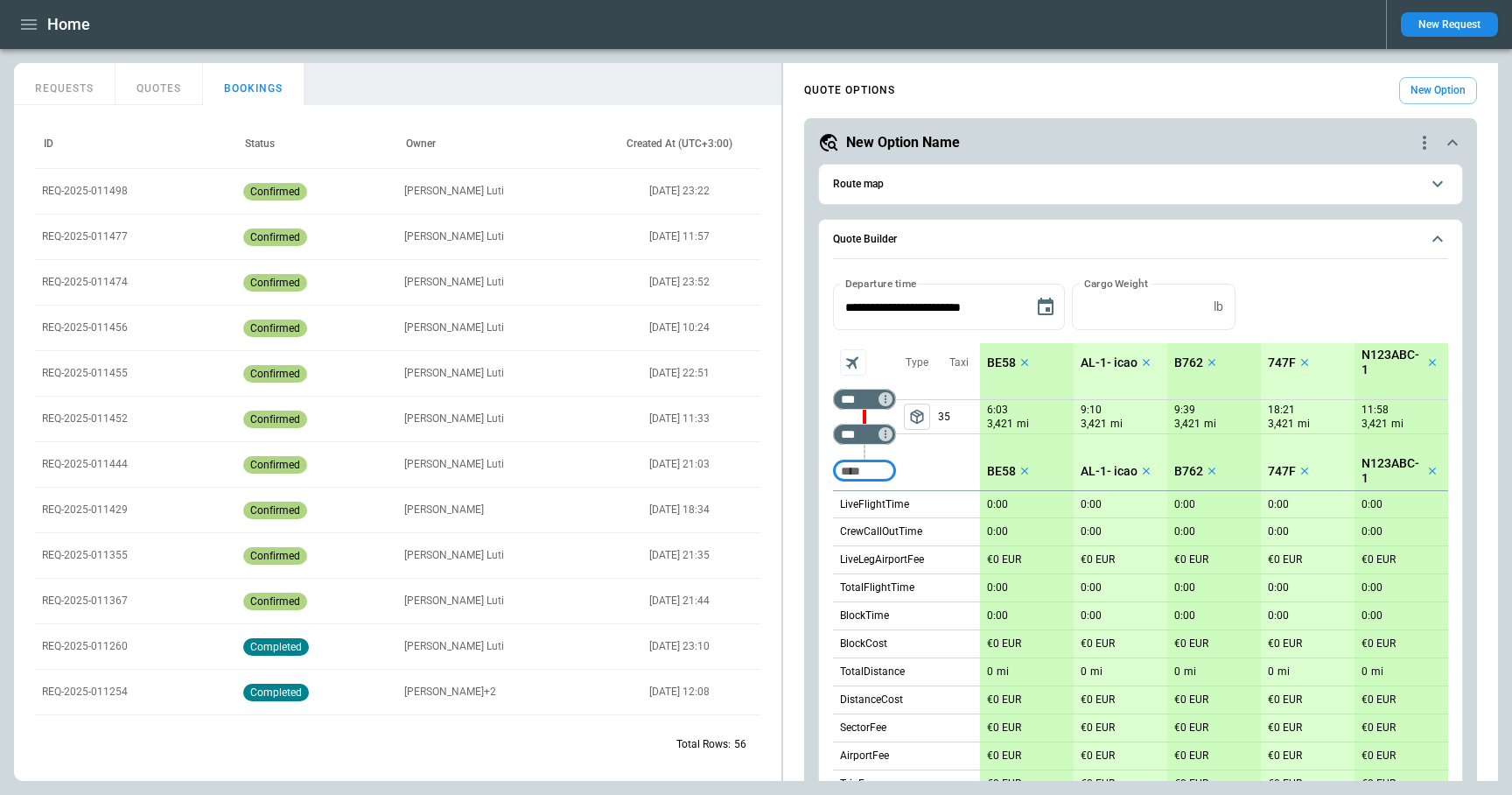
type input "**********"
click at [24, 26] on icon "button" at bounding box center [29, 24] width 21 height 21
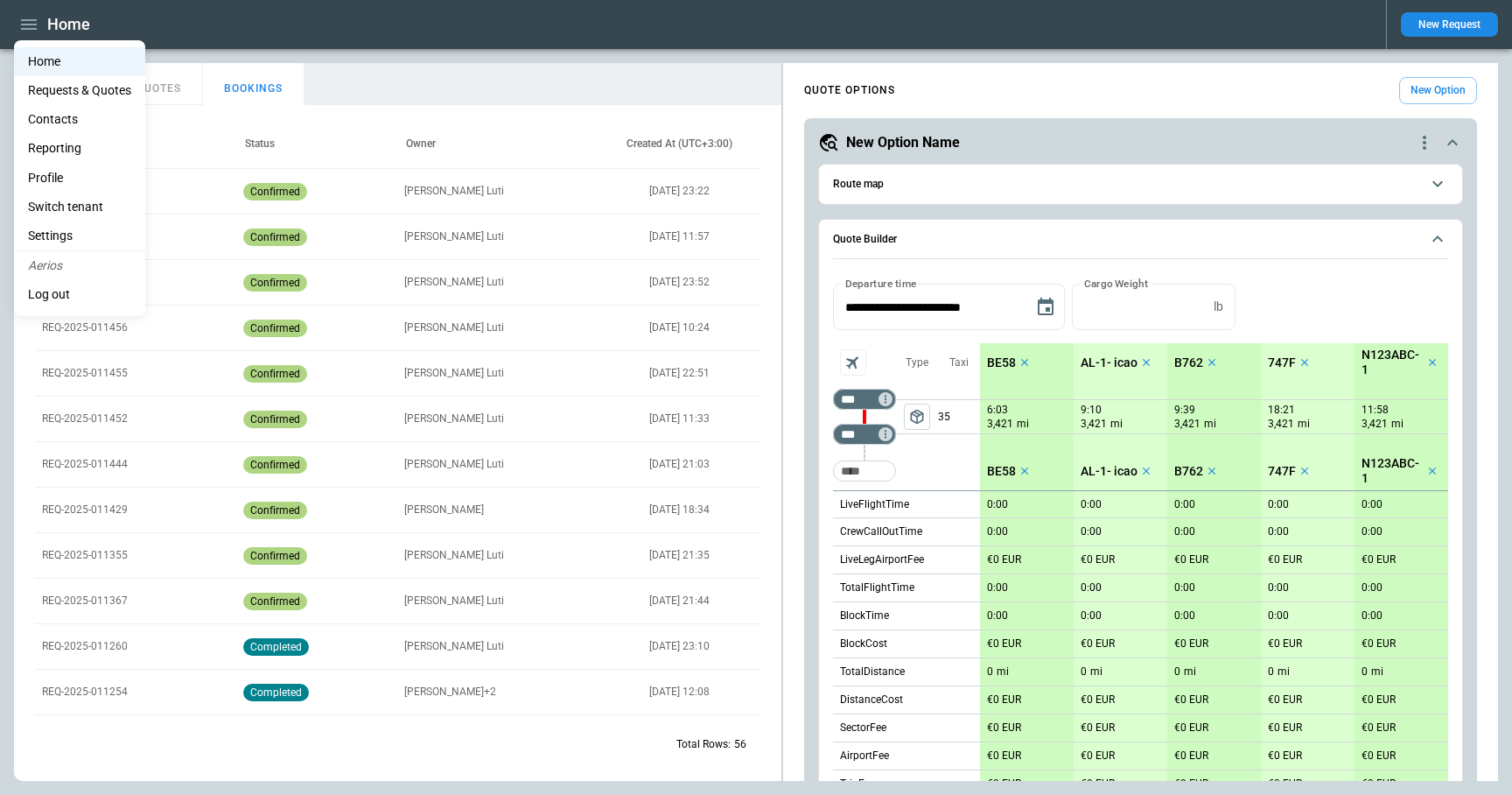
click at [64, 237] on li "Settings" at bounding box center [79, 235] width 131 height 29
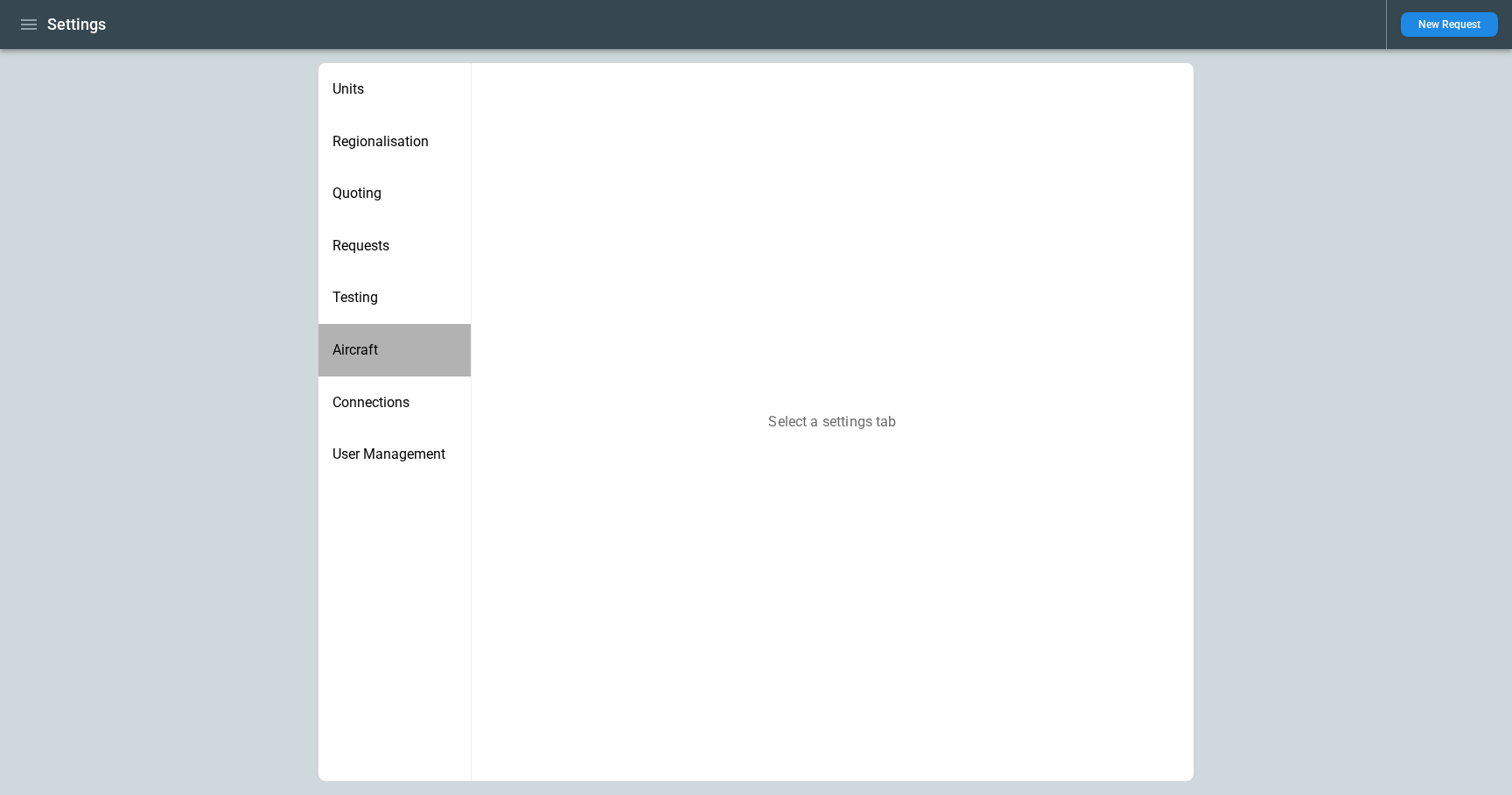
click at [369, 358] on span "Aircraft" at bounding box center [394, 349] width 124 height 18
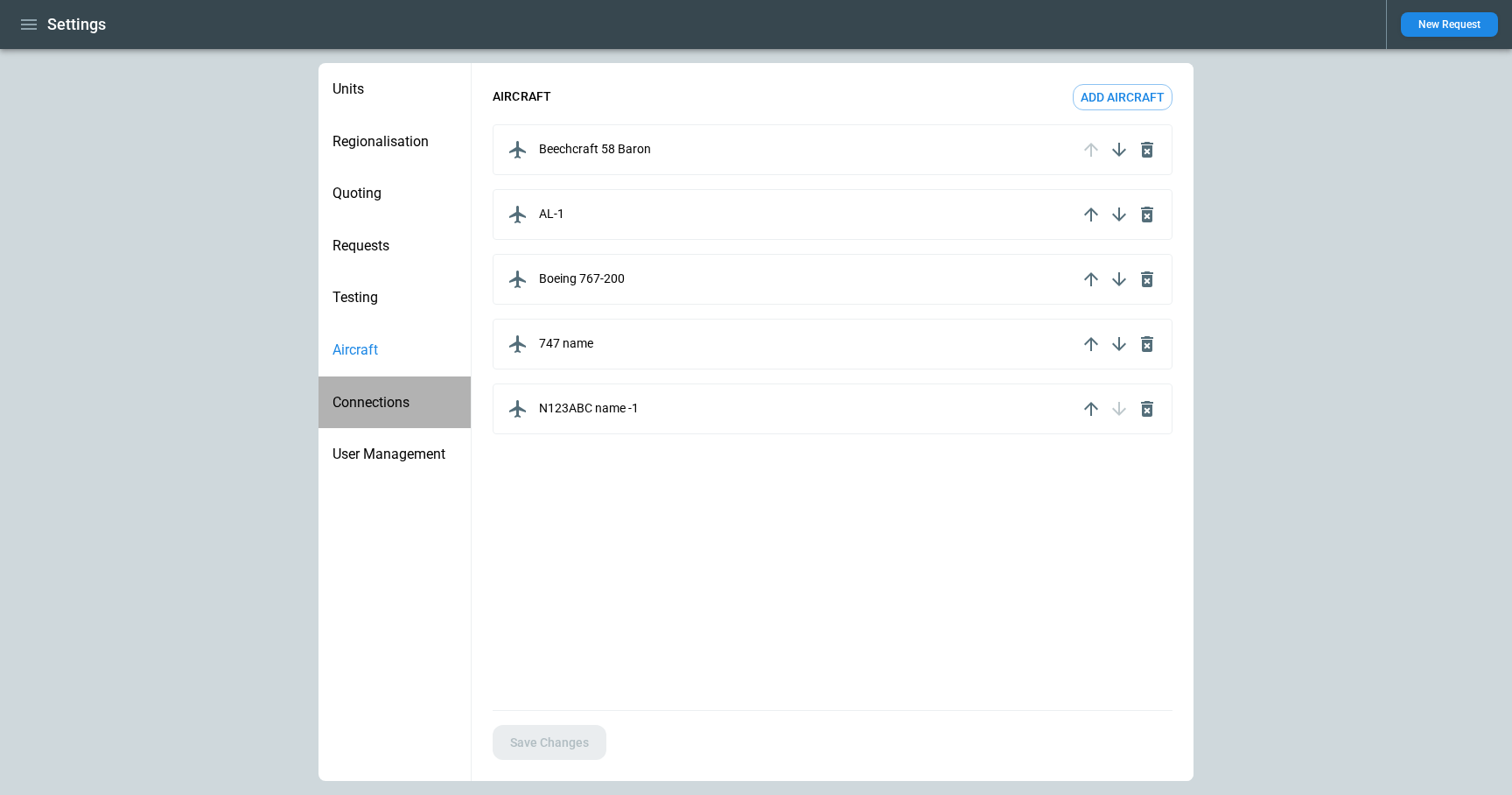
click at [372, 402] on span "Connections" at bounding box center [394, 402] width 124 height 18
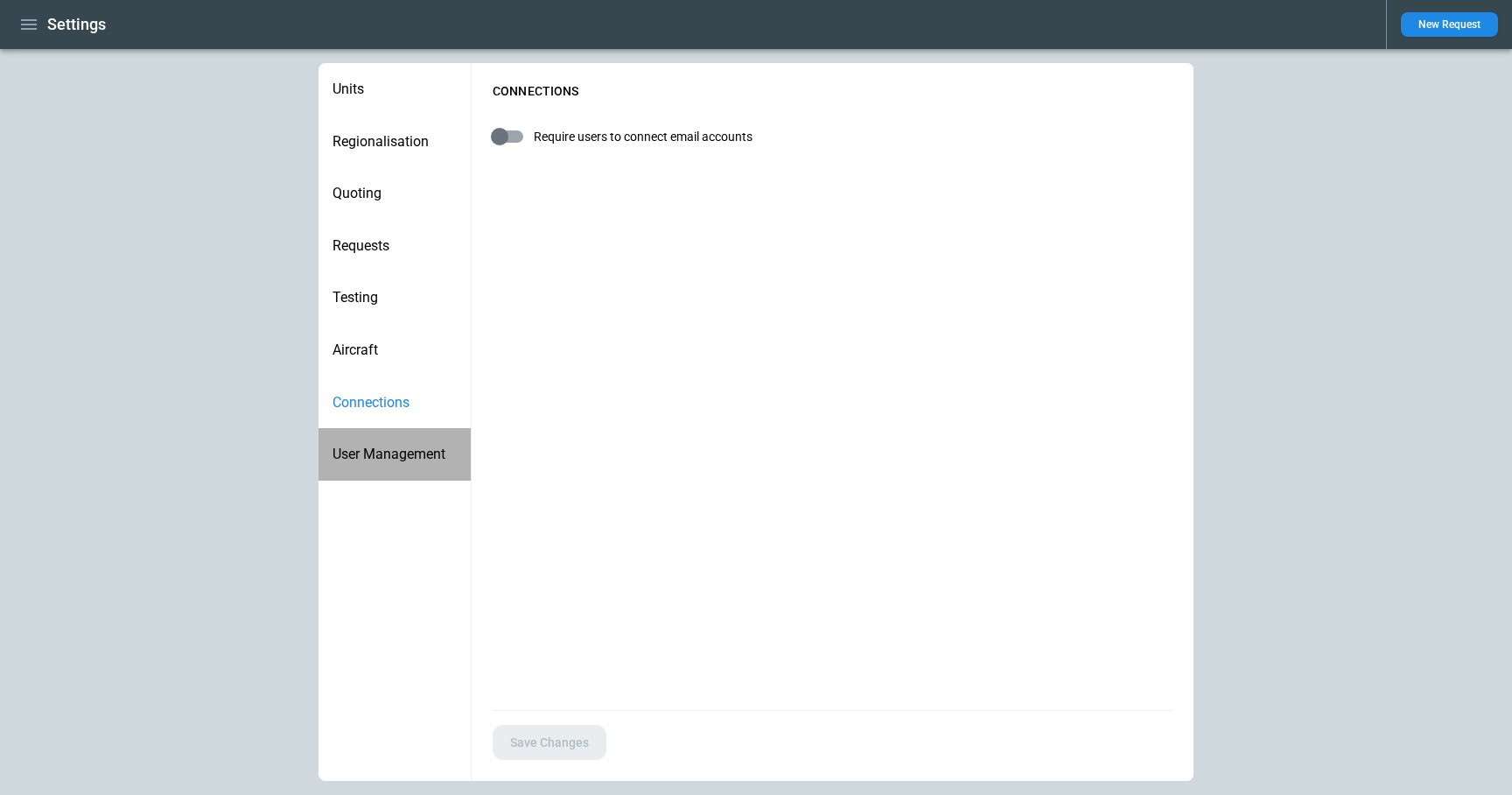
click at [370, 452] on span "User Management" at bounding box center [394, 454] width 124 height 18
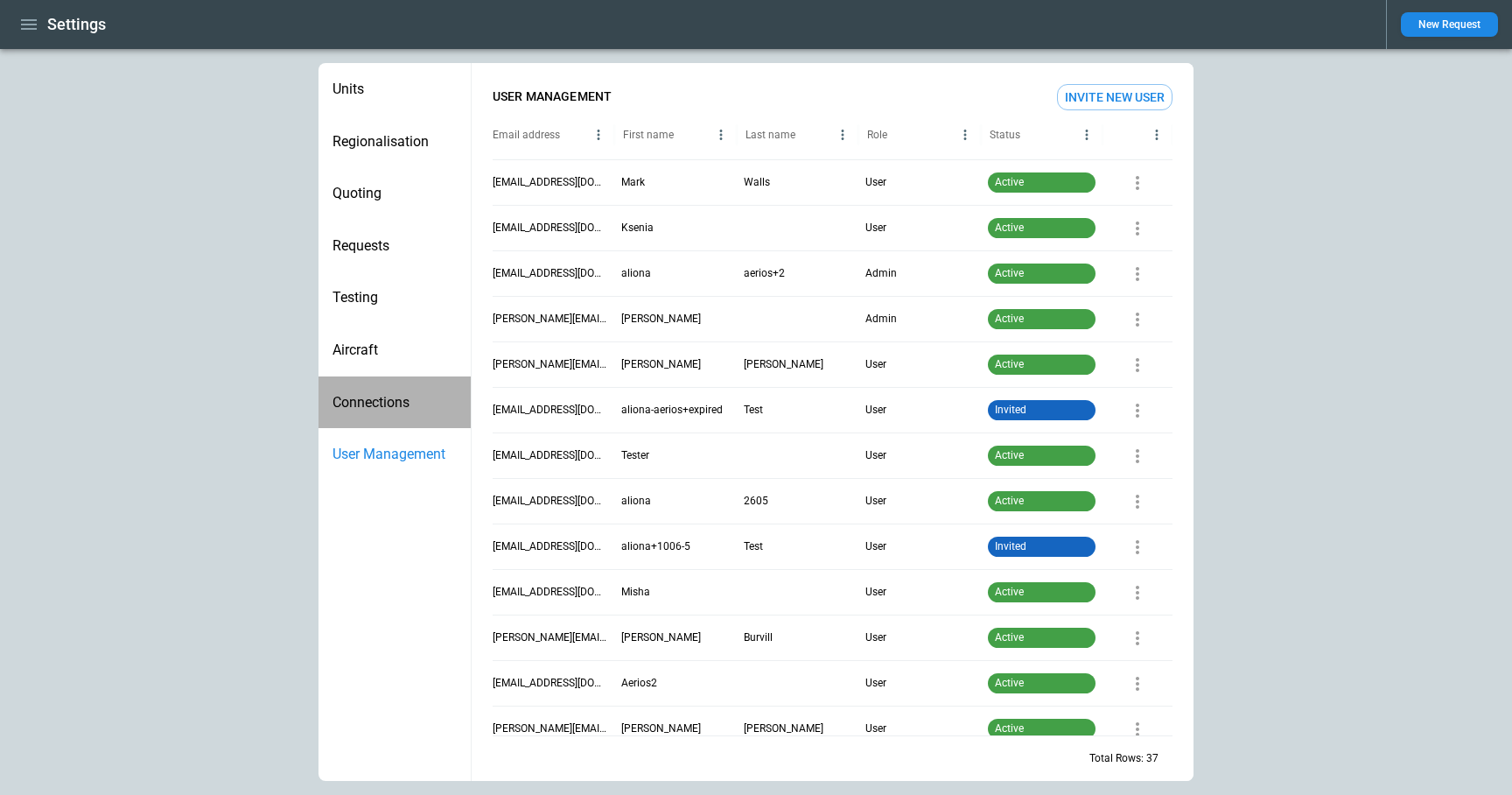
click at [366, 411] on span "Connections" at bounding box center [394, 402] width 124 height 18
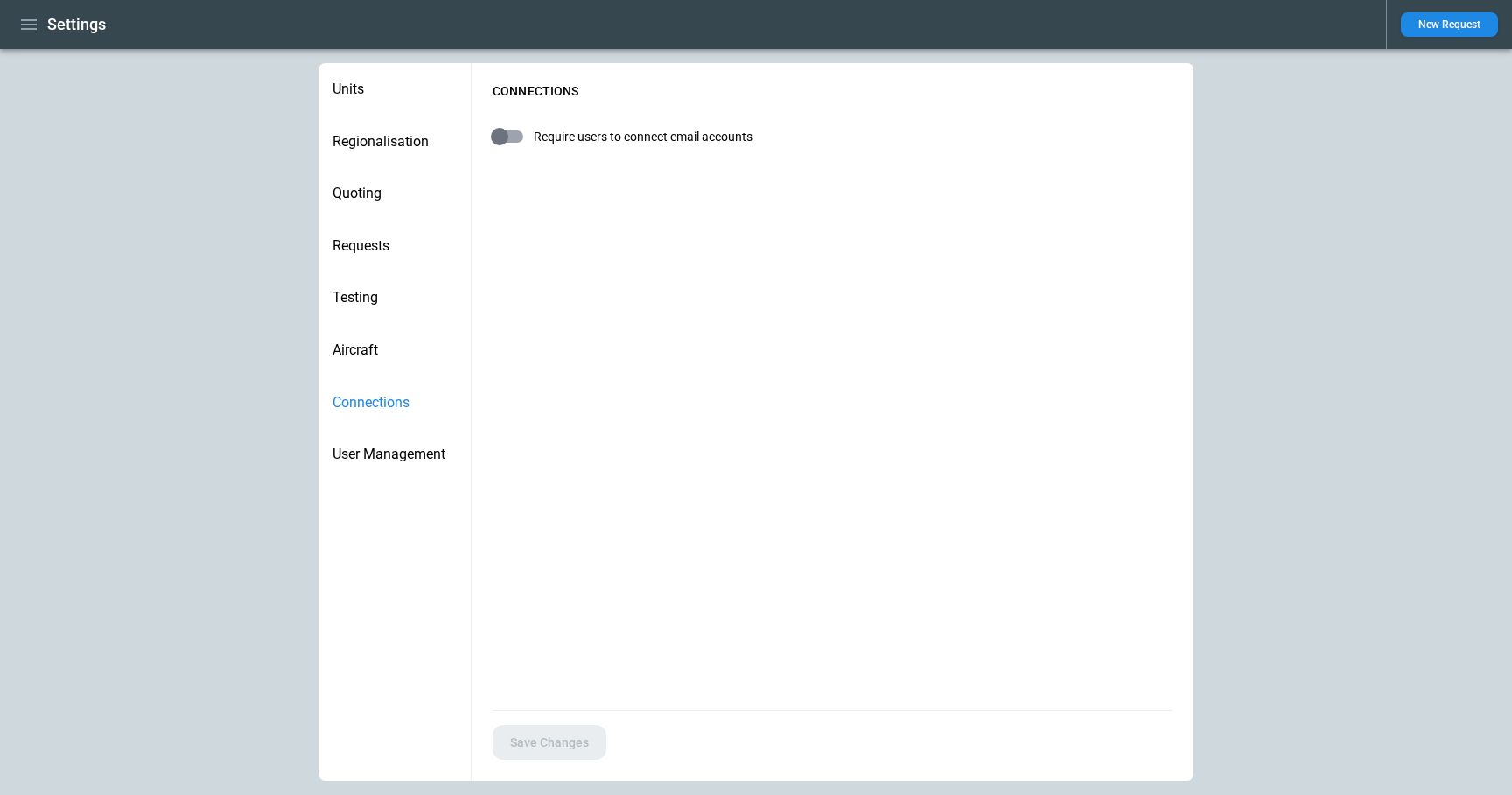
click at [363, 358] on div "Aircraft" at bounding box center [394, 350] width 153 height 53
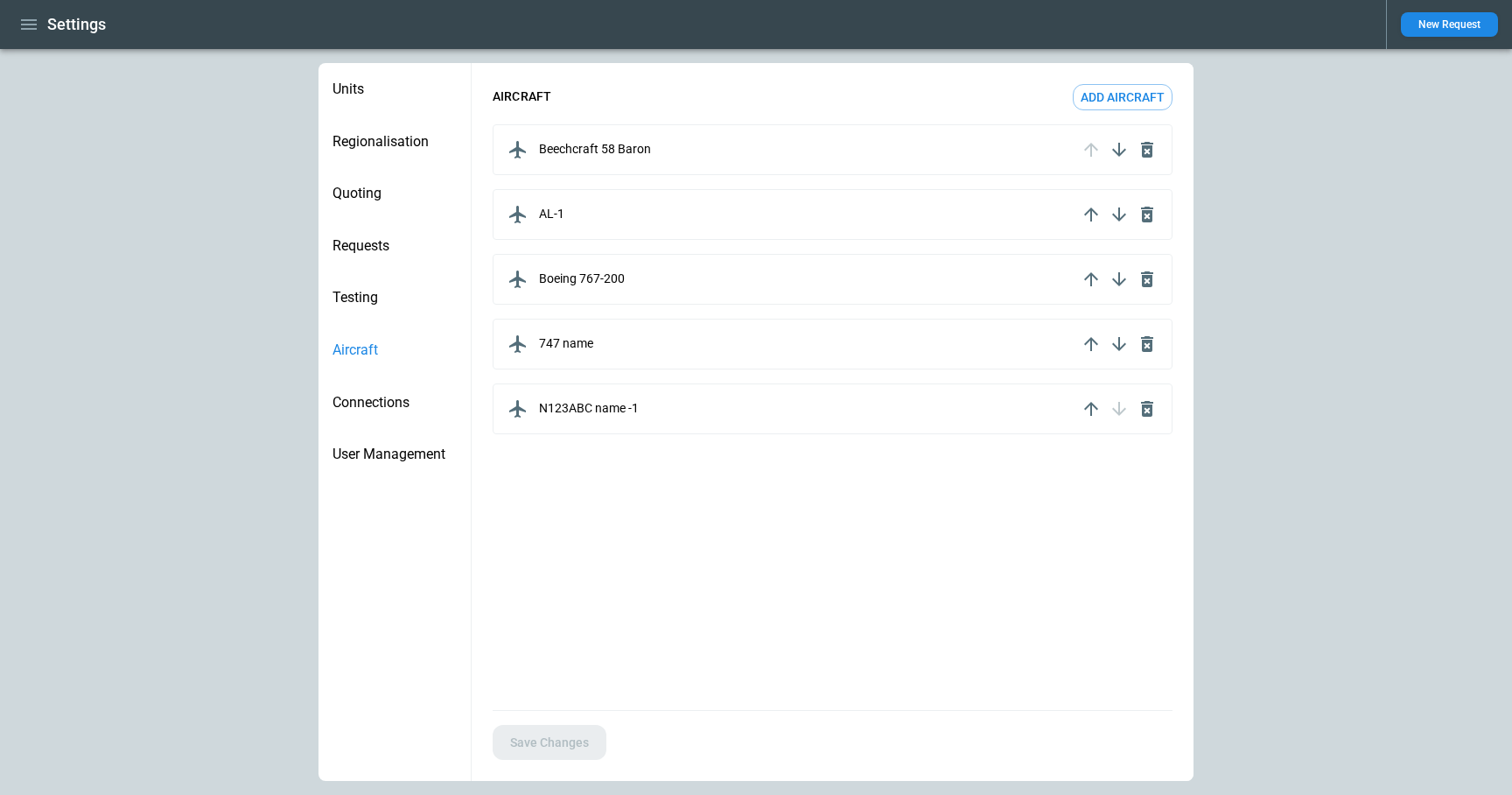
click at [377, 252] on span "Requests" at bounding box center [394, 246] width 124 height 18
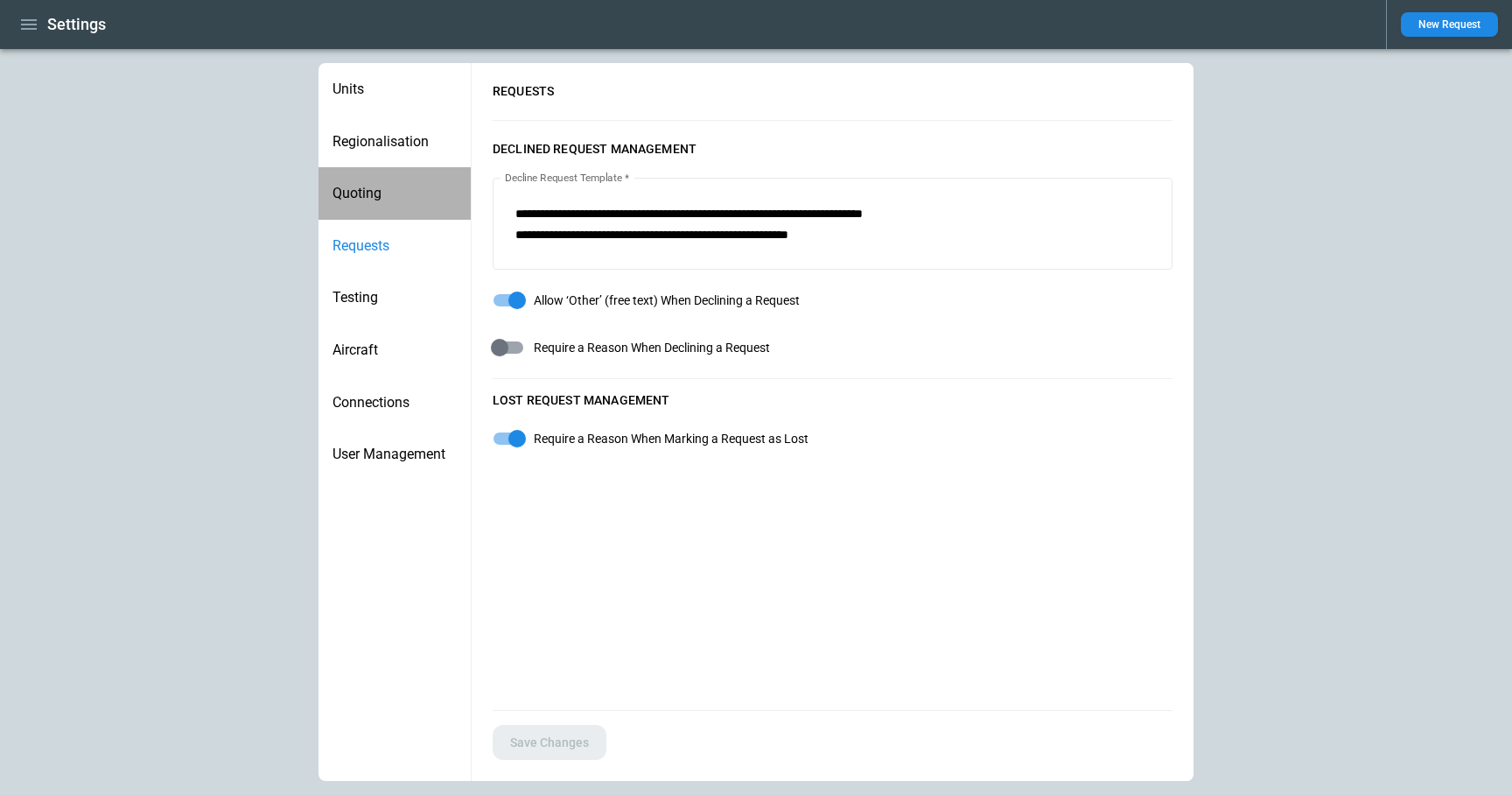
click at [381, 196] on span "Quoting" at bounding box center [394, 193] width 124 height 18
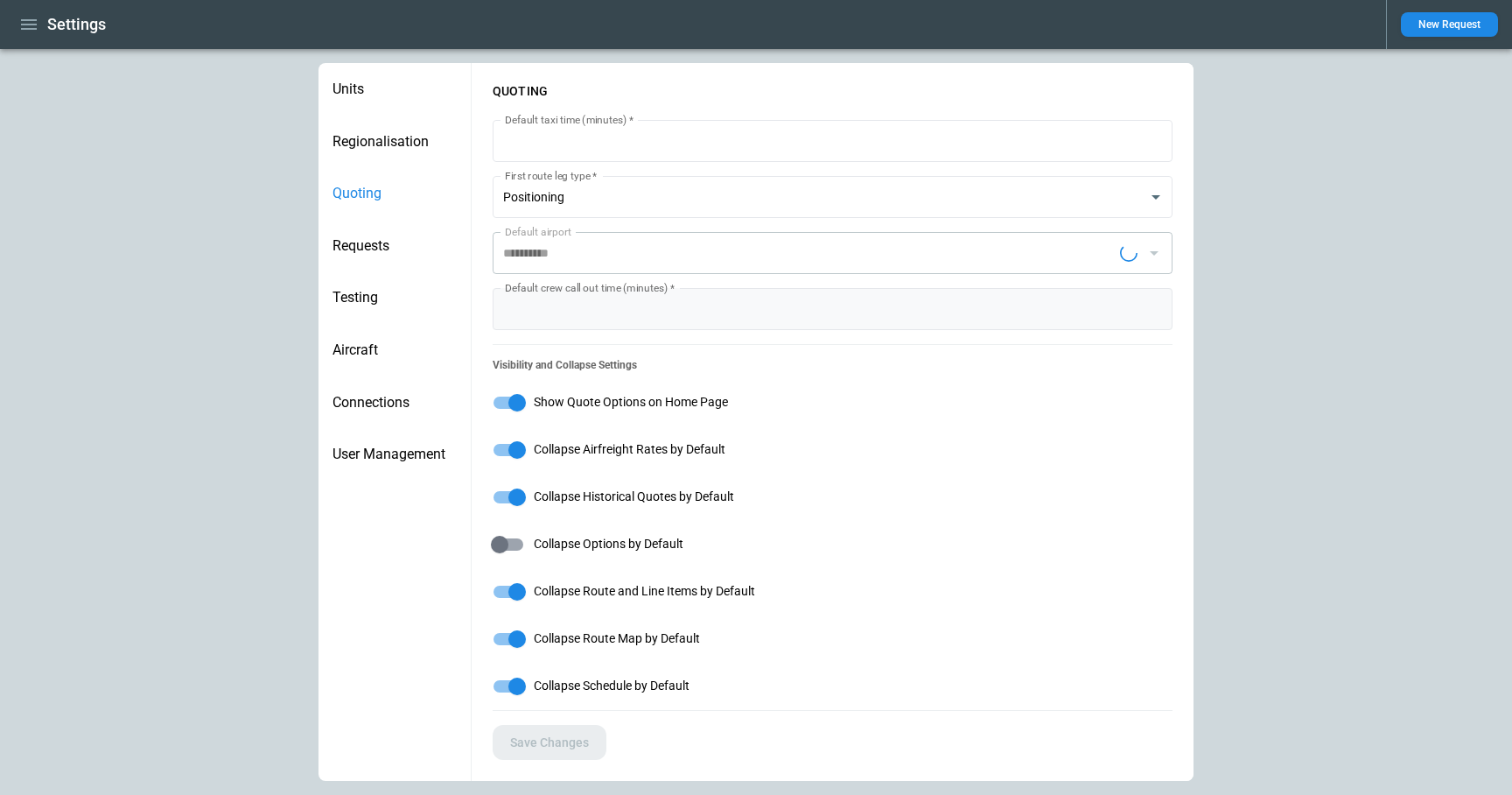
type input "**********"
click at [388, 145] on span "Regionalisation" at bounding box center [394, 141] width 124 height 18
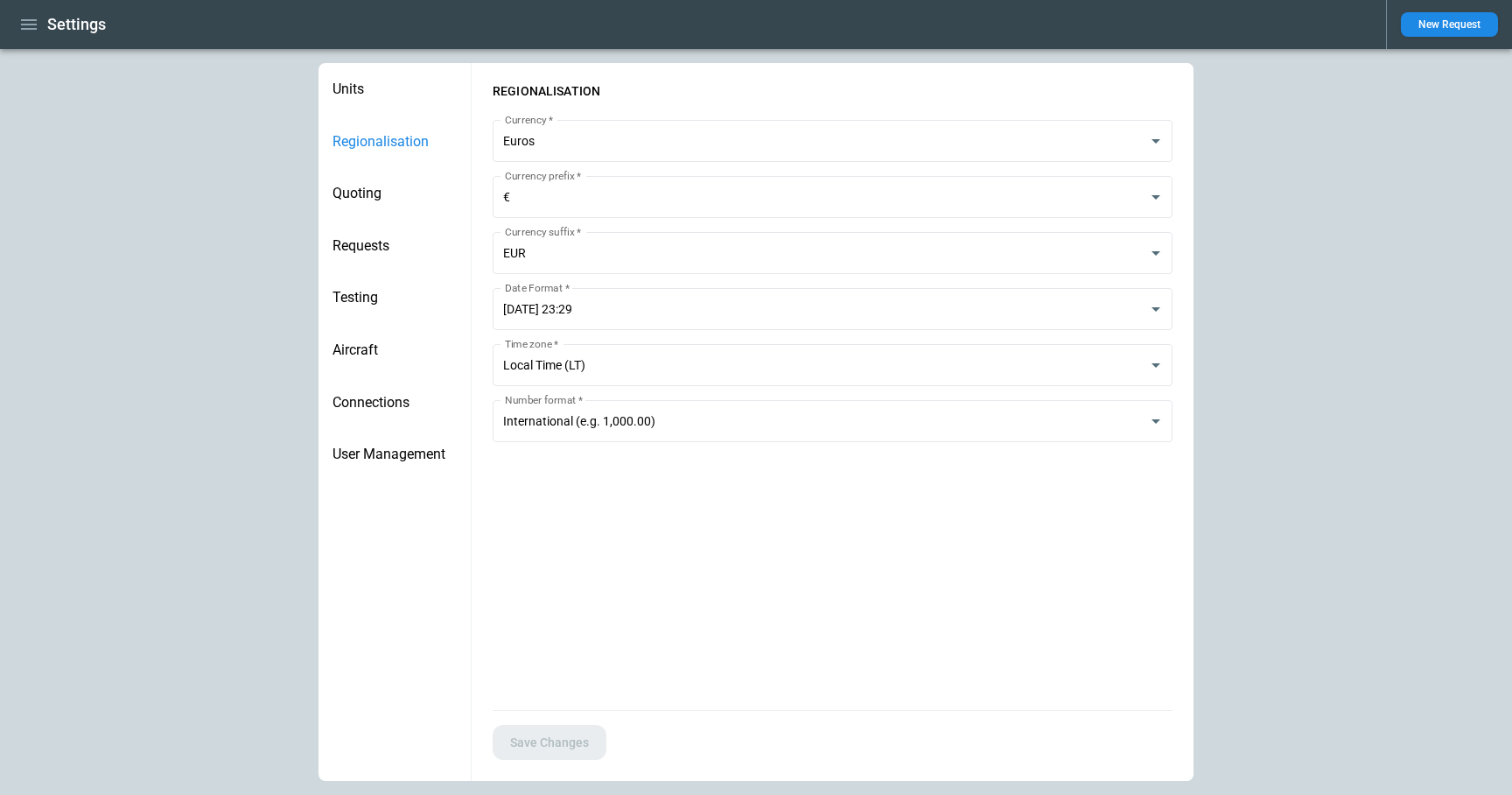
click at [357, 355] on span "Aircraft" at bounding box center [394, 349] width 124 height 18
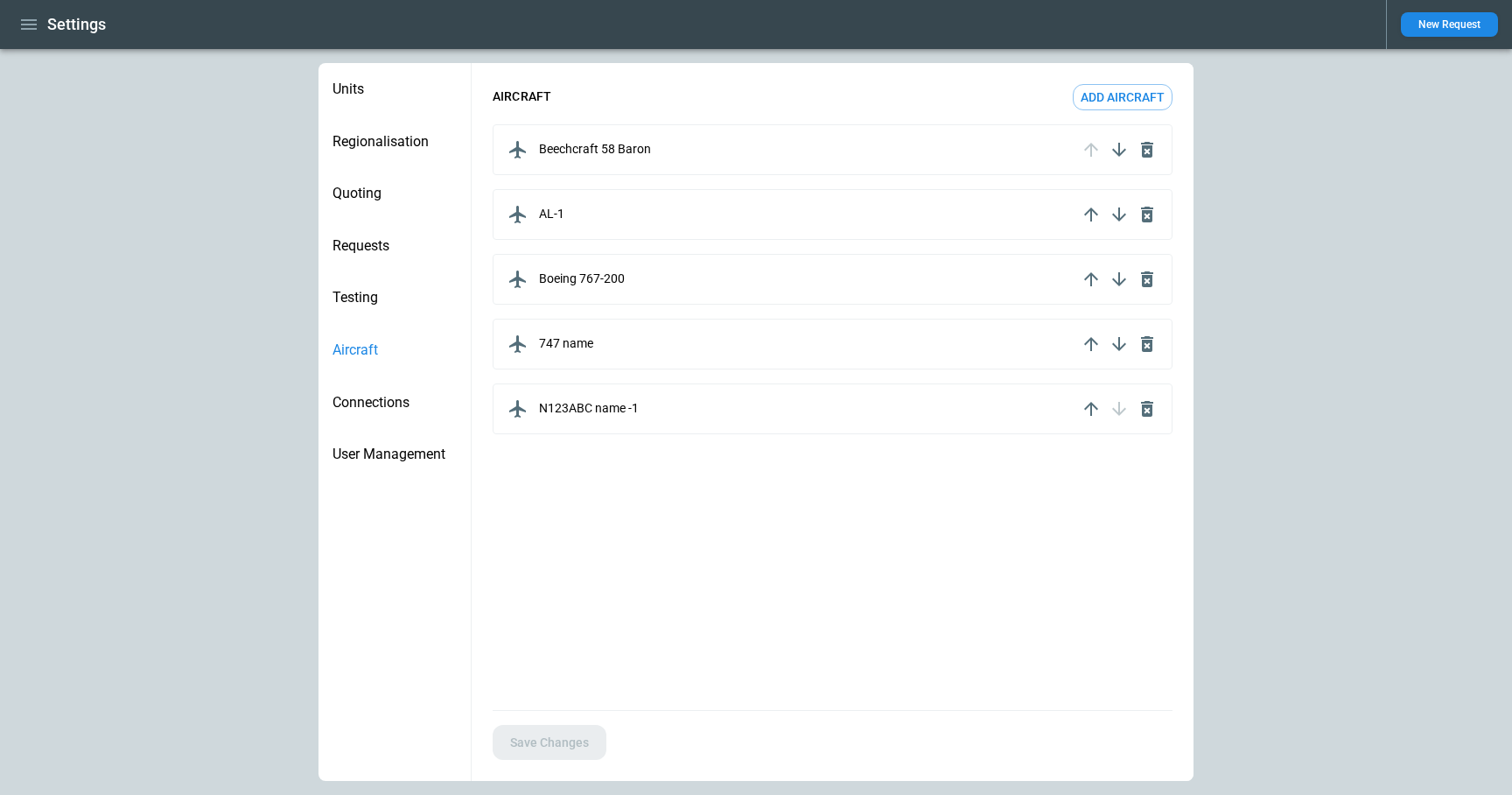
click at [677, 156] on div "Beechcraft 58 Baron" at bounding box center [790, 150] width 573 height 28
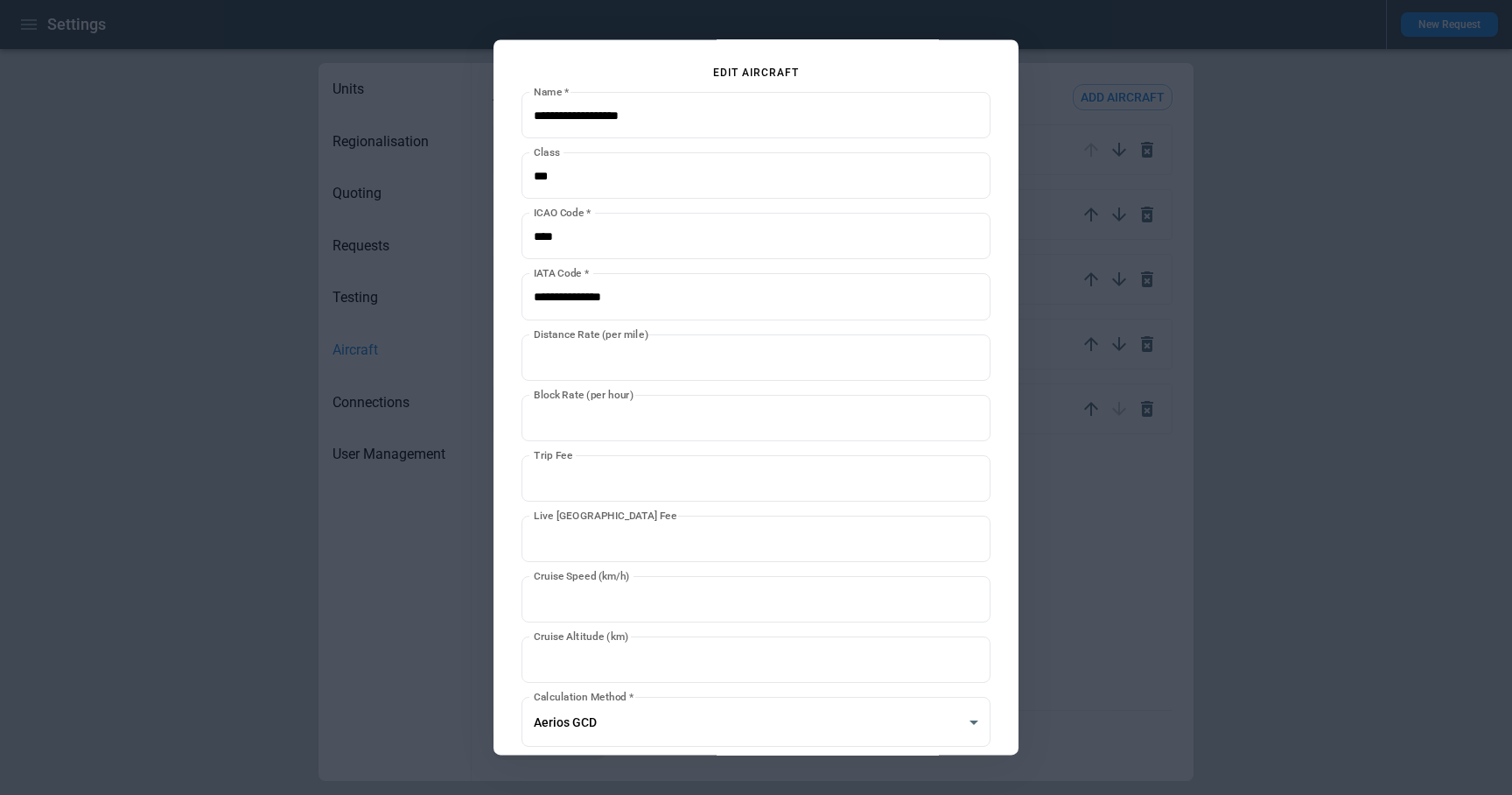
click at [1041, 43] on div at bounding box center [756, 398] width 1512 height 795
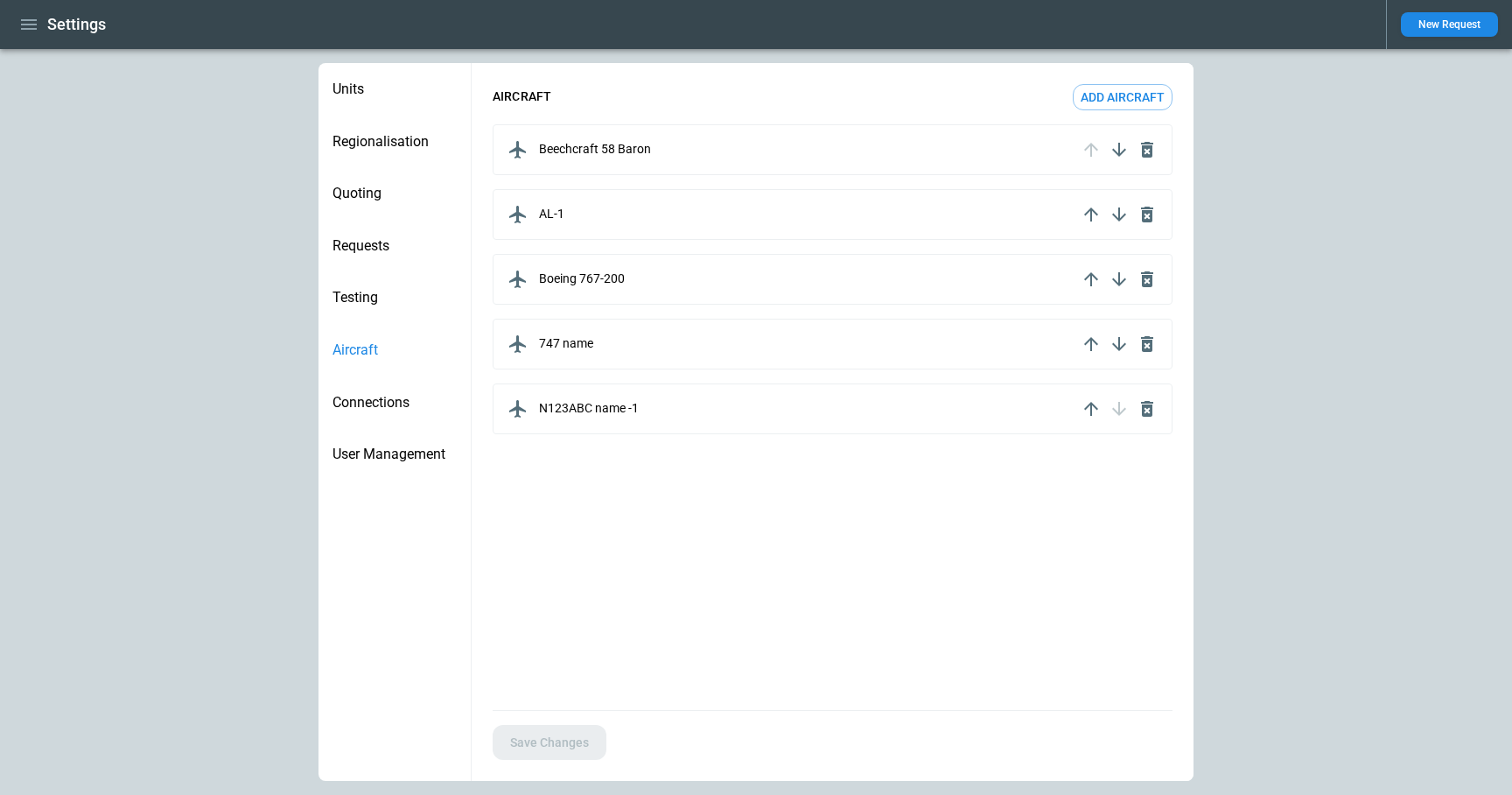
click at [1094, 403] on icon "button" at bounding box center [1091, 409] width 21 height 21
click at [580, 729] on button "Save Changes" at bounding box center [549, 743] width 114 height 36
